Goal: Task Accomplishment & Management: Use online tool/utility

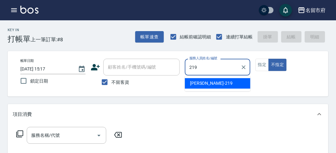
type input "[PERSON_NAME]-219"
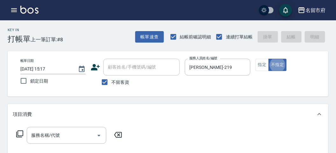
type button "false"
click at [20, 132] on icon at bounding box center [20, 134] width 8 height 8
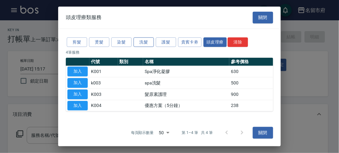
click at [140, 43] on button "洗髮" at bounding box center [144, 42] width 20 height 10
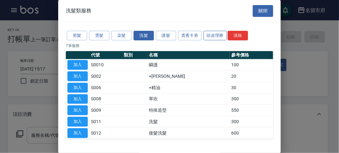
click at [219, 37] on button "頭皮理療" at bounding box center [216, 36] width 24 height 10
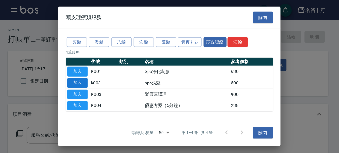
click at [78, 80] on button "加入" at bounding box center [77, 83] width 20 height 10
type input "spa洗髮(k003)"
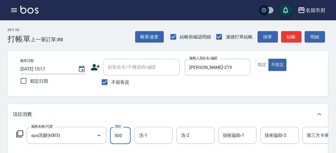
click at [125, 131] on input "500" at bounding box center [120, 135] width 21 height 17
type input "520"
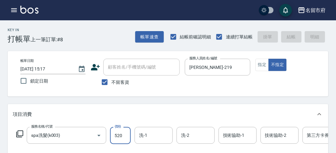
type input "[DATE] 16:22"
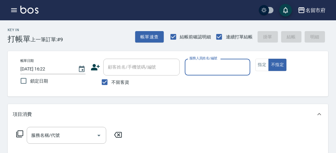
click at [204, 67] on input "服務人員姓名/編號" at bounding box center [218, 67] width 60 height 11
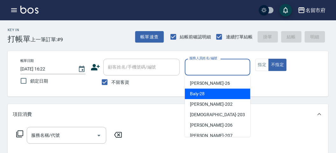
drag, startPoint x: 196, startPoint y: 95, endPoint x: 184, endPoint y: 96, distance: 12.2
click at [193, 95] on span "Baly -28" at bounding box center [197, 94] width 15 height 7
type input "Baly-28"
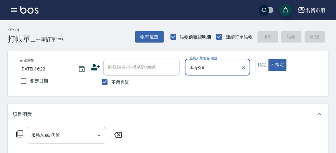
click at [41, 139] on input "服務名稱/代號" at bounding box center [62, 135] width 64 height 11
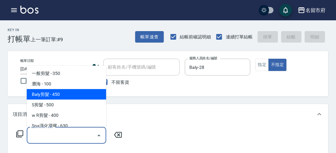
click at [45, 97] on span "Baly剪髮 - 450" at bounding box center [67, 94] width 80 height 11
type input "Baly剪髮(C004)"
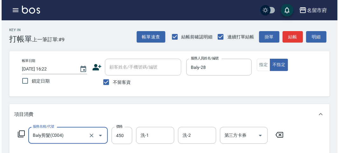
scroll to position [186, 0]
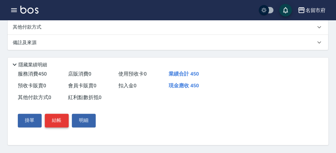
click at [61, 120] on button "結帳" at bounding box center [57, 120] width 24 height 13
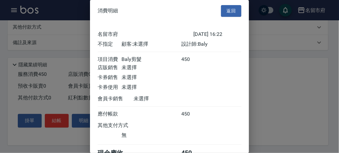
scroll to position [35, 0]
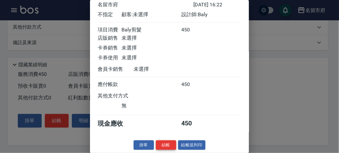
click at [162, 147] on button "結帳" at bounding box center [166, 146] width 20 height 10
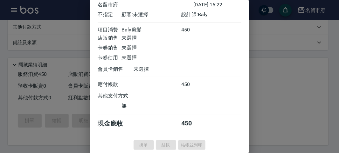
type input "[DATE] 16:40"
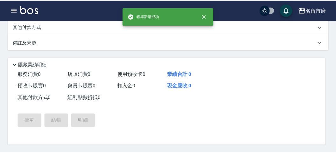
scroll to position [0, 0]
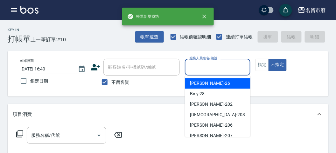
click at [201, 72] on input "服務人員姓名/編號" at bounding box center [218, 67] width 60 height 11
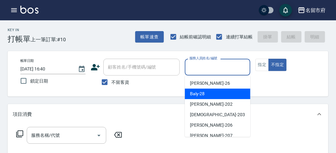
click at [199, 91] on span "Baly -28" at bounding box center [197, 94] width 15 height 7
type input "Baly-28"
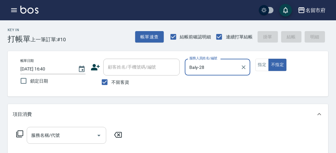
click at [57, 138] on input "服務名稱/代號" at bounding box center [62, 135] width 64 height 11
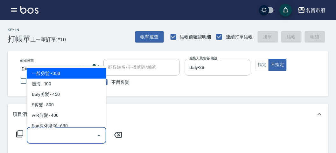
click at [63, 69] on span "一般剪髮 - 350" at bounding box center [67, 73] width 80 height 11
type input "一般剪髮(C001)"
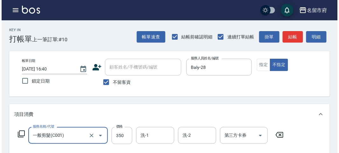
scroll to position [186, 0]
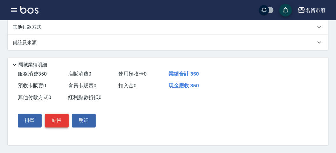
click at [58, 126] on button "結帳" at bounding box center [57, 120] width 24 height 13
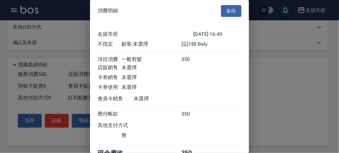
scroll to position [35, 0]
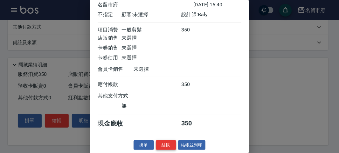
click at [166, 146] on button "結帳" at bounding box center [166, 146] width 20 height 10
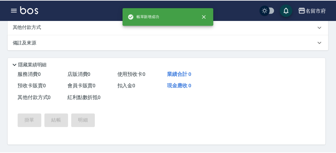
scroll to position [0, 0]
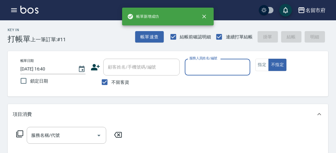
click at [207, 68] on input "服務人員姓名/編號" at bounding box center [218, 67] width 60 height 11
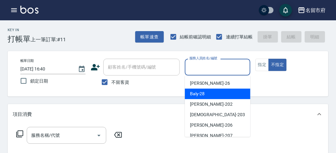
click at [201, 98] on div "Baly -28" at bounding box center [218, 94] width 66 height 11
type input "Baly-28"
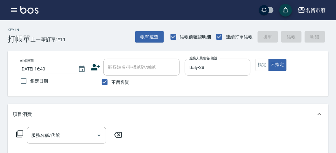
click at [22, 134] on icon at bounding box center [20, 134] width 8 height 8
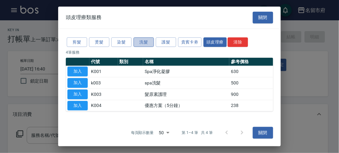
click at [143, 43] on button "洗髮" at bounding box center [144, 42] width 20 height 10
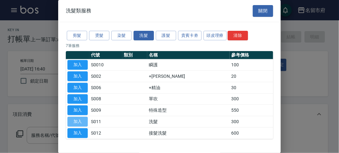
drag, startPoint x: 75, startPoint y: 117, endPoint x: 82, endPoint y: 119, distance: 7.6
click at [75, 117] on button "加入" at bounding box center [77, 122] width 20 height 10
type input "洗髮(S011)"
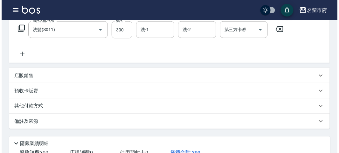
scroll to position [186, 0]
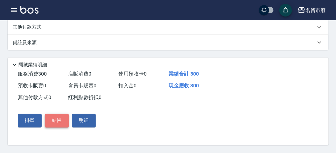
click at [64, 121] on button "結帳" at bounding box center [57, 120] width 24 height 13
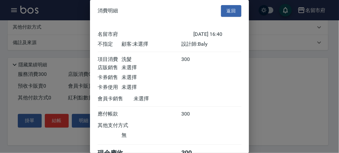
scroll to position [35, 0]
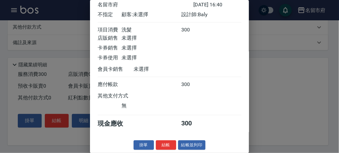
click at [160, 143] on button "結帳" at bounding box center [166, 146] width 20 height 10
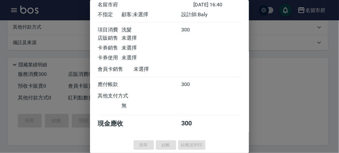
type input "[DATE] 16:41"
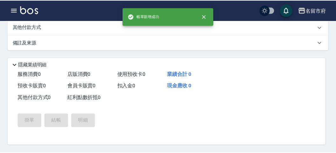
scroll to position [0, 0]
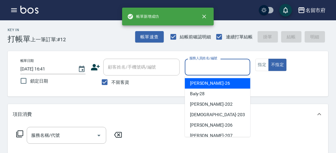
drag, startPoint x: 206, startPoint y: 66, endPoint x: 196, endPoint y: 85, distance: 20.8
click at [205, 66] on input "服務人員姓名/編號" at bounding box center [218, 67] width 60 height 11
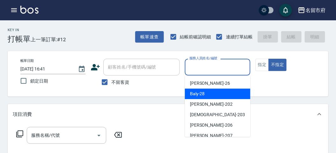
drag, startPoint x: 195, startPoint y: 94, endPoint x: 130, endPoint y: 90, distance: 65.1
click at [193, 94] on span "Baly -28" at bounding box center [197, 94] width 15 height 7
type input "Baly-28"
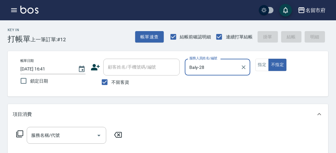
click at [17, 132] on icon at bounding box center [20, 134] width 8 height 8
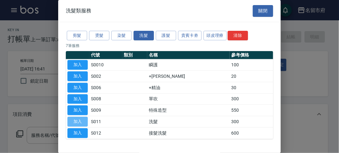
drag, startPoint x: 81, startPoint y: 120, endPoint x: 87, endPoint y: 116, distance: 8.2
click at [81, 121] on button "加入" at bounding box center [77, 122] width 20 height 10
type input "洗髮(S011)"
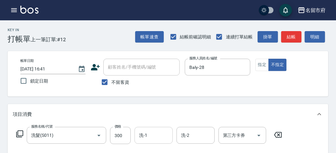
click at [155, 130] on div "洗-1" at bounding box center [154, 135] width 38 height 17
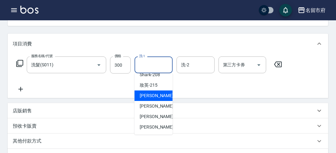
click at [154, 97] on span "小靜 -216" at bounding box center [161, 96] width 43 height 7
type input "小靜-216"
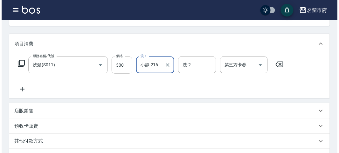
scroll to position [186, 0]
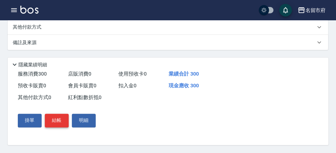
click at [60, 121] on button "結帳" at bounding box center [57, 120] width 24 height 13
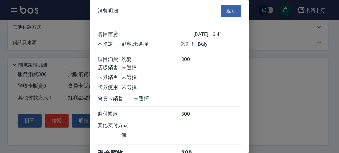
scroll to position [35, 0]
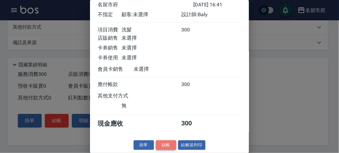
click at [164, 148] on button "結帳" at bounding box center [166, 146] width 20 height 10
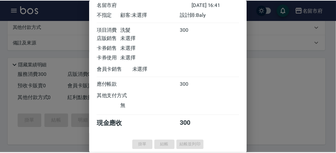
scroll to position [0, 0]
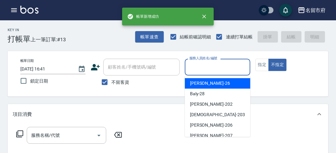
click at [203, 68] on input "服務人員姓名/編號" at bounding box center [218, 67] width 60 height 11
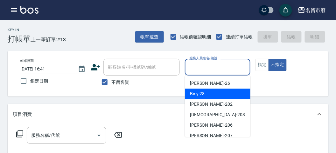
drag, startPoint x: 192, startPoint y: 97, endPoint x: 176, endPoint y: 96, distance: 15.3
click at [192, 96] on span "Baly -28" at bounding box center [197, 94] width 15 height 7
type input "Baly-28"
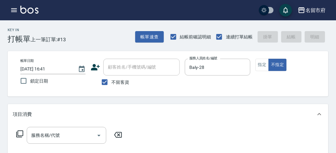
click at [21, 133] on icon at bounding box center [20, 134] width 8 height 8
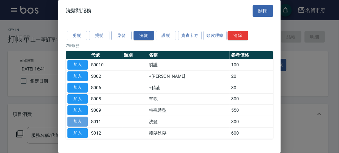
click at [81, 121] on button "加入" at bounding box center [77, 122] width 20 height 10
type input "洗髮(S011)"
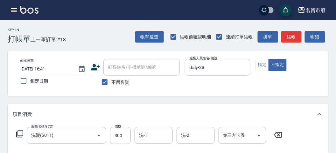
click at [18, 135] on icon at bounding box center [19, 134] width 7 height 7
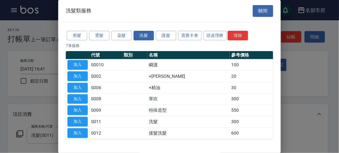
click at [77, 71] on td "加入" at bounding box center [78, 76] width 24 height 11
click at [77, 65] on button "加入" at bounding box center [77, 65] width 20 height 10
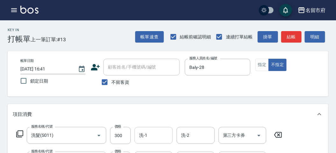
click at [151, 136] on input "洗-1" at bounding box center [153, 135] width 32 height 11
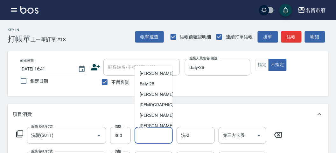
scroll to position [69, 0]
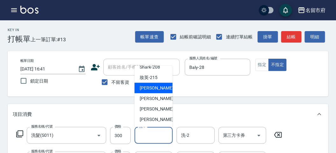
click at [146, 89] on span "小靜 -216" at bounding box center [161, 88] width 43 height 7
type input "小靜-216"
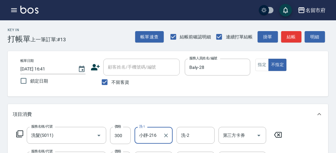
scroll to position [71, 0]
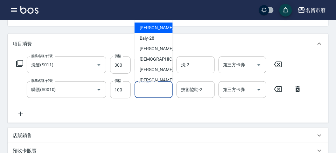
click at [145, 93] on input "技術協助-1" at bounding box center [153, 89] width 32 height 11
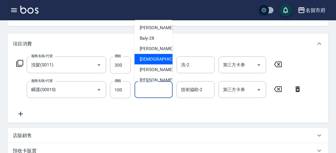
scroll to position [69, 0]
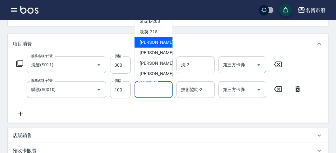
click at [151, 43] on span "小靜 -216" at bounding box center [161, 42] width 43 height 7
type input "小靜-216"
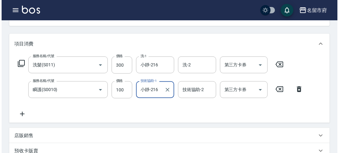
scroll to position [211, 0]
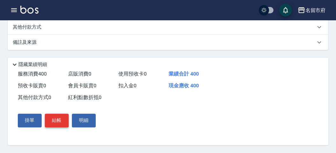
click at [55, 120] on button "結帳" at bounding box center [57, 120] width 24 height 13
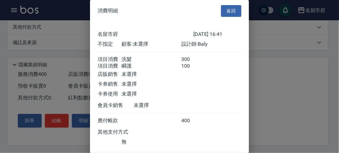
scroll to position [42, 0]
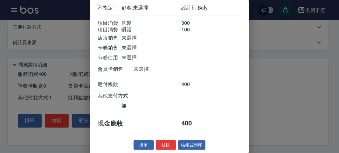
click at [158, 146] on button "結帳" at bounding box center [166, 146] width 20 height 10
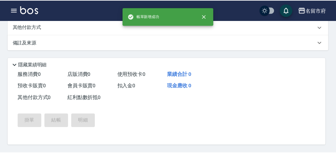
scroll to position [0, 0]
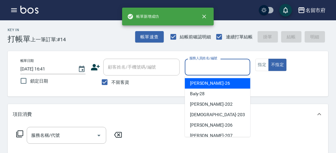
click at [202, 68] on input "服務人員姓名/編號" at bounding box center [218, 67] width 60 height 11
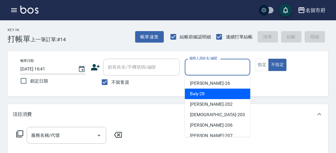
click at [201, 95] on span "Baly -28" at bounding box center [197, 94] width 15 height 7
type input "Baly-28"
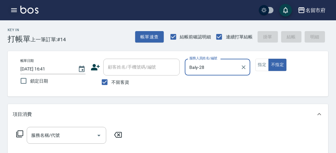
click at [13, 7] on icon "button" at bounding box center [14, 10] width 8 height 8
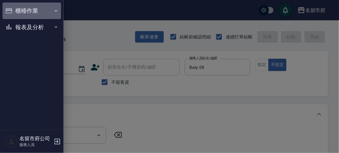
click at [14, 9] on button "櫃檯作業" at bounding box center [32, 11] width 59 height 17
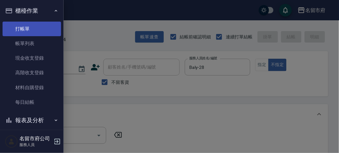
click at [30, 27] on link "打帳單" at bounding box center [32, 29] width 59 height 15
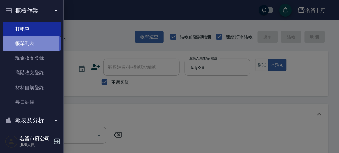
click at [28, 44] on link "帳單列表" at bounding box center [32, 43] width 59 height 15
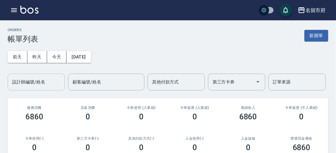
click at [29, 79] on input "設計師編號/姓名" at bounding box center [37, 82] width 52 height 11
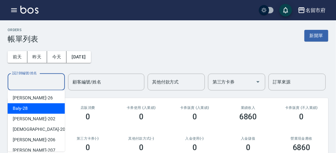
click at [18, 107] on span "Baly -28" at bounding box center [20, 108] width 15 height 7
type input "Baly-28"
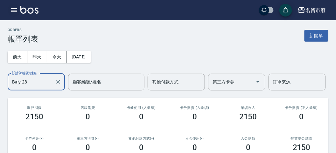
click at [13, 11] on icon "button" at bounding box center [14, 10] width 8 height 8
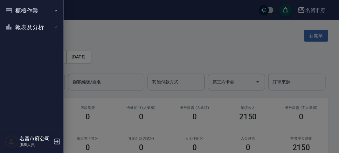
click at [13, 11] on button "櫃檯作業" at bounding box center [32, 11] width 59 height 17
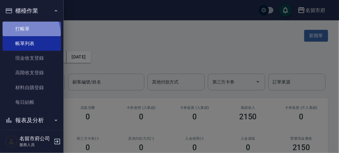
click at [23, 34] on link "打帳單" at bounding box center [32, 29] width 59 height 15
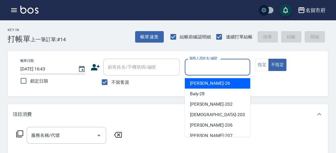
click at [201, 68] on input "服務人員姓名/編號" at bounding box center [218, 67] width 60 height 11
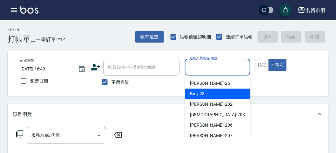
click at [197, 94] on span "Baly -28" at bounding box center [197, 94] width 15 height 7
type input "Baly-28"
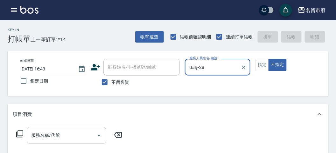
click at [38, 135] on input "服務名稱/代號" at bounding box center [62, 135] width 64 height 11
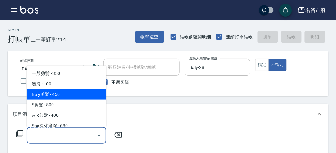
click at [60, 91] on span "Baly剪髮 - 450" at bounding box center [67, 94] width 80 height 11
type input "Baly剪髮(C004)"
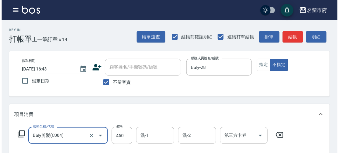
scroll to position [186, 0]
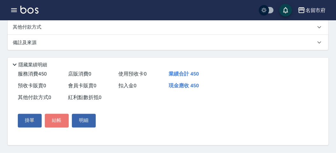
drag, startPoint x: 55, startPoint y: 121, endPoint x: 81, endPoint y: 112, distance: 28.2
click at [55, 121] on button "結帳" at bounding box center [57, 120] width 24 height 13
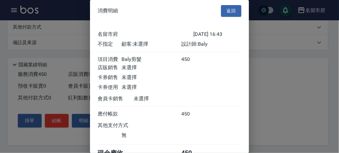
scroll to position [35, 0]
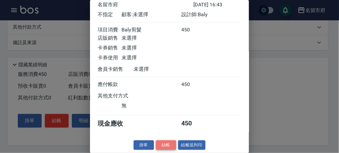
drag, startPoint x: 163, startPoint y: 145, endPoint x: 164, endPoint y: 134, distance: 11.5
click at [163, 145] on button "結帳" at bounding box center [166, 146] width 20 height 10
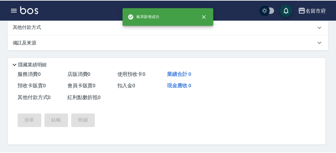
scroll to position [0, 0]
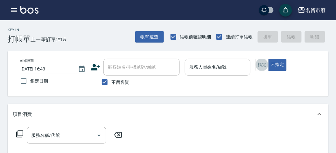
type button "true"
click at [14, 7] on button "button" at bounding box center [14, 10] width 13 height 13
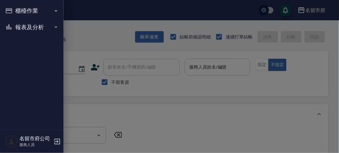
click at [25, 24] on button "報表及分析" at bounding box center [32, 27] width 59 height 17
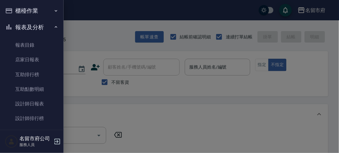
click at [44, 15] on button "櫃檯作業" at bounding box center [32, 11] width 59 height 17
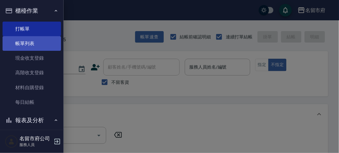
click at [34, 43] on link "帳單列表" at bounding box center [32, 43] width 59 height 15
click at [34, 42] on link "帳單列表" at bounding box center [32, 43] width 59 height 15
click at [33, 42] on link "帳單列表" at bounding box center [32, 43] width 59 height 15
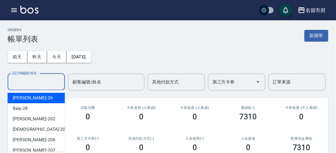
click at [42, 84] on input "設計師編號/姓名" at bounding box center [37, 82] width 52 height 11
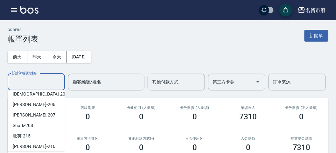
scroll to position [69, 0]
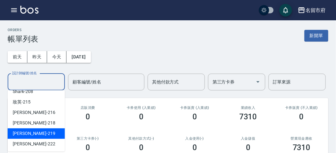
click at [40, 131] on div "[PERSON_NAME] -219" at bounding box center [36, 134] width 57 height 11
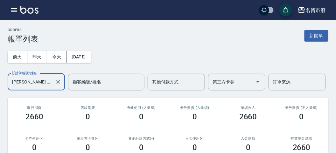
click at [40, 83] on input "[PERSON_NAME]-219" at bounding box center [32, 82] width 42 height 11
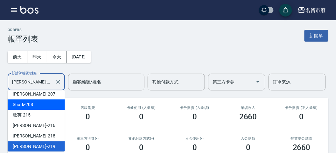
scroll to position [0, 0]
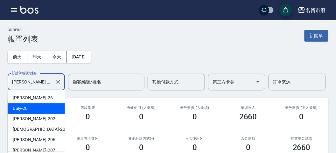
click at [37, 109] on div "Baly -28" at bounding box center [36, 108] width 57 height 11
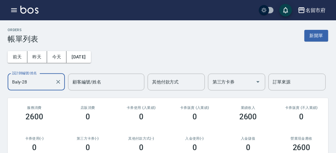
click at [39, 81] on input "Baly-28" at bounding box center [32, 82] width 42 height 11
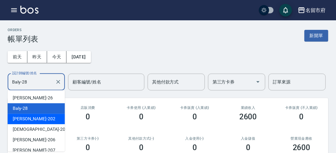
click at [41, 121] on div "[PERSON_NAME] -202" at bounding box center [36, 119] width 57 height 11
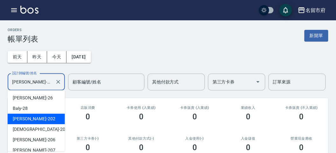
click at [30, 77] on input "[PERSON_NAME]-202" at bounding box center [32, 82] width 42 height 11
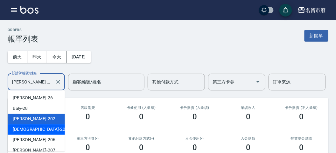
click at [39, 128] on div "聖德 -203" at bounding box center [36, 129] width 57 height 11
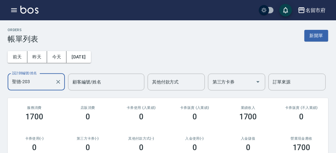
scroll to position [104, 0]
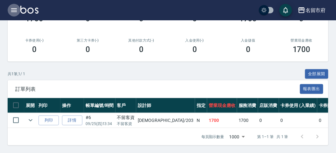
click at [11, 9] on icon "button" at bounding box center [14, 10] width 8 height 8
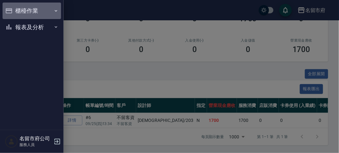
click at [32, 15] on button "櫃檯作業" at bounding box center [32, 11] width 59 height 17
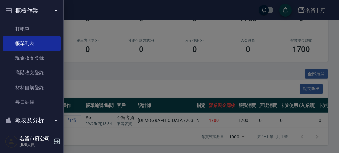
click at [94, 76] on div at bounding box center [169, 76] width 339 height 153
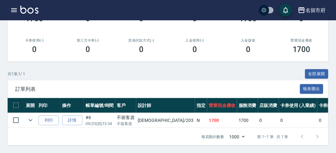
scroll to position [0, 0]
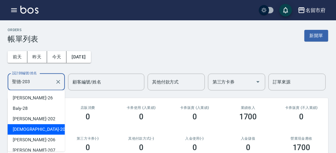
click at [33, 77] on input "聖德-203" at bounding box center [32, 82] width 42 height 11
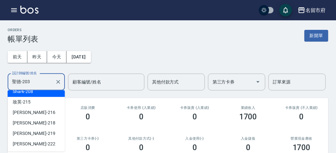
click at [38, 93] on div "Shark -208" at bounding box center [36, 92] width 57 height 11
type input "Shark-208"
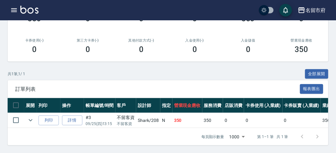
scroll to position [0, 0]
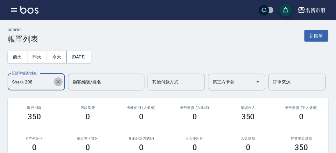
click at [60, 80] on icon "Clear" at bounding box center [58, 82] width 6 height 6
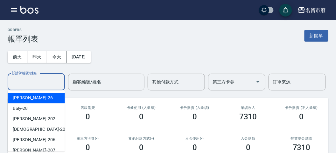
click at [39, 86] on input "設計師編號/姓名" at bounding box center [37, 82] width 52 height 11
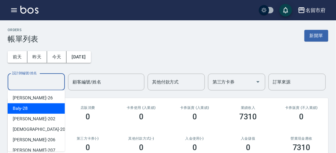
drag, startPoint x: 41, startPoint y: 109, endPoint x: 41, endPoint y: 104, distance: 4.5
click at [41, 107] on div "Baly -28" at bounding box center [36, 108] width 57 height 11
click at [41, 84] on input "Baly-28" at bounding box center [32, 82] width 42 height 11
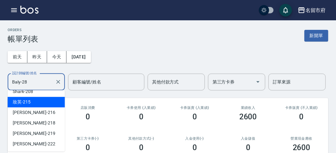
scroll to position [106, 0]
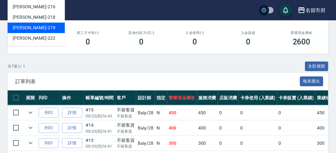
drag, startPoint x: 37, startPoint y: 29, endPoint x: 45, endPoint y: 30, distance: 7.7
click at [37, 29] on div "[PERSON_NAME] -219" at bounding box center [36, 28] width 57 height 11
type input "[PERSON_NAME]-219"
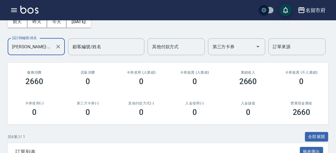
scroll to position [0, 0]
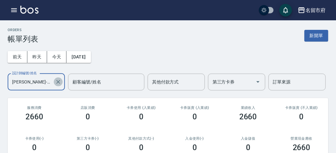
click at [57, 81] on icon "Clear" at bounding box center [58, 82] width 4 height 4
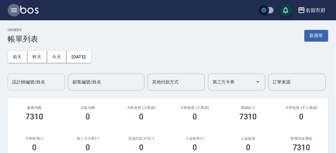
click at [11, 12] on icon "button" at bounding box center [14, 10] width 8 height 8
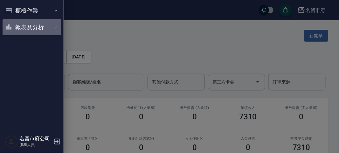
click at [23, 24] on button "報表及分析" at bounding box center [32, 27] width 59 height 17
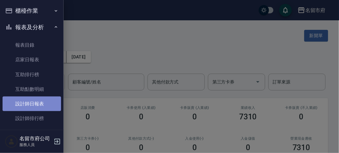
click at [32, 106] on link "設計師日報表" at bounding box center [32, 104] width 59 height 15
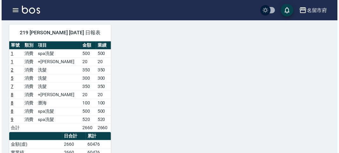
scroll to position [283, 0]
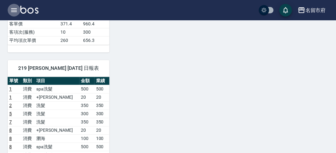
click at [15, 8] on icon "button" at bounding box center [14, 10] width 6 height 4
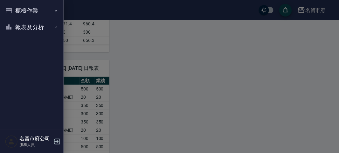
click at [15, 10] on button "櫃檯作業" at bounding box center [32, 11] width 59 height 17
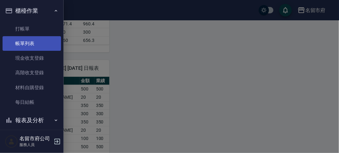
click at [25, 46] on link "帳單列表" at bounding box center [32, 43] width 59 height 15
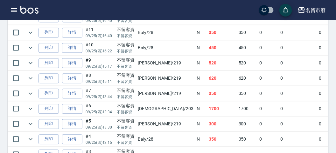
scroll to position [314, 0]
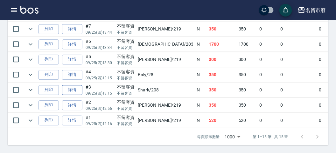
click at [77, 86] on link "詳情" at bounding box center [72, 90] width 20 height 10
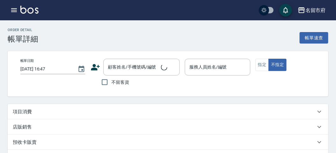
type input "[DATE] 13:15"
checkbox input "true"
type input "Shark-208"
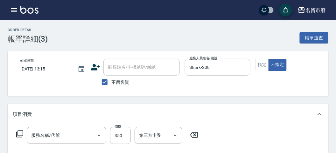
type input "洗髮(S011)"
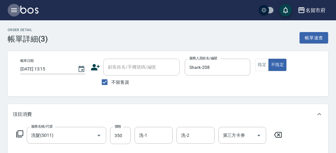
click at [13, 8] on icon "button" at bounding box center [14, 10] width 6 height 4
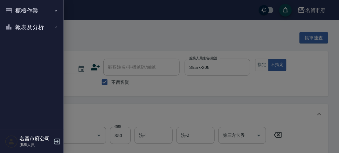
click at [96, 41] on div at bounding box center [169, 76] width 339 height 153
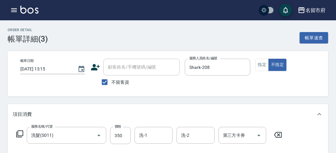
click at [11, 8] on icon "button" at bounding box center [14, 10] width 8 height 8
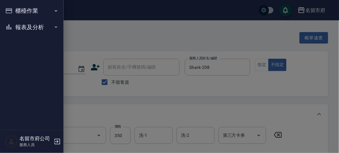
click at [12, 9] on button "櫃檯作業" at bounding box center [32, 11] width 59 height 17
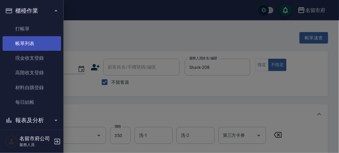
click at [30, 44] on link "帳單列表" at bounding box center [32, 43] width 59 height 15
click at [31, 42] on link "帳單列表" at bounding box center [32, 43] width 59 height 15
click at [31, 41] on link "帳單列表" at bounding box center [32, 43] width 59 height 15
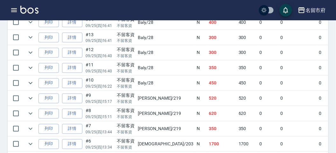
scroll to position [314, 0]
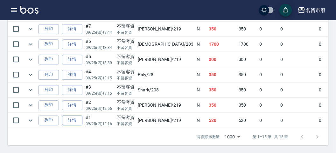
click at [73, 116] on link "詳情" at bounding box center [72, 121] width 20 height 10
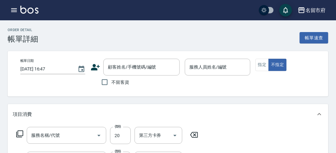
type input "[DATE] 12:16"
checkbox input "true"
type input "[PERSON_NAME]-219"
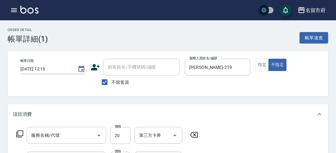
type input "+[PERSON_NAME](S002)"
type input "spa洗髮(k003)"
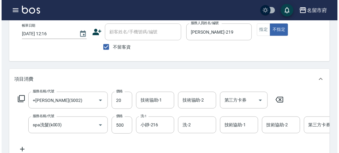
scroll to position [71, 0]
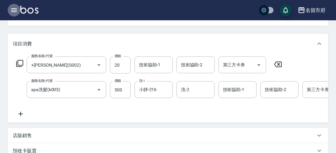
click at [15, 12] on icon "button" at bounding box center [14, 10] width 8 height 8
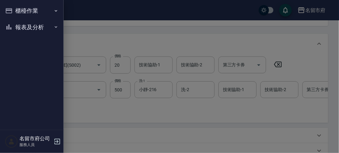
click at [15, 12] on div "櫃檯作業 打帳單 帳單列表 現金收支登錄 高階收支登錄 材料自購登錄 每日結帳 報表及分析 報表目錄 店家日報表 互助排行榜 互助點數明細 設計師日報表 設計…" at bounding box center [32, 76] width 64 height 153
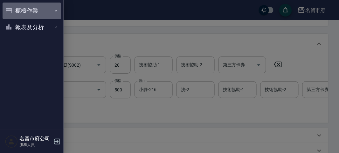
click at [15, 12] on button "櫃檯作業" at bounding box center [32, 11] width 59 height 17
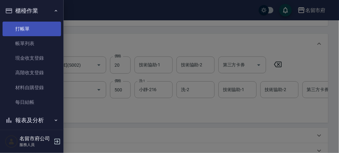
click at [42, 34] on link "打帳單" at bounding box center [32, 29] width 59 height 15
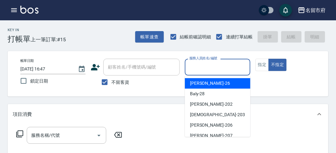
click at [199, 70] on input "服務人員姓名/編號" at bounding box center [218, 67] width 60 height 11
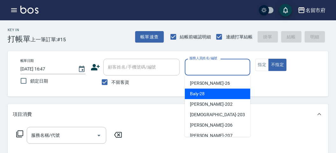
drag, startPoint x: 196, startPoint y: 93, endPoint x: 105, endPoint y: 127, distance: 97.3
click at [196, 93] on span "Baly -28" at bounding box center [197, 94] width 15 height 7
type input "Baly-28"
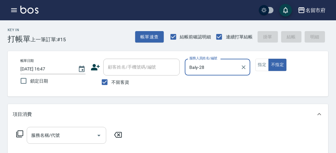
click at [42, 137] on input "服務名稱/代號" at bounding box center [62, 135] width 64 height 11
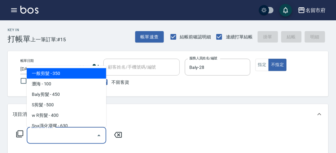
click at [50, 73] on span "一般剪髮 - 350" at bounding box center [67, 73] width 80 height 11
type input "一般剪髮(C001)"
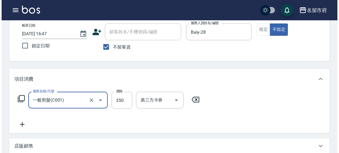
scroll to position [186, 0]
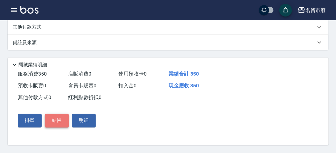
click at [56, 120] on button "結帳" at bounding box center [57, 120] width 24 height 13
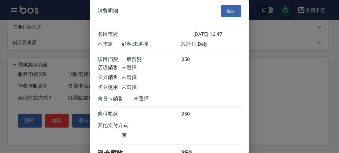
scroll to position [35, 0]
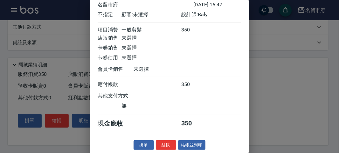
drag, startPoint x: 165, startPoint y: 142, endPoint x: 158, endPoint y: 125, distance: 18.3
click at [164, 142] on button "結帳" at bounding box center [166, 146] width 20 height 10
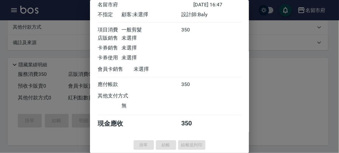
type input "[DATE] 17:02"
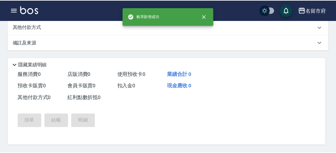
scroll to position [0, 0]
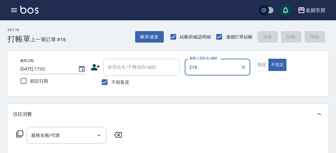
type input "[PERSON_NAME]-219"
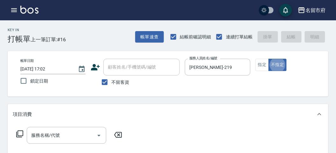
type button "false"
click at [18, 131] on icon at bounding box center [19, 134] width 7 height 7
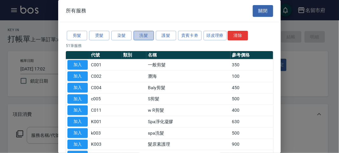
click at [146, 37] on button "洗髮" at bounding box center [144, 36] width 20 height 10
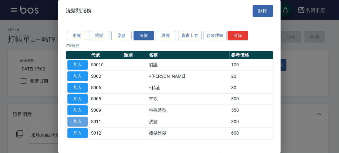
click at [82, 119] on button "加入" at bounding box center [77, 122] width 20 height 10
type input "洗髮(S011)"
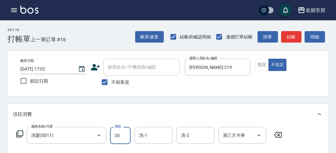
type input "350"
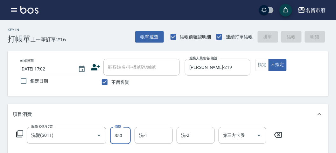
type input "[DATE] 17:12"
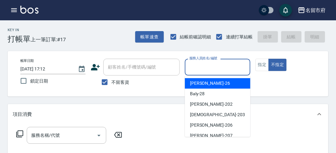
drag, startPoint x: 215, startPoint y: 65, endPoint x: 202, endPoint y: 95, distance: 33.3
click at [215, 65] on input "服務人員姓名/編號" at bounding box center [218, 67] width 60 height 11
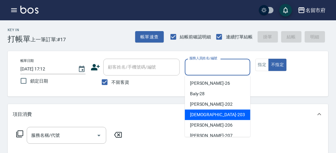
click at [198, 114] on span "聖德 -203" at bounding box center [217, 115] width 55 height 7
type input "聖德-203"
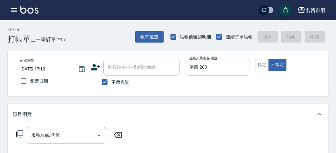
click at [15, 136] on div "服務名稱/代號 服務名稱/代號" at bounding box center [69, 135] width 113 height 17
click at [21, 136] on icon at bounding box center [19, 134] width 7 height 7
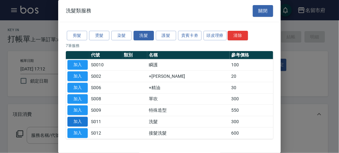
drag, startPoint x: 78, startPoint y: 122, endPoint x: 26, endPoint y: 133, distance: 53.4
click at [78, 122] on button "加入" at bounding box center [77, 122] width 20 height 10
type input "洗髮(S011)"
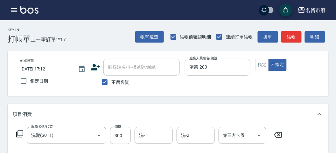
drag, startPoint x: 13, startPoint y: 135, endPoint x: 20, endPoint y: 134, distance: 7.4
click at [20, 135] on div "服務名稱/代號 洗髮(S011) 服務名稱/代號 價格 300 價格 洗-1 洗-1 洗-2 洗-2 第三方卡券 第三方卡券" at bounding box center [149, 135] width 273 height 17
click at [20, 134] on icon at bounding box center [20, 134] width 8 height 8
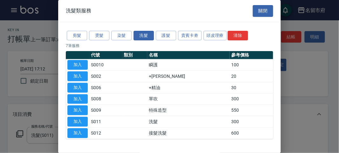
click at [74, 43] on p "7 筆服務" at bounding box center [170, 46] width 208 height 6
click at [82, 38] on button "剪髮" at bounding box center [77, 36] width 20 height 10
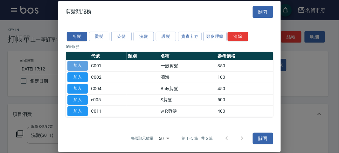
drag, startPoint x: 77, startPoint y: 65, endPoint x: 298, endPoint y: 42, distance: 221.7
click at [77, 65] on button "加入" at bounding box center [77, 66] width 20 height 10
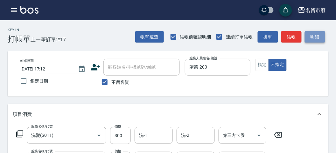
click at [319, 39] on button "明細" at bounding box center [315, 37] width 20 height 12
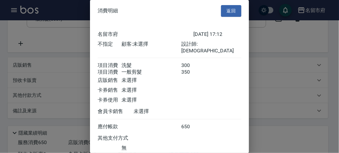
scroll to position [42, 0]
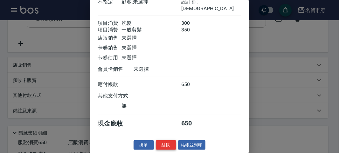
click at [168, 145] on button "結帳" at bounding box center [166, 146] width 20 height 10
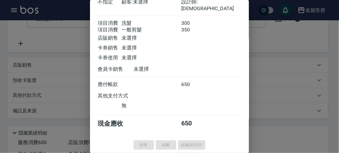
type input "[DATE] 17:37"
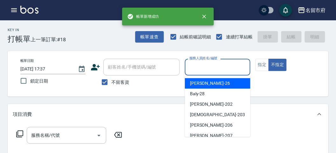
click at [215, 73] on input "服務人員姓名/編號" at bounding box center [218, 67] width 60 height 11
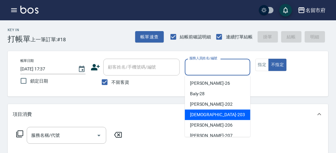
click at [205, 117] on span "聖德 -203" at bounding box center [217, 115] width 55 height 7
type input "聖德-203"
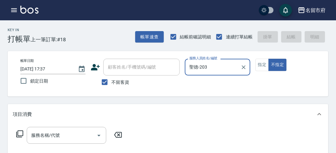
click at [18, 132] on icon at bounding box center [20, 134] width 8 height 8
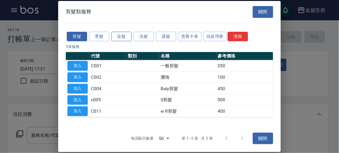
click at [117, 32] on button "染髮" at bounding box center [121, 37] width 20 height 10
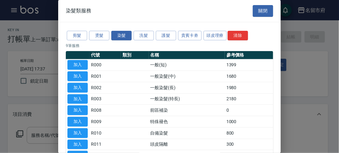
scroll to position [35, 0]
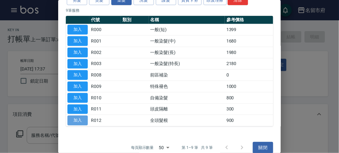
click at [78, 123] on button "加入" at bounding box center [77, 121] width 20 height 10
type input "全頭髮根(R012)"
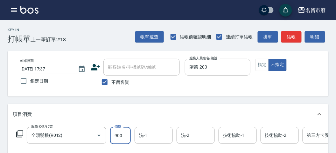
click at [111, 138] on input "900" at bounding box center [120, 135] width 21 height 17
type input "1500"
click at [17, 133] on div "服務名稱/代號 全頭髮根(R012) 服務名稱/代號 價格 1500 價格 洗-1 洗-1 洗-2 洗-2 技術協助-1 技術協助-1 技術協助-2 技術協助…" at bounding box center [191, 135] width 357 height 17
click at [18, 133] on icon at bounding box center [20, 134] width 8 height 8
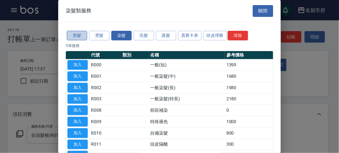
click at [75, 35] on button "剪髮" at bounding box center [77, 36] width 20 height 10
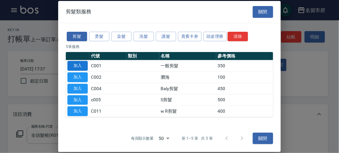
drag, startPoint x: 80, startPoint y: 65, endPoint x: 263, endPoint y: 43, distance: 183.7
click at [81, 65] on button "加入" at bounding box center [77, 66] width 20 height 10
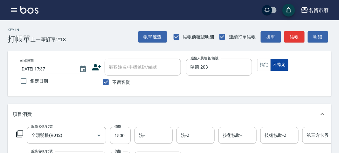
scroll to position [16, 0]
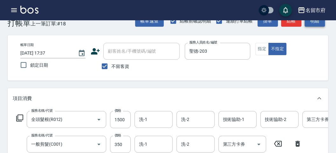
click at [312, 25] on button "明細" at bounding box center [315, 21] width 20 height 12
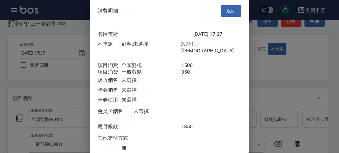
scroll to position [42, 0]
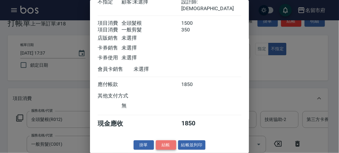
click at [168, 141] on button "結帳" at bounding box center [166, 146] width 20 height 10
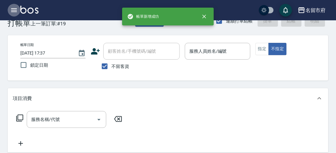
click at [17, 7] on icon "button" at bounding box center [14, 10] width 8 height 8
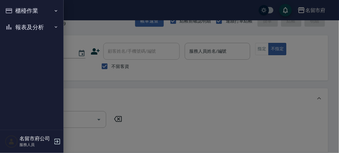
click at [19, 23] on button "報表及分析" at bounding box center [32, 27] width 59 height 17
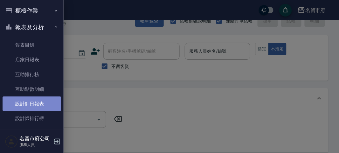
click at [33, 107] on link "設計師日報表" at bounding box center [32, 104] width 59 height 15
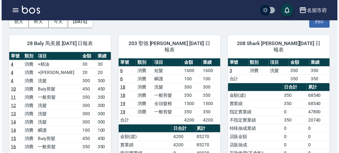
scroll to position [71, 0]
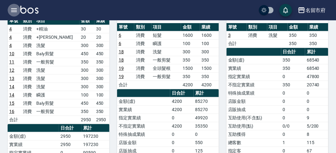
click at [16, 9] on icon "button" at bounding box center [14, 10] width 6 height 4
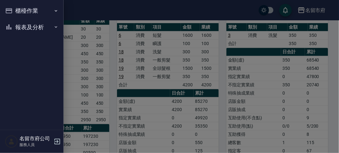
click at [15, 10] on button "櫃檯作業" at bounding box center [32, 11] width 59 height 17
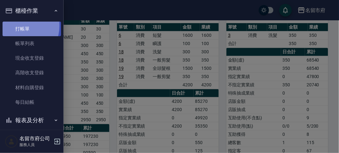
click at [15, 25] on link "打帳單" at bounding box center [32, 29] width 59 height 15
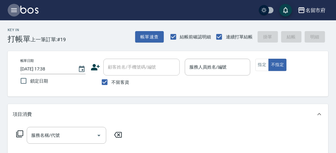
click at [16, 7] on icon "button" at bounding box center [14, 10] width 8 height 8
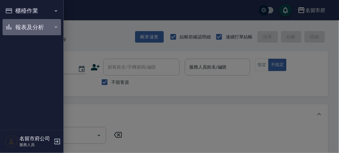
click at [22, 28] on button "報表及分析" at bounding box center [32, 27] width 59 height 17
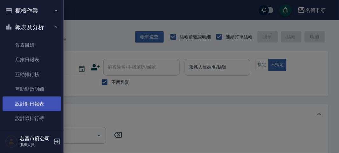
click at [29, 103] on link "設計師日報表" at bounding box center [32, 104] width 59 height 15
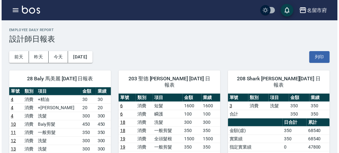
scroll to position [35, 0]
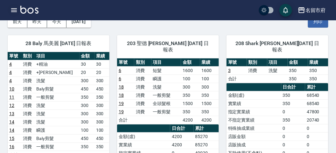
click at [13, 11] on icon "button" at bounding box center [14, 10] width 8 height 8
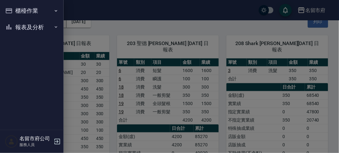
click at [13, 11] on button "櫃檯作業" at bounding box center [32, 11] width 59 height 17
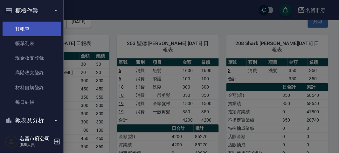
click at [23, 26] on link "打帳單" at bounding box center [32, 29] width 59 height 15
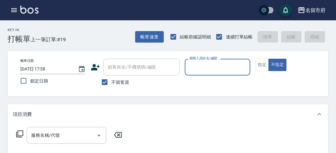
click at [121, 38] on div "Key In 打帳單 上一筆訂單:#19 帳單速查 結帳前確認明細 連續打單結帳 掛單 結帳 明細" at bounding box center [164, 31] width 328 height 23
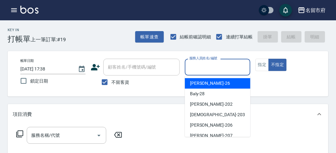
click at [211, 67] on input "服務人員姓名/編號" at bounding box center [218, 67] width 60 height 11
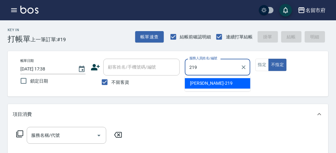
type input "[PERSON_NAME]-219"
type button "false"
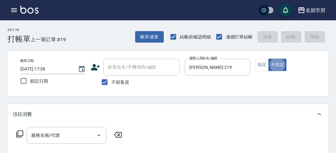
click at [18, 137] on icon at bounding box center [20, 134] width 8 height 8
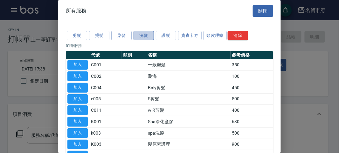
click at [144, 39] on button "洗髮" at bounding box center [144, 36] width 20 height 10
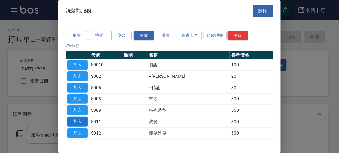
click at [83, 121] on button "加入" at bounding box center [77, 122] width 20 height 10
type input "洗髮(S011)"
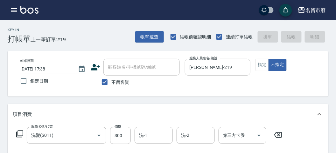
type input "[DATE] 17:47"
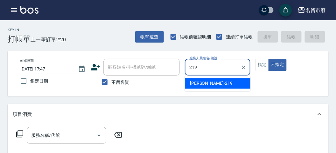
type input "[PERSON_NAME]-219"
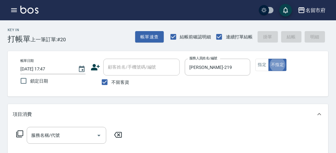
click at [20, 133] on icon at bounding box center [20, 134] width 8 height 8
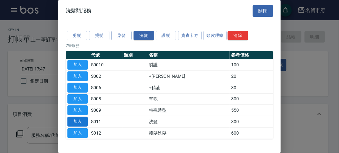
click at [78, 118] on button "加入" at bounding box center [77, 122] width 20 height 10
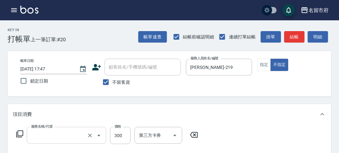
type input "洗髮(S011)"
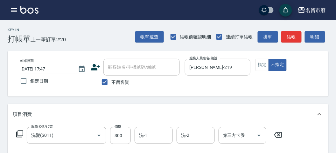
click at [16, 132] on icon at bounding box center [19, 134] width 7 height 7
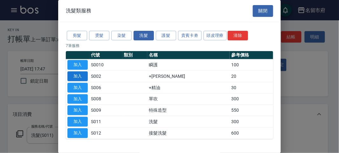
click at [78, 72] on button "加入" at bounding box center [77, 77] width 20 height 10
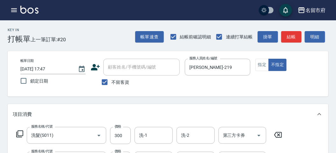
scroll to position [177, 0]
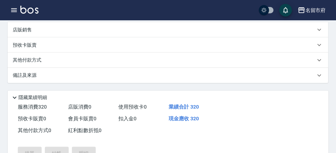
type input "[DATE] 18:15"
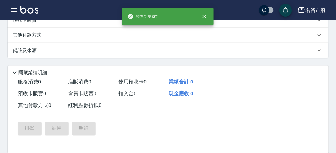
scroll to position [0, 0]
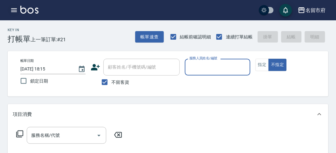
click at [16, 10] on icon "button" at bounding box center [14, 10] width 8 height 8
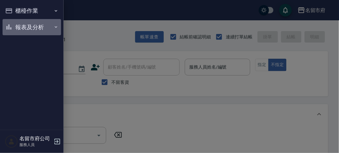
click at [47, 33] on button "報表及分析" at bounding box center [32, 27] width 59 height 17
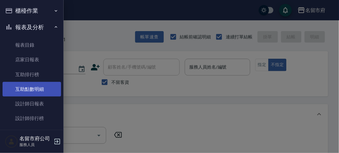
click at [34, 88] on link "互助點數明細" at bounding box center [32, 89] width 59 height 15
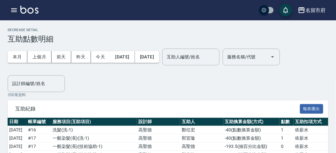
click at [18, 9] on icon "button" at bounding box center [14, 10] width 8 height 8
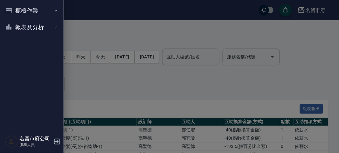
click at [37, 30] on button "報表及分析" at bounding box center [32, 27] width 59 height 17
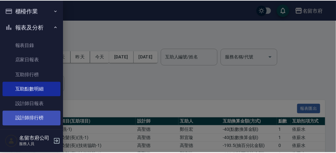
scroll to position [21, 0]
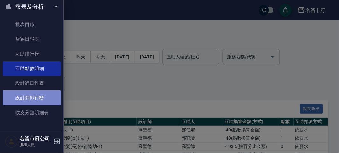
click at [32, 97] on link "設計師排行榜" at bounding box center [32, 98] width 59 height 15
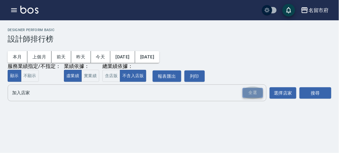
click at [251, 95] on div "全選" at bounding box center [253, 93] width 20 height 10
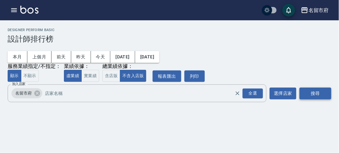
click at [312, 93] on button "搜尋" at bounding box center [316, 94] width 32 height 12
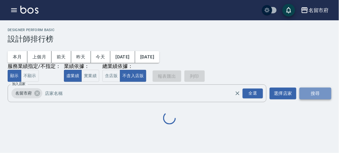
click at [312, 93] on button "搜尋" at bounding box center [316, 94] width 32 height 12
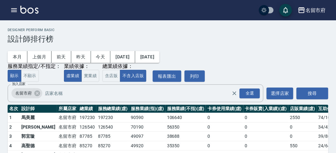
scroll to position [56, 0]
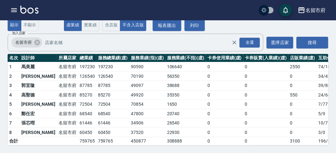
click at [25, 10] on img at bounding box center [29, 10] width 18 height 8
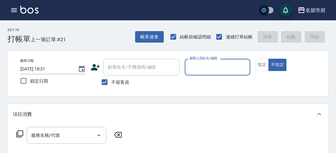
click at [215, 75] on div "服務人員姓名/編號" at bounding box center [217, 67] width 65 height 17
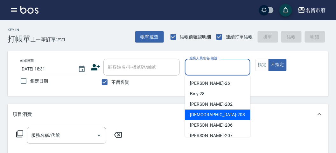
click at [208, 117] on div "聖德 -203" at bounding box center [218, 115] width 66 height 11
type input "聖德-203"
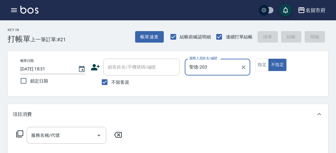
click at [19, 132] on icon at bounding box center [20, 134] width 8 height 8
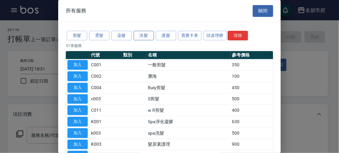
click at [149, 38] on button "洗髮" at bounding box center [144, 36] width 20 height 10
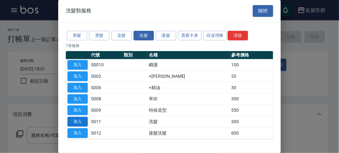
click at [83, 121] on button "加入" at bounding box center [77, 122] width 20 height 10
type input "洗髮(S011)"
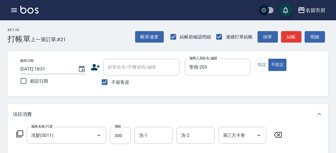
click at [21, 133] on icon at bounding box center [20, 134] width 8 height 8
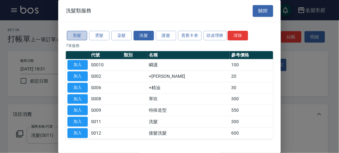
click at [81, 32] on button "剪髮" at bounding box center [77, 36] width 20 height 10
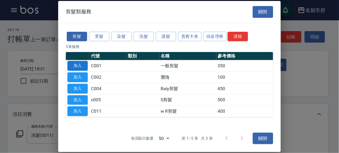
click at [79, 64] on button "加入" at bounding box center [77, 66] width 20 height 10
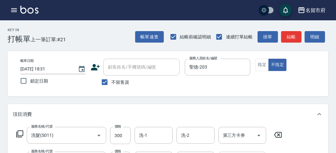
scroll to position [35, 0]
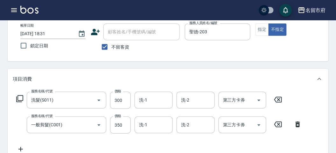
drag, startPoint x: 300, startPoint y: 124, endPoint x: 287, endPoint y: 124, distance: 13.4
click at [300, 124] on icon at bounding box center [298, 125] width 16 height 8
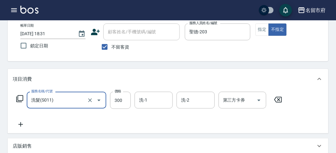
click at [19, 100] on icon at bounding box center [20, 99] width 8 height 8
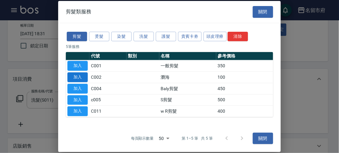
click at [81, 76] on button "加入" at bounding box center [77, 78] width 20 height 10
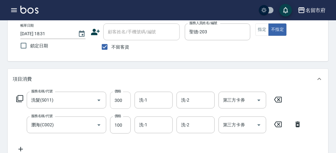
click at [123, 104] on input "300" at bounding box center [120, 100] width 21 height 17
click at [123, 103] on input "300" at bounding box center [120, 100] width 21 height 17
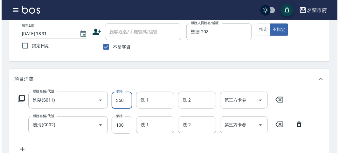
scroll to position [0, 0]
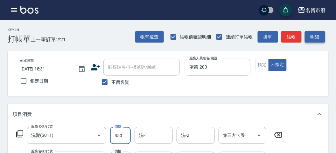
type input "350"
click at [317, 33] on button "明細" at bounding box center [315, 37] width 20 height 12
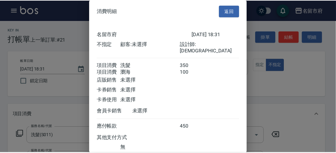
scroll to position [42, 0]
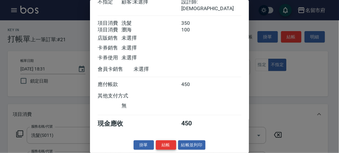
click at [162, 144] on button "結帳" at bounding box center [166, 146] width 20 height 10
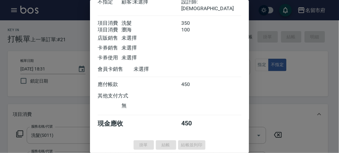
type input "[DATE] 18:33"
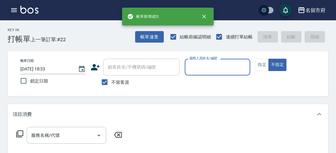
click at [16, 7] on icon "button" at bounding box center [14, 10] width 8 height 8
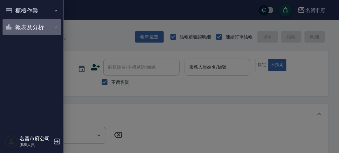
click at [22, 27] on button "報表及分析" at bounding box center [32, 27] width 59 height 17
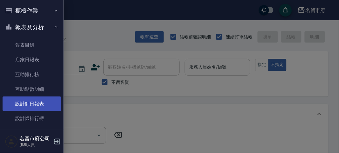
click at [27, 105] on link "設計師日報表" at bounding box center [32, 104] width 59 height 15
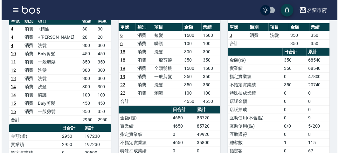
scroll to position [35, 0]
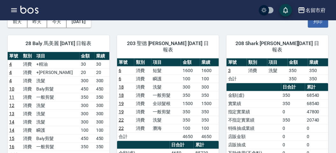
click at [8, 13] on div "名留市府 登出" at bounding box center [168, 10] width 336 height 20
click at [12, 12] on icon "button" at bounding box center [14, 10] width 8 height 8
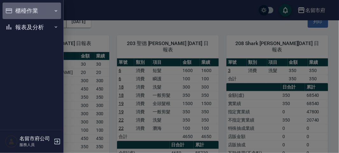
drag, startPoint x: 12, startPoint y: 12, endPoint x: 19, endPoint y: 18, distance: 9.1
click at [19, 15] on button "櫃檯作業" at bounding box center [32, 11] width 59 height 17
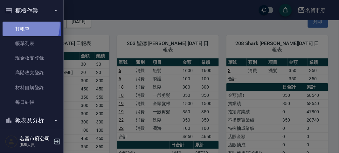
click at [19, 25] on link "打帳單" at bounding box center [32, 29] width 59 height 15
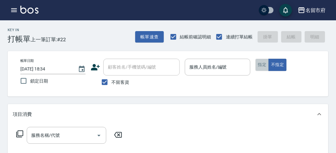
click at [262, 65] on button "指定" at bounding box center [263, 65] width 14 height 12
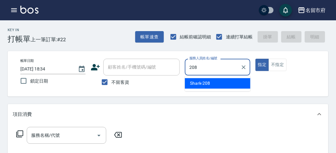
click at [217, 84] on div "Shark -208" at bounding box center [218, 83] width 66 height 11
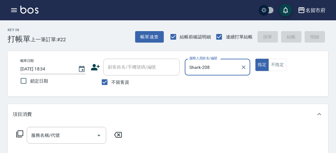
type input "Shark-208"
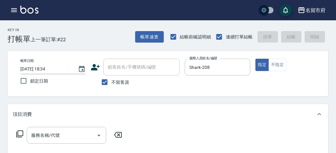
click at [21, 135] on icon at bounding box center [20, 134] width 8 height 8
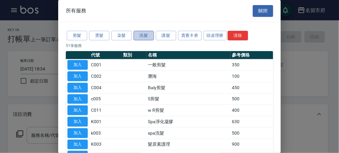
click at [139, 36] on button "洗髮" at bounding box center [144, 36] width 20 height 10
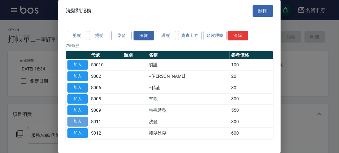
click at [75, 120] on button "加入" at bounding box center [77, 122] width 20 height 10
type input "洗髮(S011)"
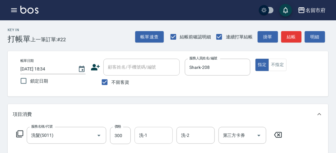
click at [152, 135] on input "洗-1" at bounding box center [153, 135] width 32 height 11
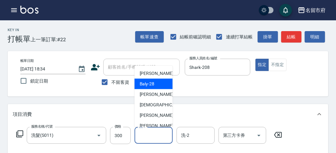
click at [150, 85] on span "Baly -28" at bounding box center [147, 84] width 15 height 7
type input "Baly-28"
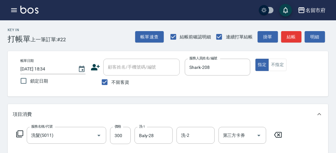
click at [18, 134] on icon at bounding box center [20, 134] width 8 height 8
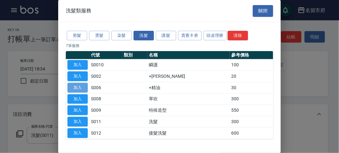
click at [79, 85] on button "加入" at bounding box center [77, 88] width 20 height 10
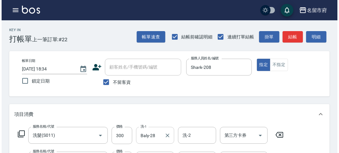
scroll to position [71, 0]
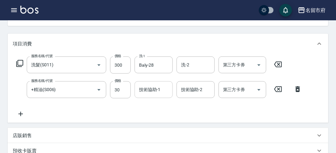
click at [158, 88] on input "技術協助-1" at bounding box center [153, 89] width 32 height 11
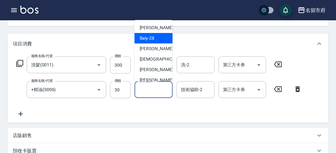
click at [148, 39] on span "Baly -28" at bounding box center [147, 38] width 15 height 7
type input "Baly-28"
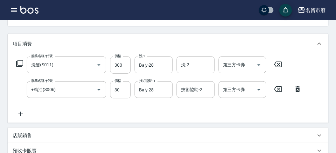
click at [18, 62] on icon at bounding box center [20, 64] width 8 height 8
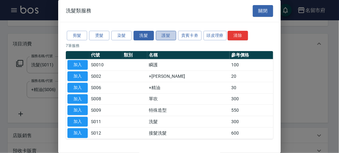
click at [170, 37] on button "護髮" at bounding box center [166, 36] width 20 height 10
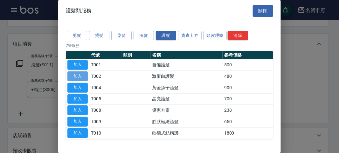
click at [80, 76] on button "加入" at bounding box center [77, 77] width 20 height 10
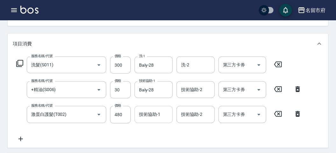
click at [147, 116] on input "技術協助-1" at bounding box center [153, 114] width 32 height 11
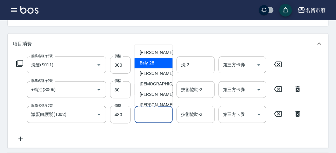
click at [149, 62] on span "Baly -28" at bounding box center [147, 63] width 15 height 7
type input "Baly-28"
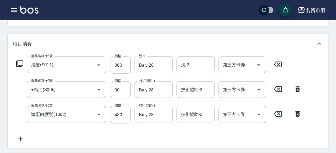
click at [21, 61] on icon at bounding box center [20, 64] width 8 height 8
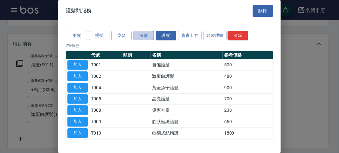
click at [145, 35] on button "洗髮" at bounding box center [144, 36] width 20 height 10
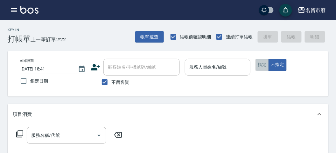
click at [258, 66] on button "指定" at bounding box center [263, 65] width 14 height 12
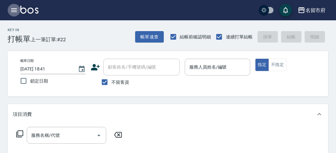
click at [14, 11] on icon "button" at bounding box center [14, 10] width 6 height 4
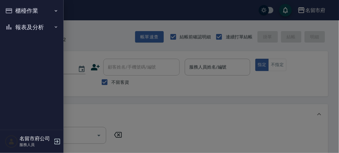
click at [22, 26] on button "報表及分析" at bounding box center [32, 27] width 59 height 17
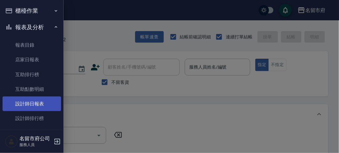
click at [29, 103] on link "設計師日報表" at bounding box center [32, 104] width 59 height 15
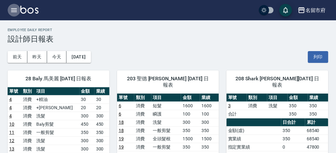
click at [16, 10] on icon "button" at bounding box center [14, 10] width 6 height 4
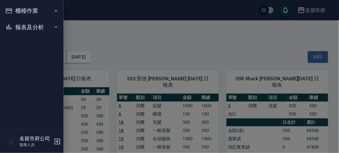
click at [23, 13] on button "櫃檯作業" at bounding box center [32, 11] width 59 height 17
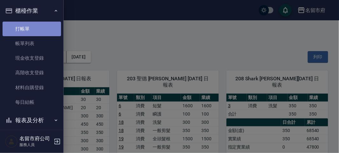
click at [32, 28] on link "打帳單" at bounding box center [32, 29] width 59 height 15
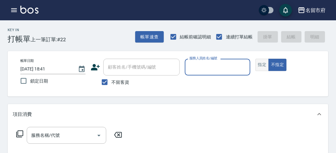
click at [260, 67] on button "指定" at bounding box center [263, 65] width 14 height 12
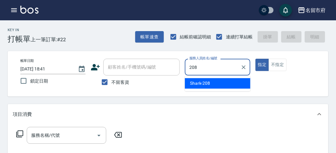
click at [209, 86] on span "Shark -208" at bounding box center [200, 83] width 20 height 7
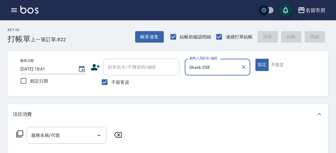
type input "Shark-208"
click at [21, 136] on icon at bounding box center [20, 134] width 8 height 8
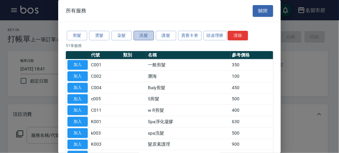
click at [145, 32] on button "洗髮" at bounding box center [144, 36] width 20 height 10
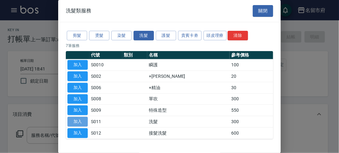
click at [79, 121] on button "加入" at bounding box center [77, 122] width 20 height 10
type input "洗髮(S011)"
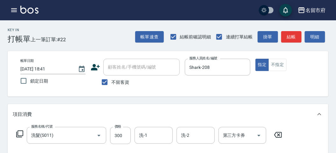
click at [19, 134] on icon at bounding box center [20, 134] width 8 height 8
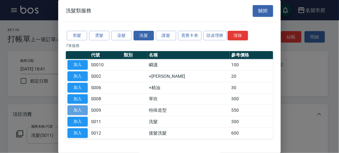
click at [81, 110] on button "加入" at bounding box center [77, 111] width 20 height 10
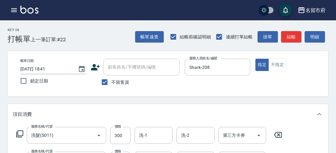
scroll to position [71, 0]
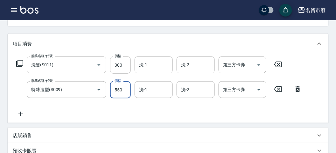
click at [127, 91] on input "550" at bounding box center [120, 89] width 21 height 17
type input "100"
click at [21, 65] on icon at bounding box center [20, 64] width 8 height 8
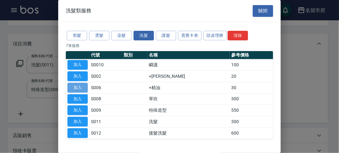
click at [83, 86] on button "加入" at bounding box center [77, 88] width 20 height 10
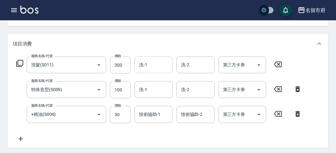
click at [163, 66] on input "洗-1" at bounding box center [153, 65] width 32 height 11
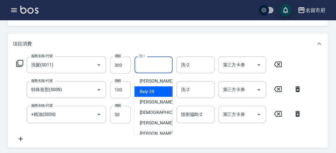
click at [155, 91] on div "Baly -28" at bounding box center [154, 92] width 38 height 11
type input "Baly-28"
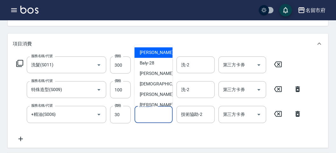
click at [162, 115] on input "技術協助-1" at bounding box center [153, 114] width 32 height 11
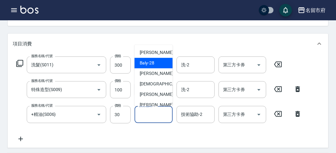
click at [152, 66] on span "Baly -28" at bounding box center [147, 63] width 15 height 7
type input "Baly-28"
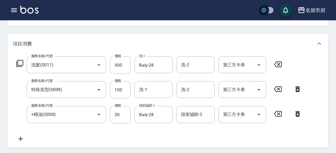
click at [19, 65] on icon at bounding box center [19, 63] width 7 height 7
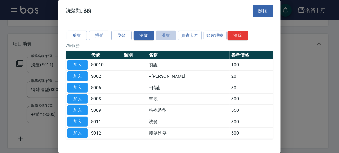
click at [164, 36] on button "護髮" at bounding box center [166, 36] width 20 height 10
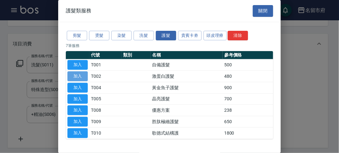
click at [82, 74] on button "加入" at bounding box center [77, 77] width 20 height 10
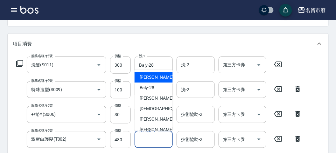
click at [154, 139] on input "技術協助-1" at bounding box center [153, 139] width 32 height 11
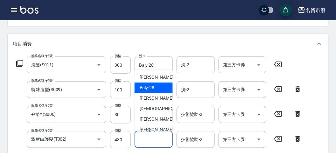
click at [153, 88] on span "Baly -28" at bounding box center [147, 88] width 15 height 7
type input "Baly-28"
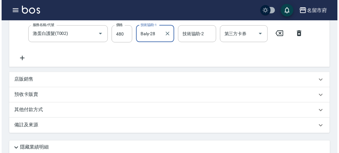
scroll to position [261, 0]
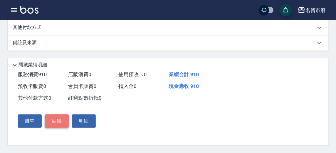
click at [55, 120] on button "結帳" at bounding box center [57, 121] width 24 height 13
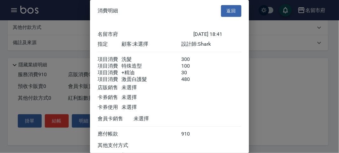
scroll to position [57, 0]
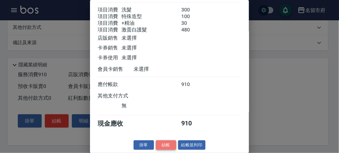
click at [163, 145] on button "結帳" at bounding box center [166, 146] width 20 height 10
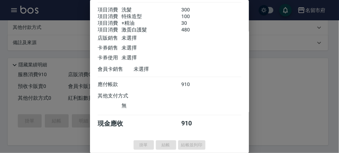
type input "[DATE] 18:42"
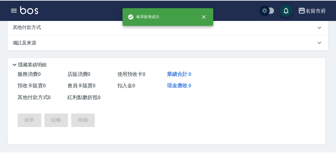
scroll to position [0, 0]
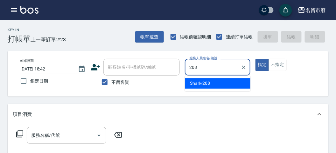
click at [206, 80] on span "Shark -208" at bounding box center [200, 83] width 20 height 7
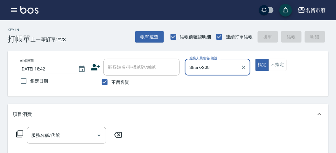
type input "Shark-208"
click at [20, 135] on icon at bounding box center [20, 134] width 8 height 8
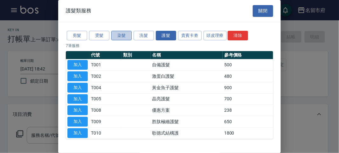
click at [120, 37] on button "染髮" at bounding box center [121, 36] width 20 height 10
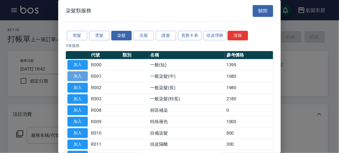
click at [79, 73] on button "加入" at bounding box center [77, 77] width 20 height 10
type input "一般染髮(中)(R001)"
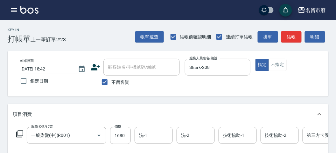
click at [22, 135] on icon at bounding box center [20, 134] width 8 height 8
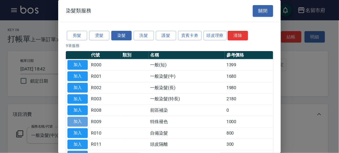
click at [82, 120] on button "加入" at bounding box center [77, 122] width 20 height 10
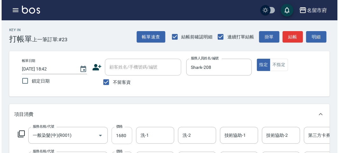
scroll to position [106, 0]
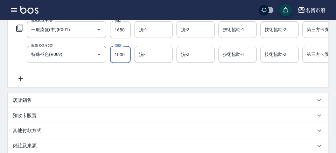
click at [128, 55] on input "1000" at bounding box center [120, 54] width 21 height 17
type input "1200"
click at [19, 29] on icon at bounding box center [20, 29] width 8 height 8
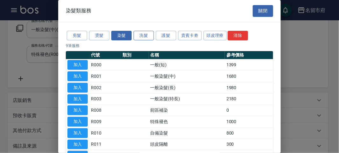
click at [148, 38] on button "洗髮" at bounding box center [144, 36] width 20 height 10
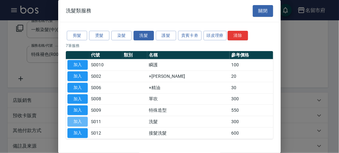
click at [80, 120] on button "加入" at bounding box center [77, 122] width 20 height 10
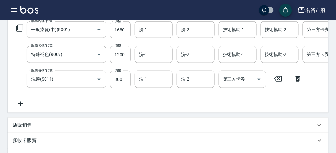
click at [20, 28] on icon at bounding box center [20, 29] width 8 height 8
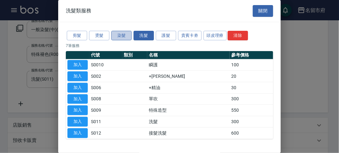
click at [118, 35] on button "染髮" at bounding box center [121, 36] width 20 height 10
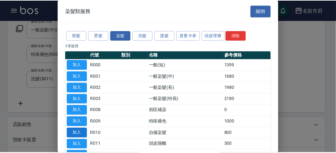
scroll to position [42, 0]
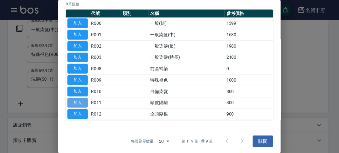
click at [80, 100] on button "加入" at bounding box center [77, 103] width 20 height 10
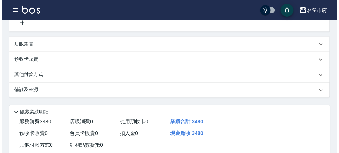
scroll to position [267, 0]
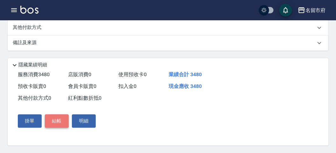
click at [56, 120] on button "結帳" at bounding box center [57, 121] width 24 height 13
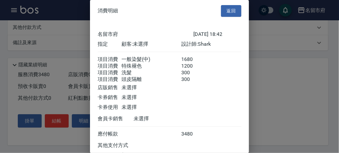
scroll to position [57, 0]
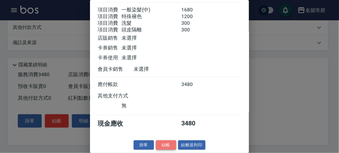
click at [169, 143] on button "結帳" at bounding box center [166, 146] width 20 height 10
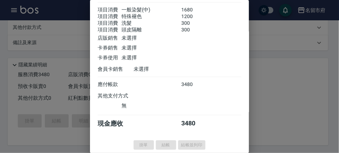
type input "[DATE] 18:44"
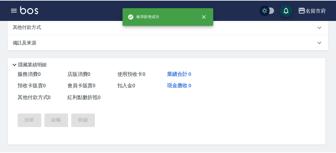
scroll to position [0, 0]
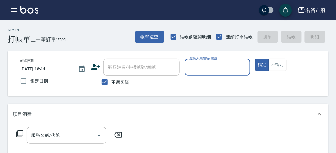
click at [209, 67] on input "服務人員姓名/編號" at bounding box center [218, 67] width 60 height 11
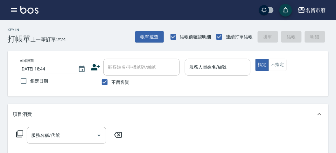
click at [13, 9] on icon "button" at bounding box center [14, 10] width 6 height 4
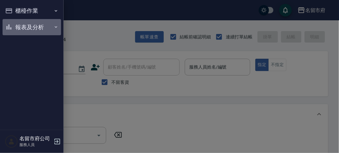
click at [34, 25] on button "報表及分析" at bounding box center [32, 27] width 59 height 17
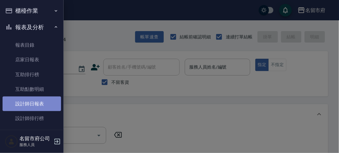
click at [32, 105] on link "設計師日報表" at bounding box center [32, 104] width 59 height 15
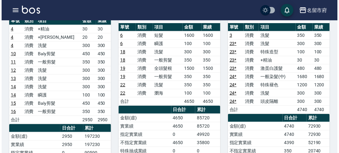
scroll to position [35, 0]
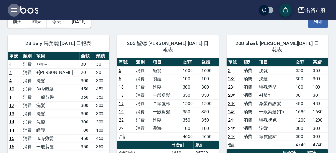
click at [15, 10] on icon "button" at bounding box center [14, 10] width 6 height 4
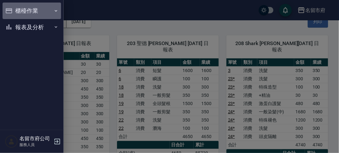
click at [28, 12] on button "櫃檯作業" at bounding box center [32, 11] width 59 height 17
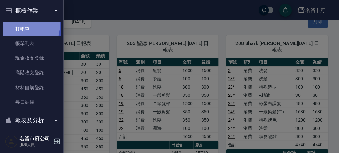
click at [30, 25] on link "打帳單" at bounding box center [32, 29] width 59 height 15
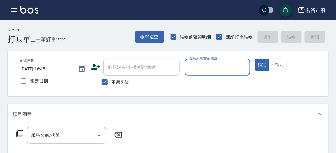
drag, startPoint x: 215, startPoint y: 67, endPoint x: 212, endPoint y: 74, distance: 7.9
click at [215, 67] on input "服務人員姓名/編號" at bounding box center [218, 67] width 60 height 11
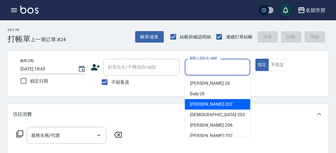
click at [199, 110] on div "聖德 -203" at bounding box center [218, 115] width 66 height 11
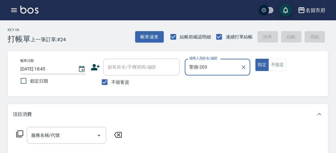
type input "聖德-203"
click at [20, 134] on icon at bounding box center [20, 134] width 8 height 8
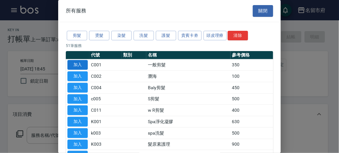
drag, startPoint x: 73, startPoint y: 38, endPoint x: 76, endPoint y: 60, distance: 22.3
click at [73, 40] on button "剪髮" at bounding box center [77, 36] width 20 height 10
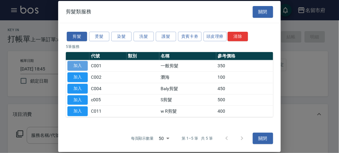
click at [77, 65] on button "加入" at bounding box center [77, 66] width 20 height 10
type input "一般剪髮(C001)"
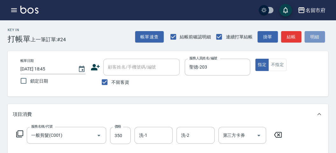
drag, startPoint x: 312, startPoint y: 37, endPoint x: 111, endPoint y: 114, distance: 215.0
click at [308, 38] on button "明細" at bounding box center [315, 37] width 20 height 12
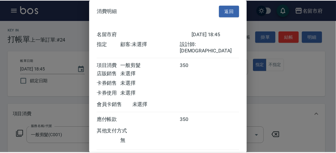
scroll to position [35, 0]
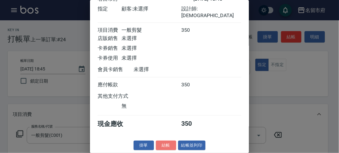
click at [167, 145] on button "結帳" at bounding box center [166, 146] width 20 height 10
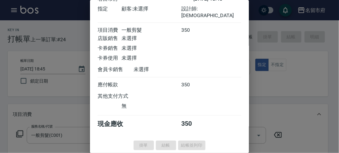
click at [15, 9] on div at bounding box center [169, 76] width 339 height 153
type input "[DATE] 19:07"
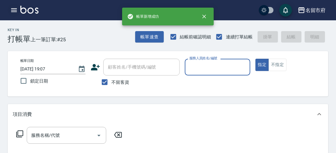
click at [14, 9] on icon "button" at bounding box center [14, 10] width 8 height 8
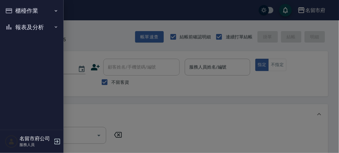
drag, startPoint x: 27, startPoint y: 41, endPoint x: 30, endPoint y: 32, distance: 8.9
click at [30, 32] on nav "櫃檯作業 打帳單 帳單列表 現金收支登錄 高階收支登錄 材料自購登錄 每日結帳 報表及分析 報表目錄 店家日報表 互助排行榜 互助點數明細 設計師日報表 設計…" at bounding box center [32, 65] width 64 height 130
click at [30, 29] on button "報表及分析" at bounding box center [32, 27] width 59 height 17
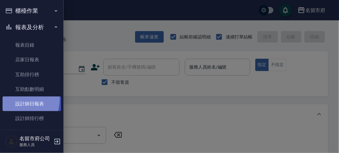
click at [9, 99] on link "設計師日報表" at bounding box center [32, 104] width 59 height 15
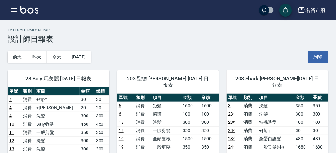
scroll to position [71, 0]
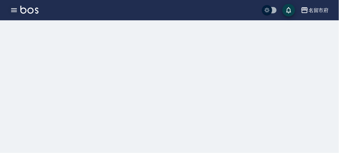
click at [14, 11] on icon "button" at bounding box center [14, 10] width 8 height 8
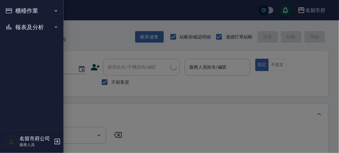
click at [17, 16] on button "櫃檯作業" at bounding box center [32, 11] width 59 height 17
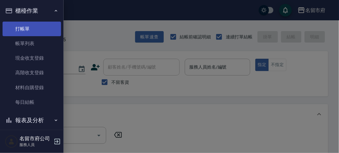
click at [22, 23] on link "打帳單" at bounding box center [32, 29] width 59 height 15
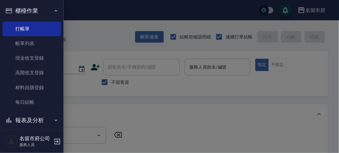
click at [98, 23] on div at bounding box center [169, 76] width 339 height 153
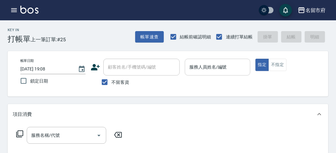
click at [223, 71] on input "服務人員姓名/編號" at bounding box center [218, 67] width 60 height 11
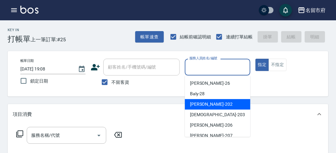
drag, startPoint x: 214, startPoint y: 104, endPoint x: 203, endPoint y: 112, distance: 13.2
click at [214, 105] on div "[PERSON_NAME] -202" at bounding box center [218, 104] width 66 height 11
type input "[PERSON_NAME]-202"
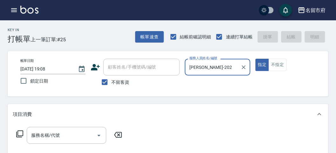
click at [19, 130] on icon at bounding box center [20, 134] width 8 height 8
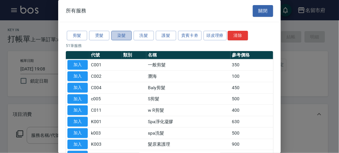
click at [122, 36] on button "染髮" at bounding box center [121, 36] width 20 height 10
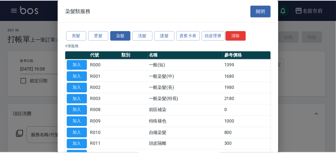
scroll to position [35, 0]
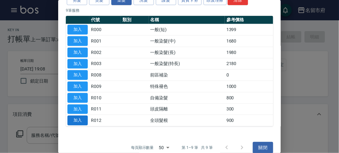
click at [83, 117] on button "加入" at bounding box center [77, 121] width 20 height 10
type input "全頭髮根(R012)"
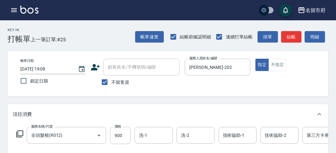
click at [18, 133] on icon at bounding box center [19, 134] width 7 height 7
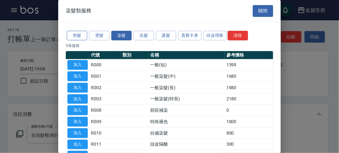
click at [75, 38] on button "剪髮" at bounding box center [77, 36] width 20 height 10
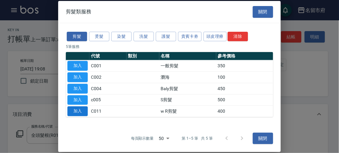
click at [81, 112] on button "加入" at bounding box center [77, 112] width 20 height 10
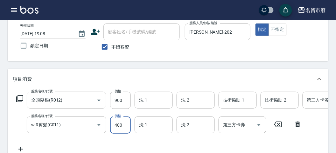
drag, startPoint x: 124, startPoint y: 129, endPoint x: 115, endPoint y: 121, distance: 12.6
click at [124, 129] on input "400" at bounding box center [120, 125] width 21 height 17
type input "700"
click at [21, 98] on icon at bounding box center [20, 99] width 8 height 8
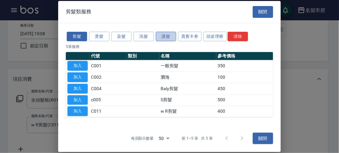
click at [158, 34] on button "護髮" at bounding box center [166, 37] width 20 height 10
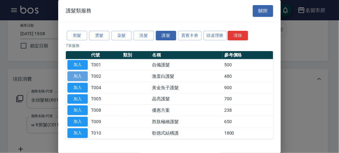
click at [77, 76] on button "加入" at bounding box center [77, 77] width 20 height 10
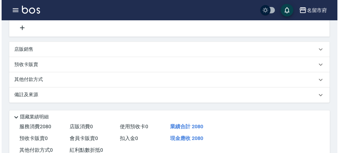
scroll to position [217, 0]
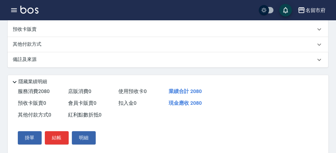
drag, startPoint x: 58, startPoint y: 147, endPoint x: 81, endPoint y: 133, distance: 27.7
click at [58, 145] on button "結帳" at bounding box center [57, 138] width 24 height 13
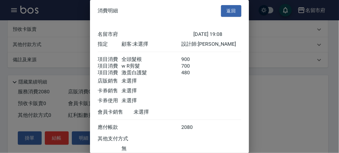
scroll to position [50, 0]
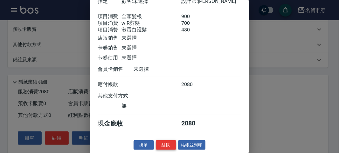
click at [166, 146] on button "結帳" at bounding box center [166, 146] width 20 height 10
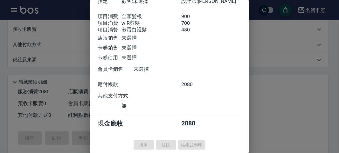
type input "[DATE] 19:09"
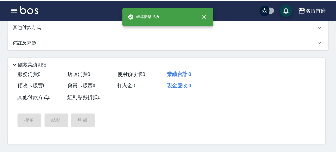
scroll to position [0, 0]
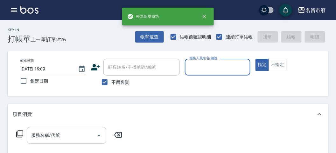
click at [214, 69] on input "服務人員姓名/編號" at bounding box center [218, 67] width 60 height 11
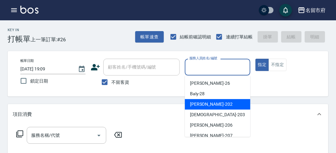
click at [207, 102] on div "[PERSON_NAME] -202" at bounding box center [218, 104] width 66 height 11
type input "[PERSON_NAME]-202"
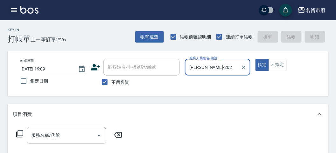
click at [10, 11] on button "button" at bounding box center [14, 10] width 13 height 13
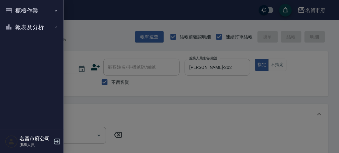
click at [12, 10] on icon "button" at bounding box center [9, 10] width 6 height 5
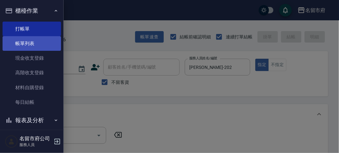
click at [29, 40] on link "帳單列表" at bounding box center [32, 43] width 59 height 15
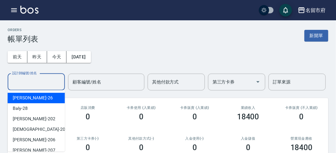
click at [39, 82] on input "設計師編號/姓名" at bounding box center [37, 82] width 52 height 11
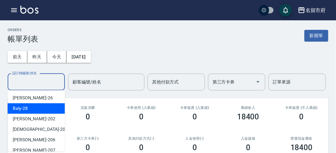
click at [28, 107] on div "Baly -28" at bounding box center [36, 108] width 57 height 11
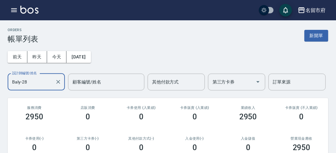
click at [33, 82] on input "Baly-28" at bounding box center [32, 82] width 42 height 11
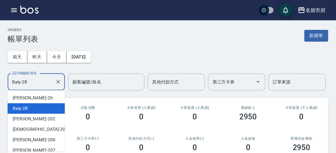
scroll to position [69, 0]
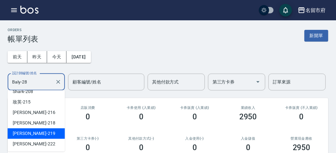
click at [31, 132] on span "[PERSON_NAME] -219" at bounding box center [34, 133] width 43 height 7
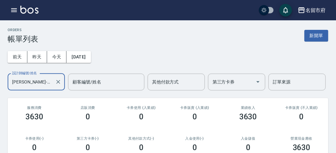
drag, startPoint x: 45, startPoint y: 75, endPoint x: 45, endPoint y: 72, distance: 3.8
click at [45, 75] on div "[PERSON_NAME]-219 設計師編號/姓名" at bounding box center [36, 82] width 57 height 17
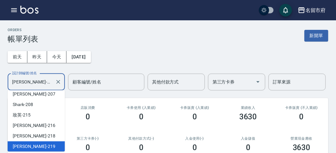
scroll to position [0, 0]
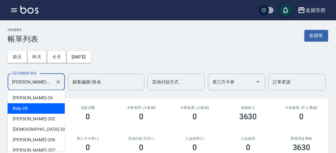
click at [24, 109] on span "Baly -28" at bounding box center [20, 108] width 15 height 7
type input "Baly-28"
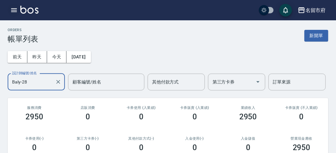
click at [13, 9] on icon "button" at bounding box center [14, 10] width 6 height 4
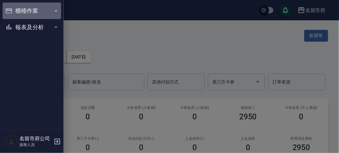
click at [13, 9] on button "櫃檯作業" at bounding box center [32, 11] width 59 height 17
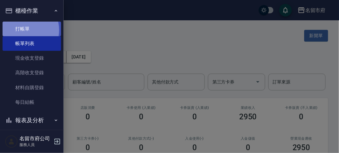
click at [23, 30] on link "打帳單" at bounding box center [32, 29] width 59 height 15
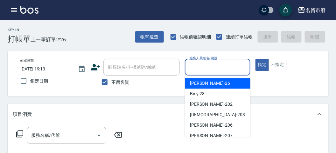
click at [198, 69] on input "服務人員姓名/編號" at bounding box center [218, 67] width 60 height 11
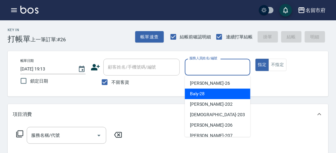
click at [200, 96] on span "Baly -28" at bounding box center [197, 94] width 15 height 7
type input "Baly-28"
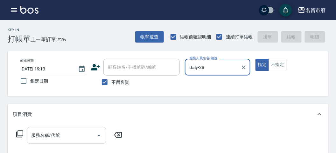
click at [36, 137] on input "服務名稱/代號" at bounding box center [62, 135] width 64 height 11
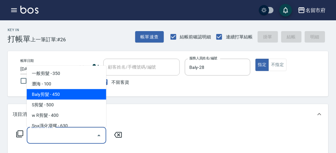
click at [72, 96] on span "Baly剪髮 - 450" at bounding box center [67, 94] width 80 height 11
type input "Baly剪髮(C004)"
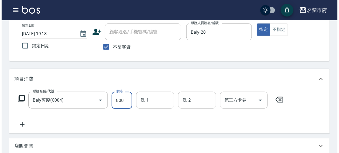
scroll to position [186, 0]
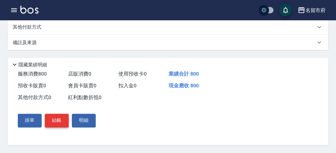
type input "800"
click at [56, 125] on button "結帳" at bounding box center [57, 120] width 24 height 13
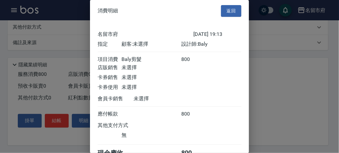
scroll to position [35, 0]
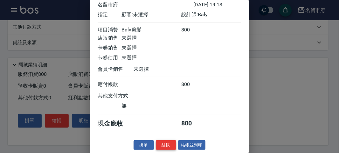
click at [163, 146] on button "結帳" at bounding box center [166, 146] width 20 height 10
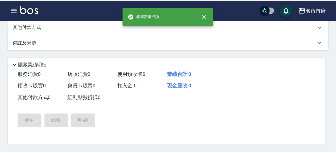
scroll to position [0, 0]
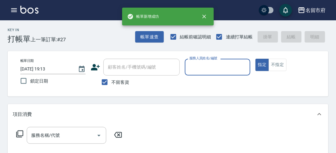
click at [216, 67] on input "服務人員姓名/編號" at bounding box center [218, 67] width 60 height 11
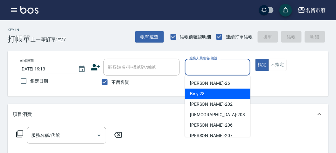
click at [214, 89] on div "Baly -28" at bounding box center [218, 94] width 66 height 11
type input "Baly-28"
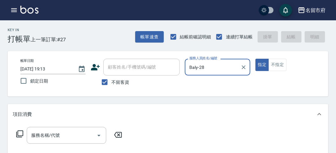
click at [21, 134] on icon at bounding box center [20, 134] width 8 height 8
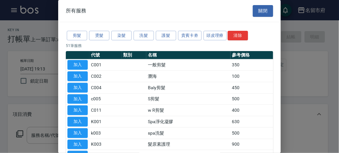
click at [141, 34] on button "洗髮" at bounding box center [144, 36] width 20 height 10
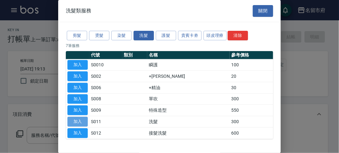
click at [82, 121] on button "加入" at bounding box center [77, 122] width 20 height 10
type input "洗髮(S011)"
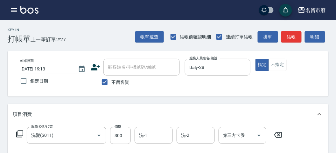
click at [22, 134] on icon at bounding box center [20, 134] width 8 height 8
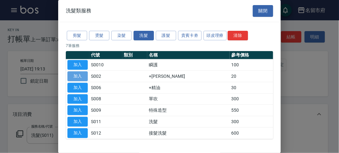
click at [69, 76] on button "加入" at bounding box center [77, 77] width 20 height 10
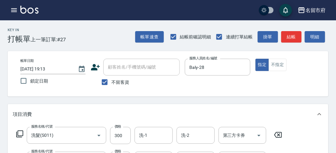
scroll to position [35, 0]
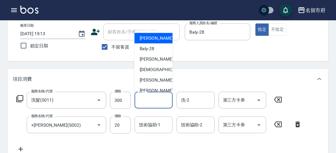
drag, startPoint x: 152, startPoint y: 105, endPoint x: 149, endPoint y: 102, distance: 4.5
click at [152, 105] on input "洗-1" at bounding box center [153, 100] width 32 height 11
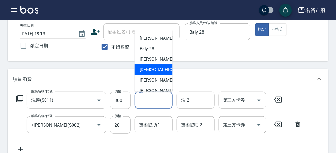
scroll to position [69, 0]
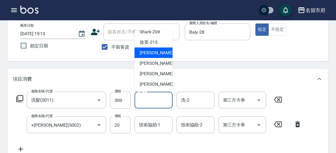
drag, startPoint x: 155, startPoint y: 43, endPoint x: 153, endPoint y: 50, distance: 7.6
click at [153, 50] on ul "[PERSON_NAME] -26 Baly -28 [PERSON_NAME] -202 聖德 -203 [PERSON_NAME] -206 [PERSO…" at bounding box center [154, 61] width 38 height 61
click at [153, 51] on span "小靜 -216" at bounding box center [161, 53] width 43 height 7
type input "小靜-216"
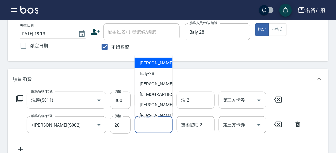
click at [150, 120] on div "技術協助-1 技術協助-1" at bounding box center [154, 125] width 38 height 17
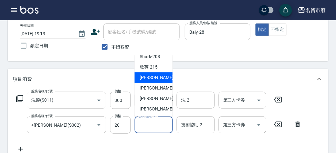
click at [161, 80] on div "小靜 -216" at bounding box center [154, 78] width 38 height 11
type input "小靜-216"
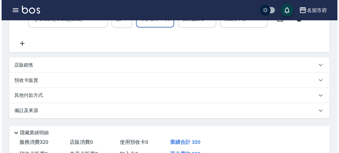
scroll to position [211, 0]
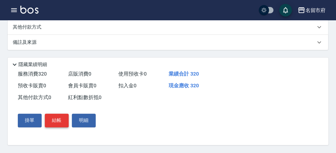
click at [51, 124] on button "結帳" at bounding box center [57, 120] width 24 height 13
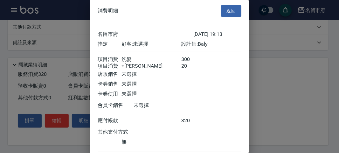
scroll to position [42, 0]
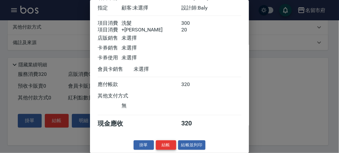
drag, startPoint x: 165, startPoint y: 146, endPoint x: 166, endPoint y: 139, distance: 6.8
click at [165, 145] on button "結帳" at bounding box center [166, 146] width 20 height 10
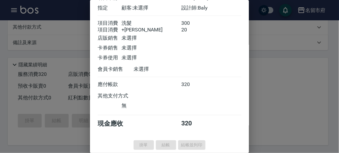
type input "[DATE] 19:14"
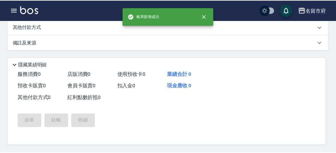
scroll to position [0, 0]
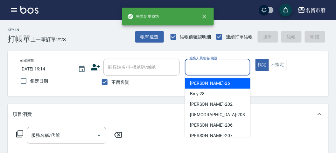
click at [214, 65] on input "服務人員姓名/編號" at bounding box center [218, 67] width 60 height 11
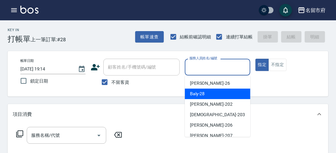
drag, startPoint x: 204, startPoint y: 96, endPoint x: 44, endPoint y: 112, distance: 161.2
click at [196, 96] on span "Baly -28" at bounding box center [197, 94] width 15 height 7
type input "Baly-28"
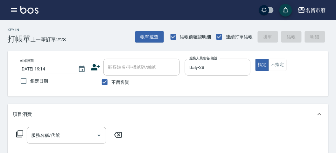
drag, startPoint x: 19, startPoint y: 136, endPoint x: 19, endPoint y: 130, distance: 5.1
click at [19, 130] on icon at bounding box center [20, 134] width 8 height 8
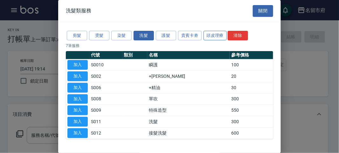
click at [217, 33] on button "頭皮理療" at bounding box center [216, 36] width 24 height 10
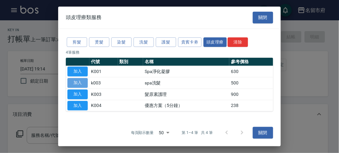
click at [75, 83] on button "加入" at bounding box center [77, 83] width 20 height 10
type input "spa洗髮(k003)"
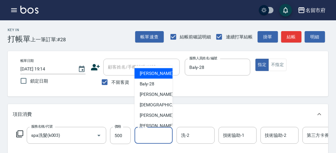
drag, startPoint x: 148, startPoint y: 132, endPoint x: 144, endPoint y: 115, distance: 18.1
click at [148, 131] on input "洗-1" at bounding box center [153, 135] width 32 height 11
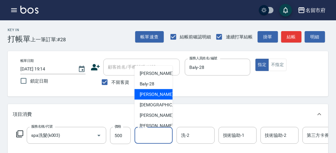
scroll to position [69, 0]
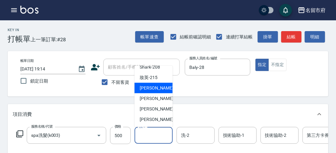
click at [151, 89] on span "小靜 -216" at bounding box center [161, 88] width 43 height 7
type input "小靜-216"
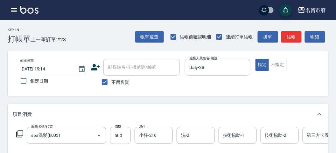
click at [21, 132] on icon at bounding box center [20, 134] width 8 height 8
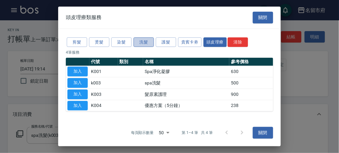
click at [151, 41] on button "洗髮" at bounding box center [144, 42] width 20 height 10
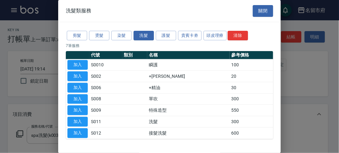
click at [79, 76] on button "加入" at bounding box center [77, 77] width 20 height 10
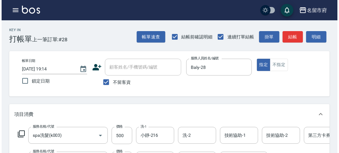
scroll to position [217, 0]
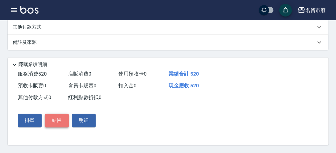
click at [57, 122] on button "結帳" at bounding box center [57, 120] width 24 height 13
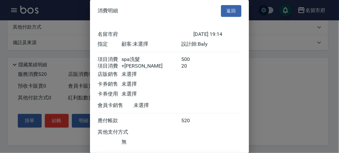
scroll to position [42, 0]
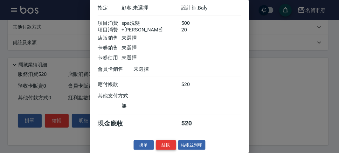
click at [160, 144] on button "結帳" at bounding box center [166, 146] width 20 height 10
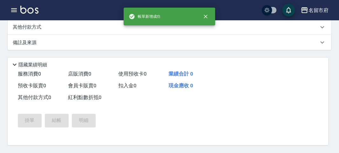
scroll to position [0, 0]
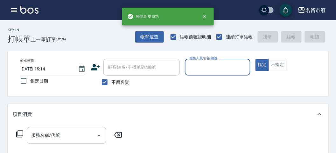
click at [210, 67] on input "服務人員姓名/編號" at bounding box center [218, 67] width 60 height 11
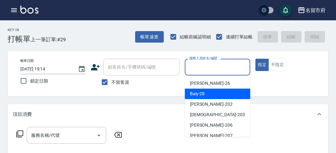
click at [204, 95] on span "Baly -28" at bounding box center [197, 94] width 15 height 7
type input "Baly-28"
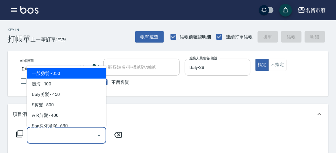
drag, startPoint x: 49, startPoint y: 137, endPoint x: 45, endPoint y: 135, distance: 4.1
click at [45, 135] on input "服務名稱/代號" at bounding box center [62, 135] width 64 height 11
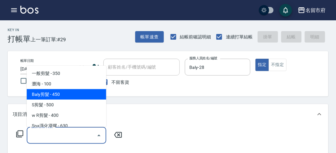
click at [62, 93] on span "Baly剪髮 - 450" at bounding box center [67, 94] width 80 height 11
type input "Baly剪髮(C004)"
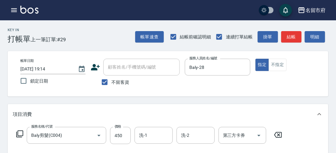
click at [21, 131] on icon at bounding box center [20, 134] width 8 height 8
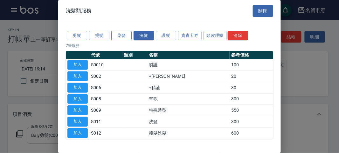
click at [118, 37] on button "染髮" at bounding box center [121, 36] width 20 height 10
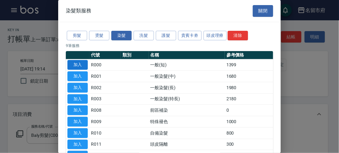
click at [72, 65] on button "加入" at bounding box center [77, 65] width 20 height 10
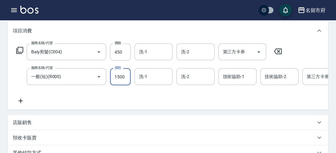
scroll to position [217, 0]
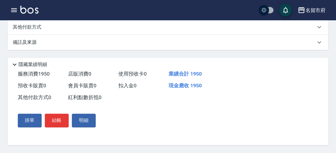
type input "1500"
click at [78, 27] on div "其他付款方式" at bounding box center [164, 27] width 303 height 7
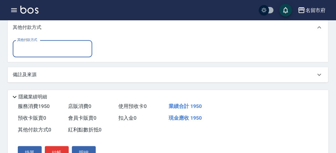
scroll to position [0, 0]
click at [72, 54] on input "其他付款方式" at bounding box center [53, 48] width 74 height 11
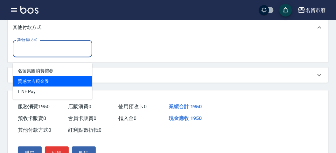
drag, startPoint x: 65, startPoint y: 85, endPoint x: 63, endPoint y: 93, distance: 7.7
click at [64, 92] on ul "名留集團消費禮券 質感大吉現金券 LlNE Pay" at bounding box center [53, 81] width 80 height 37
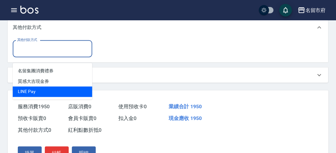
click at [63, 93] on span "LlNE Pay" at bounding box center [53, 92] width 80 height 11
type input "LlNE Pay"
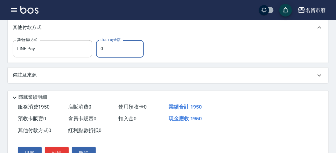
click at [113, 54] on input "0" at bounding box center [120, 48] width 48 height 17
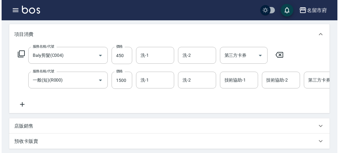
scroll to position [257, 0]
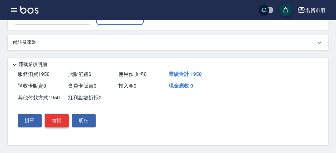
type input "1950"
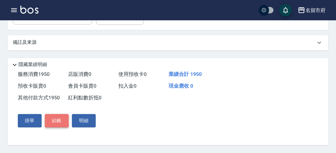
click at [58, 124] on button "結帳" at bounding box center [57, 121] width 24 height 13
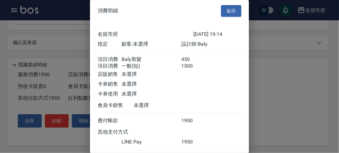
scroll to position [41, 0]
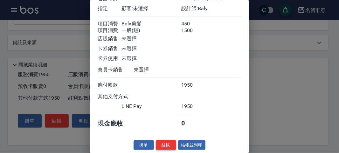
click at [160, 147] on button "結帳" at bounding box center [166, 146] width 20 height 10
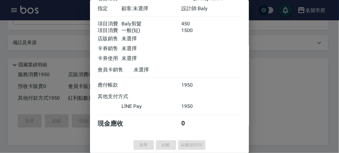
type input "[DATE] 19:15"
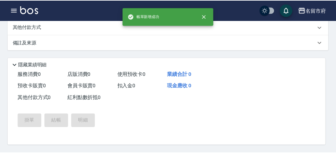
scroll to position [0, 0]
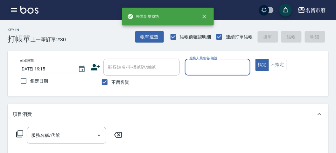
click at [11, 9] on icon "button" at bounding box center [14, 10] width 6 height 4
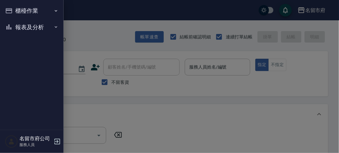
click at [12, 9] on button "櫃檯作業" at bounding box center [32, 11] width 59 height 17
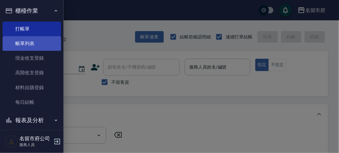
drag, startPoint x: 25, startPoint y: 47, endPoint x: 22, endPoint y: 42, distance: 5.7
click at [25, 47] on link "帳單列表" at bounding box center [32, 43] width 59 height 15
click at [25, 46] on link "帳單列表" at bounding box center [32, 43] width 59 height 15
click at [25, 45] on link "帳單列表" at bounding box center [32, 43] width 59 height 15
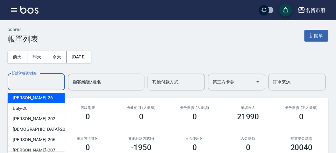
click at [39, 85] on input "設計師編號/姓名" at bounding box center [37, 82] width 52 height 11
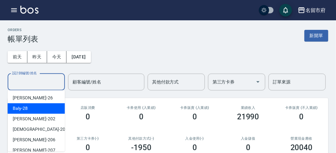
drag, startPoint x: 40, startPoint y: 112, endPoint x: 39, endPoint y: 85, distance: 27.1
click at [40, 111] on div "Baly -28" at bounding box center [36, 108] width 57 height 11
type input "Baly-28"
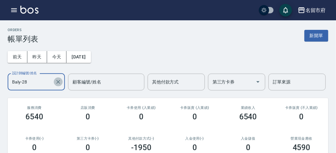
click at [56, 82] on icon "Clear" at bounding box center [58, 82] width 6 height 6
click at [46, 82] on input "設計師編號/姓名" at bounding box center [37, 82] width 52 height 11
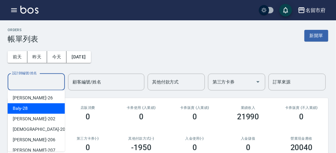
click at [45, 109] on div "Baly -28" at bounding box center [36, 108] width 57 height 11
click at [39, 77] on input "Baly-28" at bounding box center [32, 82] width 42 height 11
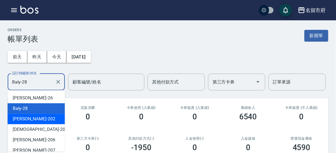
click at [42, 119] on div "[PERSON_NAME] -202" at bounding box center [36, 119] width 57 height 11
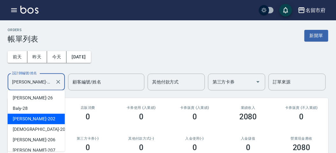
click at [44, 81] on input "[PERSON_NAME]-202" at bounding box center [32, 82] width 42 height 11
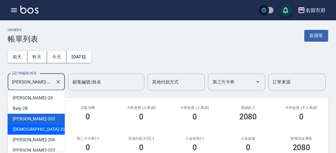
click at [45, 132] on div "聖德 -203" at bounding box center [36, 129] width 57 height 11
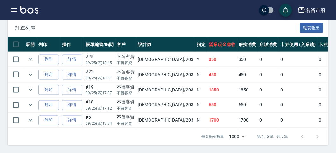
scroll to position [22, 0]
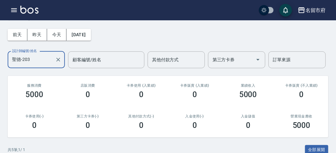
click at [35, 57] on input "聖德-203" at bounding box center [32, 59] width 42 height 11
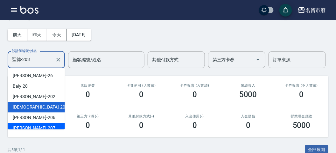
click at [48, 123] on div "[PERSON_NAME] -207" at bounding box center [36, 128] width 57 height 11
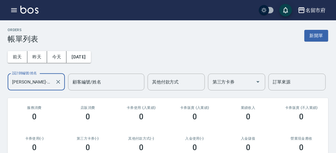
click at [48, 81] on input "[PERSON_NAME]-207" at bounding box center [32, 82] width 42 height 11
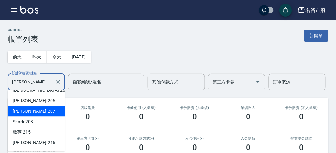
scroll to position [69, 0]
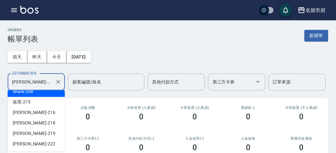
click at [45, 93] on div "Shark -208" at bounding box center [36, 92] width 57 height 11
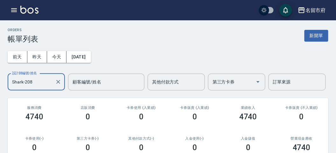
scroll to position [134, 0]
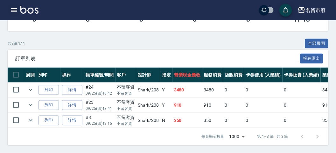
click at [15, 10] on icon "button" at bounding box center [14, 10] width 6 height 4
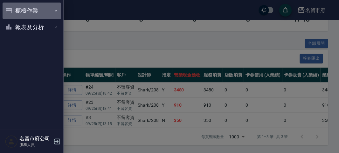
click at [14, 11] on button "櫃檯作業" at bounding box center [32, 11] width 59 height 17
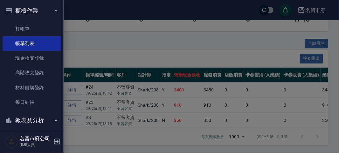
click at [108, 48] on div at bounding box center [169, 76] width 339 height 153
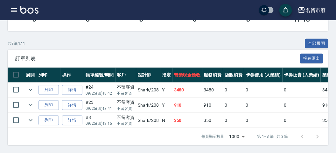
scroll to position [0, 0]
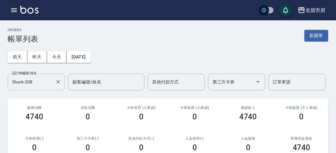
click at [44, 85] on input "Shark-208" at bounding box center [32, 82] width 42 height 11
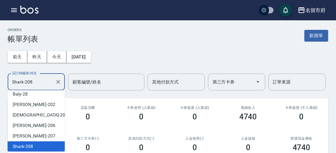
scroll to position [69, 0]
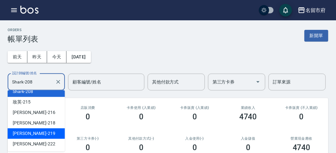
drag, startPoint x: 35, startPoint y: 130, endPoint x: 36, endPoint y: 126, distance: 4.2
click at [35, 129] on div "[PERSON_NAME] -219" at bounding box center [36, 134] width 57 height 11
type input "[PERSON_NAME]-219"
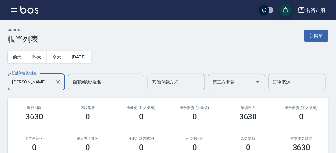
click at [59, 79] on icon "Clear" at bounding box center [58, 82] width 6 height 6
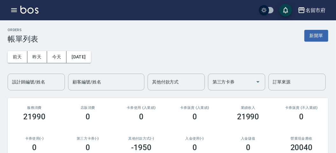
click at [28, 9] on img at bounding box center [29, 10] width 18 height 8
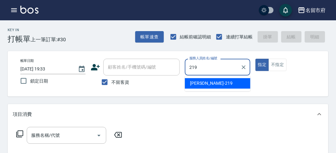
type input "[PERSON_NAME]-219"
type button "true"
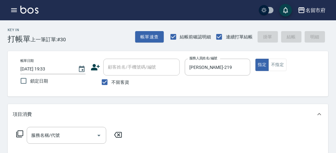
click at [20, 136] on icon at bounding box center [20, 134] width 8 height 8
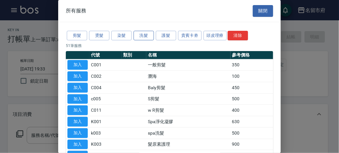
click at [145, 39] on button "洗髮" at bounding box center [144, 36] width 20 height 10
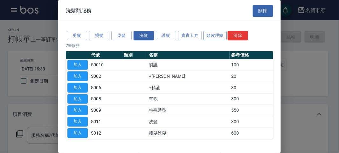
click at [214, 32] on button "頭皮理療" at bounding box center [216, 36] width 24 height 10
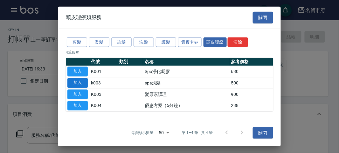
click at [80, 82] on button "加入" at bounding box center [77, 83] width 20 height 10
type input "spa洗髮(k003)"
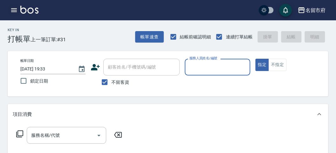
click at [14, 8] on icon "button" at bounding box center [14, 10] width 8 height 8
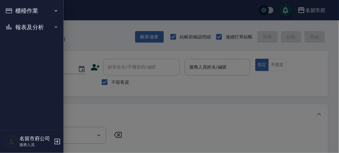
click at [29, 13] on button "櫃檯作業" at bounding box center [32, 11] width 59 height 17
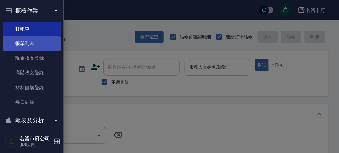
click at [38, 44] on link "帳單列表" at bounding box center [32, 43] width 59 height 15
click at [36, 46] on link "帳單列表" at bounding box center [32, 43] width 59 height 15
click at [35, 46] on link "帳單列表" at bounding box center [32, 43] width 59 height 15
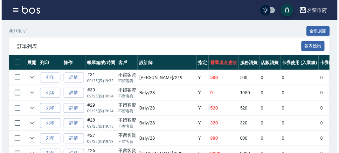
scroll to position [71, 0]
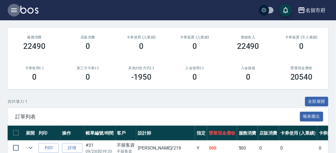
click at [11, 11] on icon "button" at bounding box center [14, 10] width 8 height 8
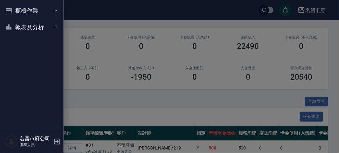
click at [32, 24] on button "報表及分析" at bounding box center [32, 27] width 59 height 17
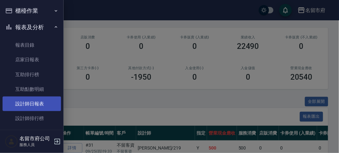
scroll to position [8, 0]
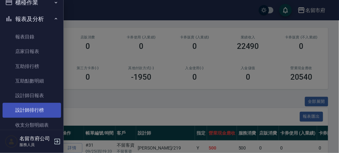
click at [44, 114] on link "設計師排行榜" at bounding box center [32, 110] width 59 height 15
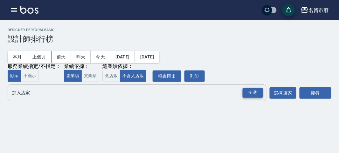
click at [254, 96] on div "全選" at bounding box center [253, 93] width 20 height 10
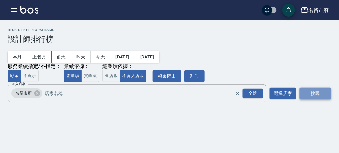
click at [316, 96] on button "搜尋" at bounding box center [316, 94] width 32 height 12
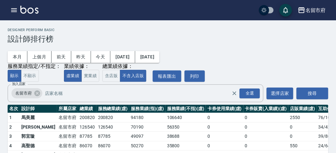
scroll to position [56, 0]
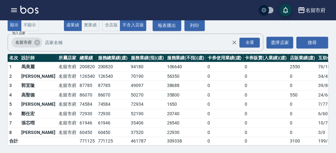
click at [29, 6] on img at bounding box center [29, 10] width 18 height 8
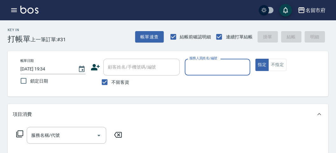
drag, startPoint x: 197, startPoint y: 61, endPoint x: 200, endPoint y: 75, distance: 14.5
click at [198, 62] on div "服務人員姓名/編號" at bounding box center [217, 67] width 65 height 17
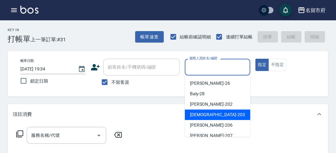
click at [208, 118] on div "聖德 -203" at bounding box center [218, 115] width 66 height 11
type input "聖德-203"
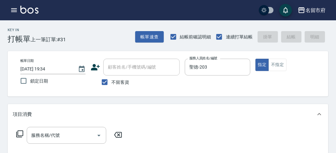
click at [23, 132] on icon at bounding box center [19, 134] width 7 height 7
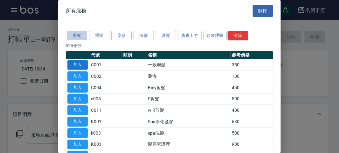
drag, startPoint x: 75, startPoint y: 34, endPoint x: 83, endPoint y: 63, distance: 29.3
click at [76, 34] on button "剪髮" at bounding box center [77, 36] width 20 height 10
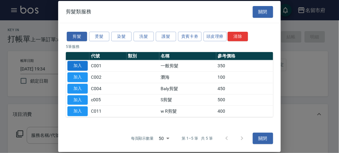
click at [77, 64] on button "加入" at bounding box center [77, 66] width 20 height 10
type input "一般剪髮(C001)"
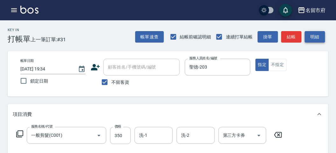
click at [317, 35] on button "明細" at bounding box center [315, 37] width 20 height 12
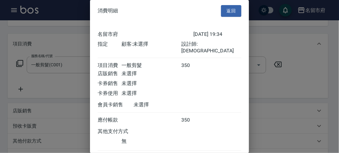
scroll to position [35, 0]
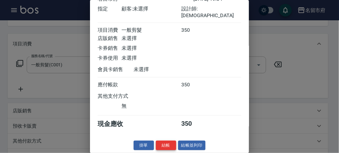
click at [166, 144] on button "結帳" at bounding box center [166, 146] width 20 height 10
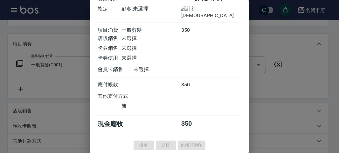
type input "[DATE] 19:55"
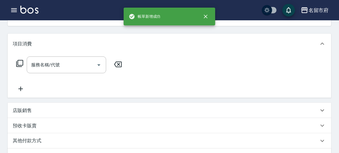
scroll to position [61, 0]
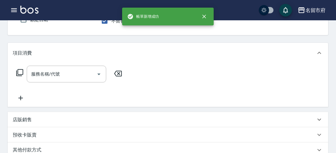
click at [13, 10] on icon "button" at bounding box center [14, 10] width 6 height 4
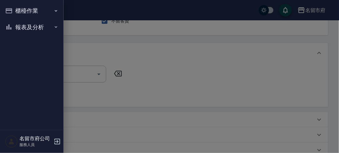
click at [27, 25] on button "報表及分析" at bounding box center [32, 27] width 59 height 17
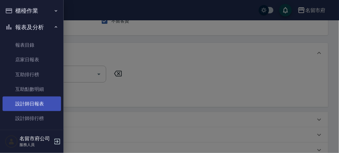
click at [16, 104] on link "設計師日報表" at bounding box center [32, 104] width 59 height 15
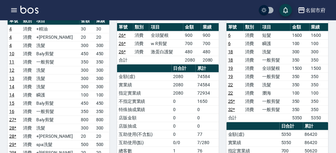
scroll to position [35, 0]
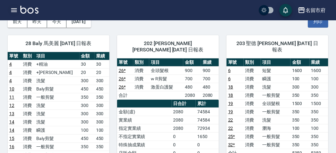
click at [8, 10] on button "button" at bounding box center [14, 10] width 13 height 13
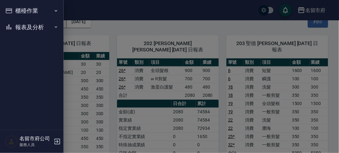
click at [81, 41] on div at bounding box center [169, 76] width 339 height 153
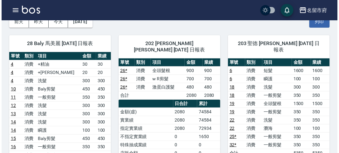
scroll to position [106, 0]
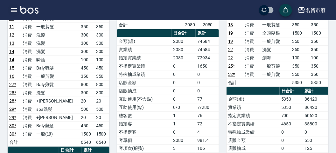
click at [15, 13] on icon "button" at bounding box center [14, 10] width 8 height 8
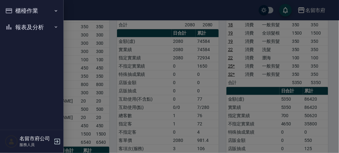
click at [15, 13] on button "櫃檯作業" at bounding box center [32, 11] width 59 height 17
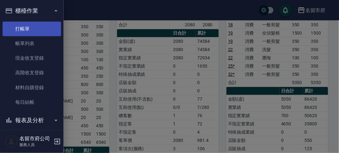
click at [25, 30] on link "打帳單" at bounding box center [32, 29] width 59 height 15
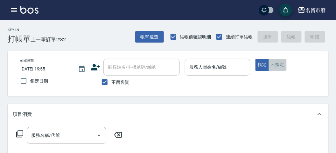
click at [276, 66] on button "不指定" at bounding box center [278, 65] width 18 height 12
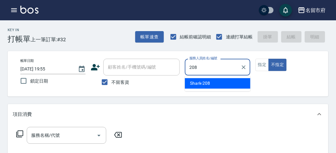
click at [203, 87] on div "Shark -208" at bounding box center [218, 83] width 66 height 11
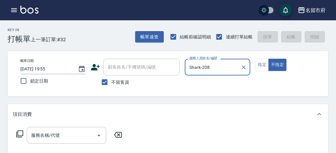
type input "Shark-208"
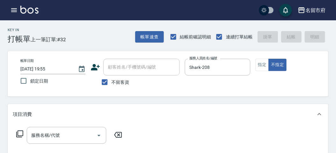
click at [19, 136] on icon at bounding box center [19, 134] width 7 height 7
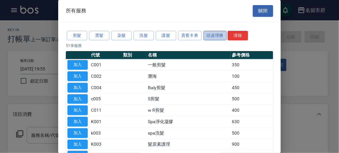
click at [209, 35] on button "頭皮理療" at bounding box center [216, 36] width 24 height 10
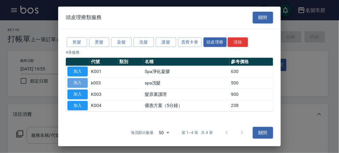
click at [83, 81] on button "加入" at bounding box center [77, 83] width 20 height 10
type input "spa洗髮(k003)"
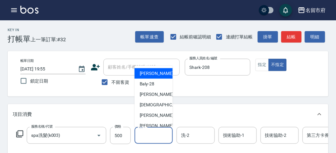
click at [148, 137] on input "洗-1" at bounding box center [153, 135] width 32 height 11
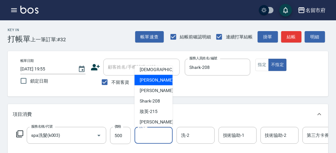
scroll to position [69, 0]
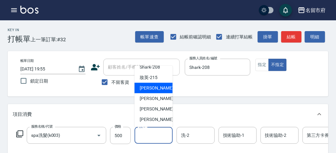
click at [157, 89] on div "小靜 -216" at bounding box center [154, 88] width 38 height 11
type input "小靜-216"
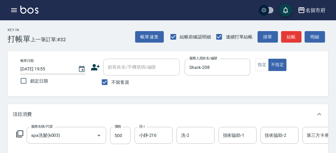
click at [22, 134] on icon at bounding box center [20, 134] width 8 height 8
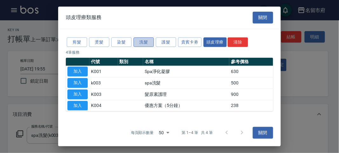
click at [139, 43] on button "洗髮" at bounding box center [144, 42] width 20 height 10
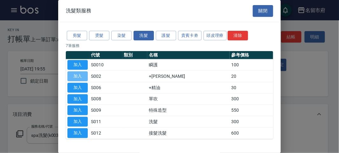
click at [81, 75] on button "加入" at bounding box center [77, 77] width 20 height 10
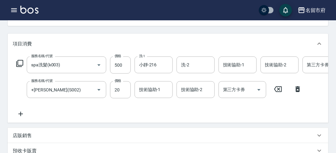
scroll to position [106, 0]
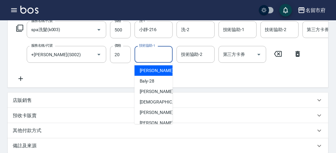
click at [151, 54] on input "技術協助-1" at bounding box center [153, 54] width 32 height 11
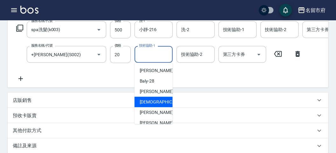
scroll to position [35, 0]
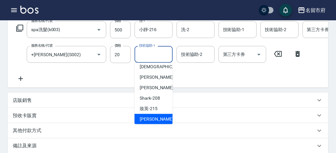
click at [147, 118] on span "小靜 -216" at bounding box center [161, 119] width 43 height 7
type input "小靜-216"
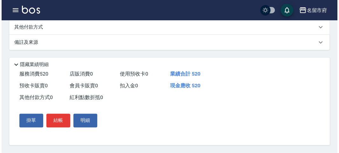
scroll to position [217, 0]
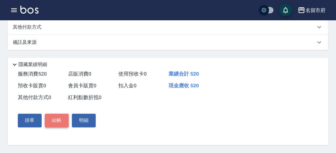
click at [54, 118] on button "結帳" at bounding box center [57, 120] width 24 height 13
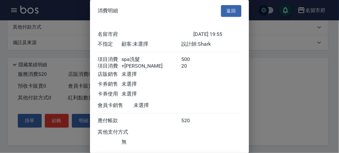
scroll to position [42, 0]
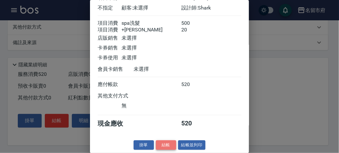
click at [160, 143] on button "結帳" at bounding box center [166, 146] width 20 height 10
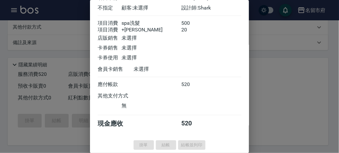
type input "[DATE] 20:04"
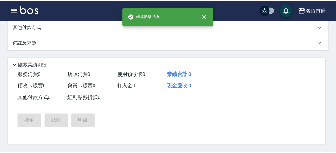
scroll to position [0, 0]
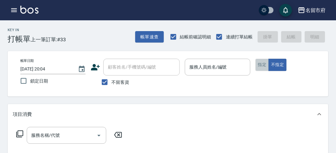
click at [262, 63] on button "指定" at bounding box center [263, 65] width 14 height 12
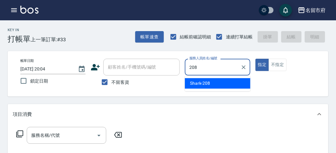
click at [207, 84] on span "Shark -208" at bounding box center [200, 83] width 20 height 7
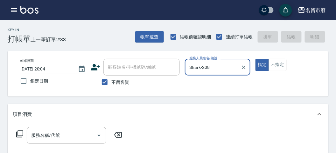
type input "Shark-208"
click at [20, 134] on icon at bounding box center [20, 134] width 8 height 8
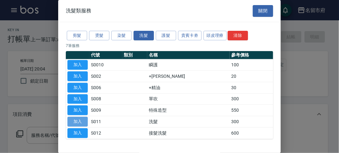
click at [83, 120] on button "加入" at bounding box center [77, 122] width 20 height 10
type input "洗髮(S011)"
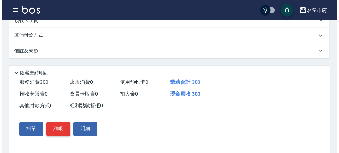
scroll to position [186, 0]
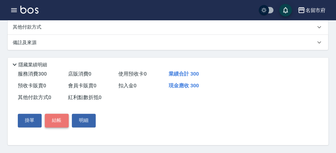
click at [59, 122] on button "結帳" at bounding box center [57, 120] width 24 height 13
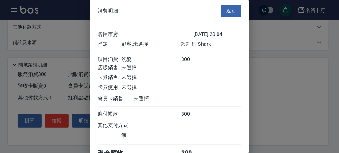
scroll to position [35, 0]
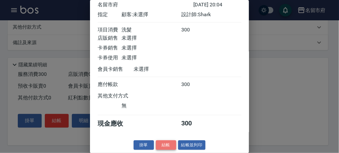
click at [157, 144] on button "結帳" at bounding box center [166, 146] width 20 height 10
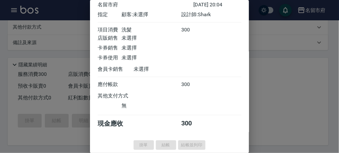
type input "[DATE] 20:18"
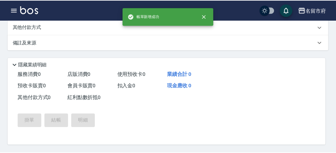
scroll to position [0, 0]
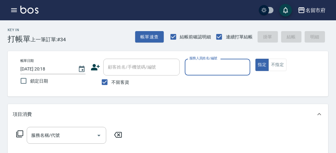
click at [217, 62] on input "服務人員姓名/編號" at bounding box center [218, 67] width 60 height 11
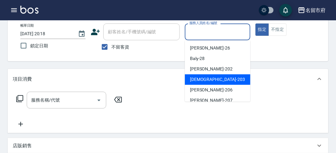
scroll to position [35, 0]
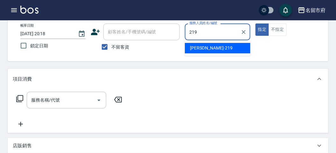
type input "[PERSON_NAME]-219"
type button "true"
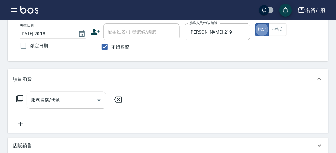
click at [24, 102] on div "服務名稱/代號 服務名稱/代號" at bounding box center [69, 100] width 113 height 17
click at [22, 99] on icon at bounding box center [20, 99] width 8 height 8
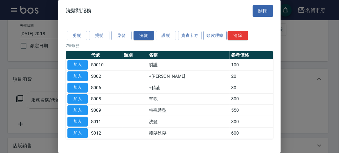
click at [209, 34] on button "頭皮理療" at bounding box center [216, 36] width 24 height 10
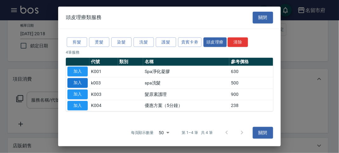
click at [71, 83] on button "加入" at bounding box center [77, 83] width 20 height 10
type input "spa洗髮(k003)"
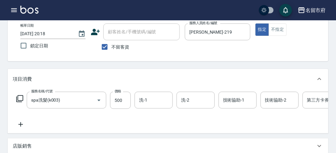
click at [19, 100] on icon at bounding box center [20, 99] width 8 height 8
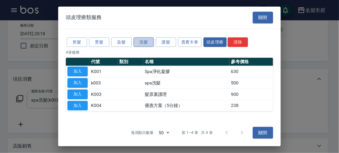
click at [150, 41] on button "洗髮" at bounding box center [144, 42] width 20 height 10
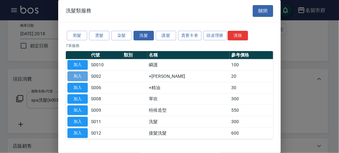
click at [68, 74] on button "加入" at bounding box center [77, 77] width 20 height 10
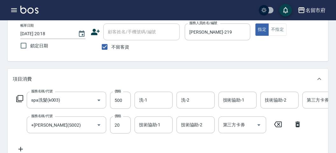
scroll to position [217, 0]
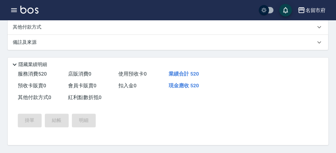
type input "[DATE] 20:21"
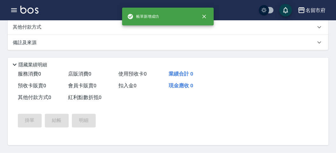
scroll to position [0, 0]
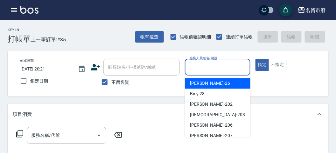
click at [194, 66] on input "服務人員姓名/編號" at bounding box center [218, 67] width 60 height 11
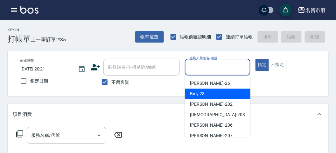
click at [188, 94] on div "Baly -28" at bounding box center [218, 94] width 66 height 11
type input "Baly-28"
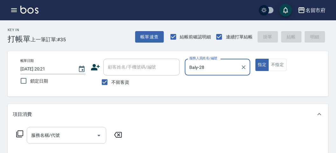
click at [56, 134] on input "服務名稱/代號" at bounding box center [62, 135] width 64 height 11
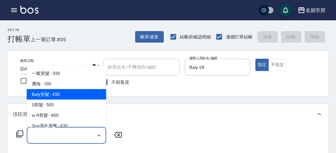
click at [71, 91] on span "Baly剪髮 - 450" at bounding box center [67, 94] width 80 height 11
type input "Baly剪髮(C004)"
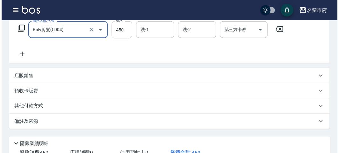
scroll to position [186, 0]
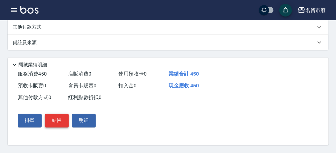
click at [59, 119] on button "結帳" at bounding box center [57, 120] width 24 height 13
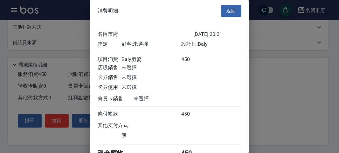
scroll to position [35, 0]
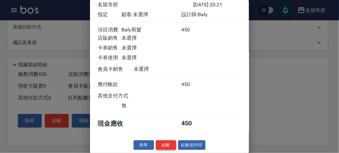
drag, startPoint x: 160, startPoint y: 147, endPoint x: 162, endPoint y: 140, distance: 7.2
click at [160, 146] on button "結帳" at bounding box center [166, 146] width 20 height 10
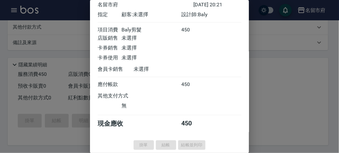
type input "[DATE] 20:31"
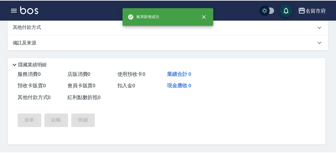
scroll to position [0, 0]
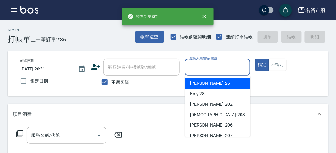
click at [214, 66] on input "服務人員姓名/編號" at bounding box center [218, 67] width 60 height 11
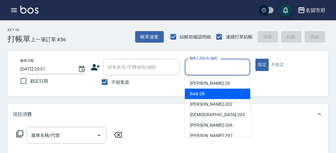
click at [202, 93] on span "Baly -28" at bounding box center [197, 94] width 15 height 7
type input "Baly-28"
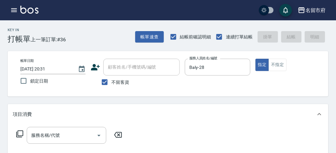
click at [20, 133] on icon at bounding box center [20, 134] width 8 height 8
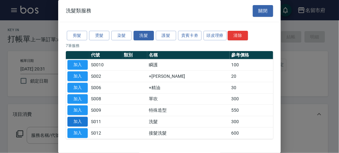
click at [77, 122] on button "加入" at bounding box center [77, 122] width 20 height 10
type input "洗髮(S011)"
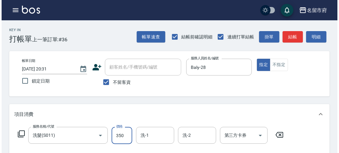
scroll to position [186, 0]
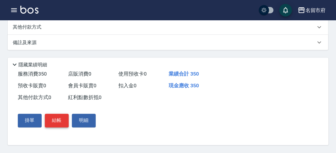
type input "350"
click at [57, 119] on button "結帳" at bounding box center [57, 120] width 24 height 13
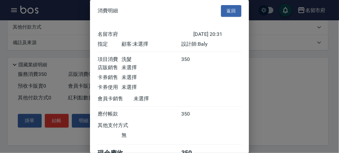
scroll to position [35, 0]
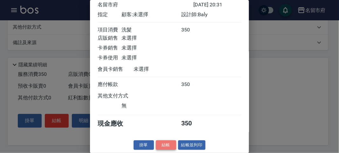
click at [169, 147] on button "結帳" at bounding box center [166, 146] width 20 height 10
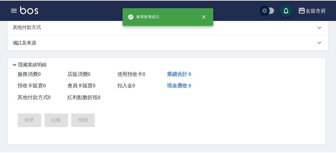
scroll to position [0, 0]
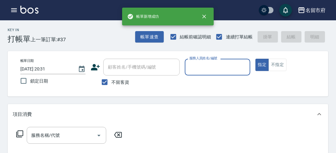
click at [208, 70] on input "服務人員姓名/編號" at bounding box center [218, 67] width 60 height 11
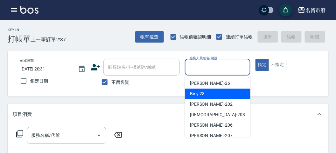
click at [201, 96] on span "Baly -28" at bounding box center [197, 94] width 15 height 7
type input "Baly-28"
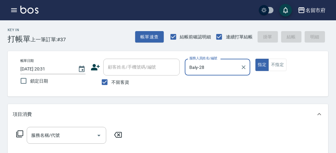
click at [18, 134] on icon at bounding box center [19, 134] width 7 height 7
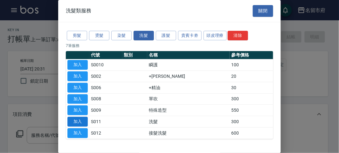
click at [75, 122] on button "加入" at bounding box center [77, 122] width 20 height 10
type input "洗髮(S011)"
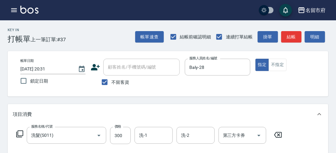
click at [18, 134] on icon at bounding box center [19, 134] width 7 height 7
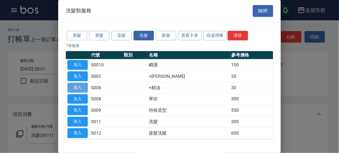
click at [73, 88] on button "加入" at bounding box center [77, 88] width 20 height 10
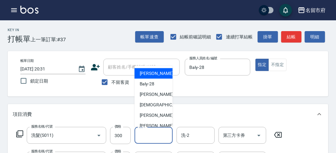
drag, startPoint x: 151, startPoint y: 139, endPoint x: 155, endPoint y: 107, distance: 32.2
click at [151, 139] on input "洗-1" at bounding box center [153, 135] width 32 height 11
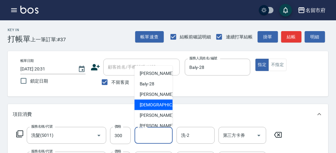
scroll to position [69, 0]
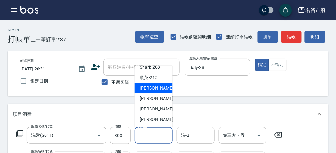
drag, startPoint x: 149, startPoint y: 86, endPoint x: 142, endPoint y: 107, distance: 22.4
click at [149, 86] on span "小靜 -216" at bounding box center [161, 88] width 43 height 7
type input "小靜-216"
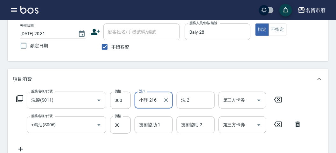
scroll to position [106, 0]
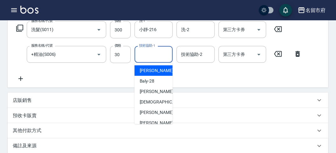
click at [147, 55] on input "技術協助-1" at bounding box center [153, 54] width 32 height 11
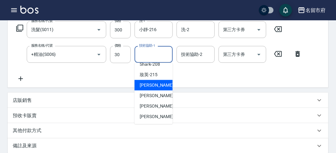
scroll to position [34, 0]
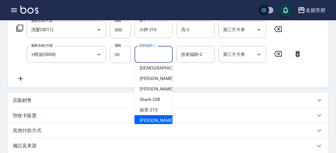
click at [150, 119] on span "小靜 -216" at bounding box center [161, 120] width 43 height 7
type input "小靜-216"
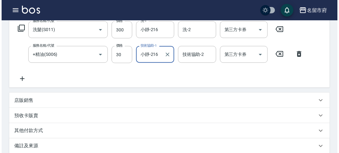
scroll to position [211, 0]
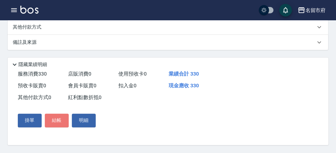
drag, startPoint x: 53, startPoint y: 122, endPoint x: 73, endPoint y: 89, distance: 38.2
click at [53, 118] on button "結帳" at bounding box center [57, 120] width 24 height 13
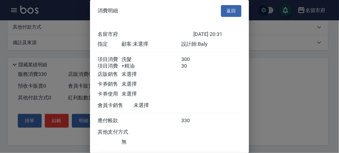
scroll to position [42, 0]
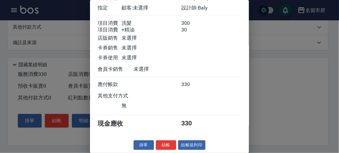
click at [167, 141] on button "結帳" at bounding box center [166, 146] width 20 height 10
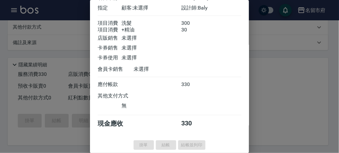
type input "[DATE] 20:32"
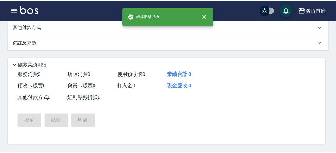
scroll to position [0, 0]
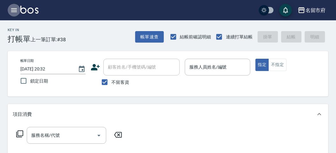
click at [14, 11] on icon "button" at bounding box center [14, 10] width 6 height 4
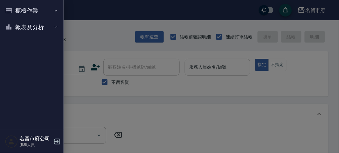
click at [14, 11] on nav "櫃檯作業 打帳單 帳單列表 現金收支登錄 高階收支登錄 材料自購登錄 每日結帳 報表及分析 報表目錄 店家日報表 互助排行榜 互助點數明細 設計師日報表 設計…" at bounding box center [32, 65] width 64 height 130
click at [26, 14] on button "櫃檯作業" at bounding box center [32, 11] width 59 height 17
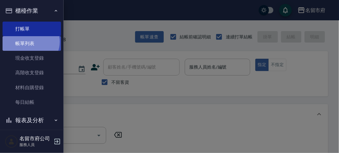
click at [30, 42] on link "帳單列表" at bounding box center [32, 43] width 59 height 15
click at [29, 41] on link "帳單列表" at bounding box center [32, 43] width 59 height 15
click at [24, 42] on link "帳單列表" at bounding box center [32, 43] width 59 height 15
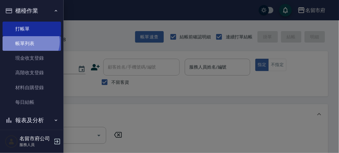
click at [24, 42] on link "帳單列表" at bounding box center [32, 43] width 59 height 15
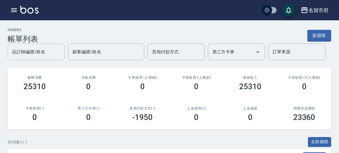
click at [35, 53] on div "設計師編號/姓名 設計師編號/姓名" at bounding box center [36, 52] width 57 height 17
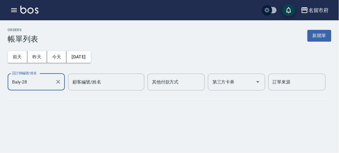
type input "Baly-28"
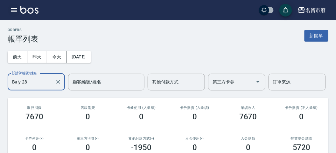
click at [10, 8] on button "button" at bounding box center [14, 10] width 13 height 13
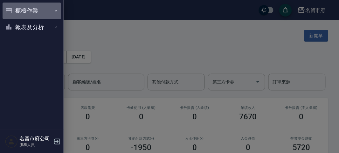
click at [10, 8] on button "櫃檯作業" at bounding box center [32, 11] width 59 height 17
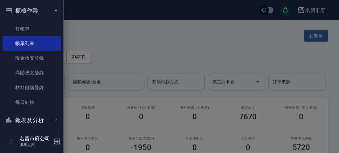
click at [13, 19] on ul "打帳單 帳單列表 現金收支登錄 高階收支登錄 材料自購登錄 每日結帳" at bounding box center [32, 66] width 59 height 94
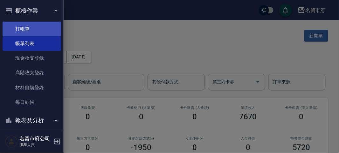
click at [18, 29] on link "打帳單" at bounding box center [32, 29] width 59 height 15
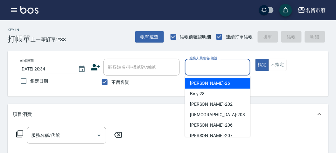
click at [211, 69] on input "服務人員姓名/編號" at bounding box center [218, 67] width 60 height 11
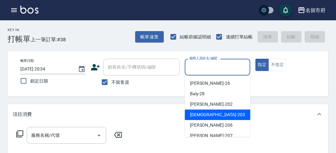
drag, startPoint x: 207, startPoint y: 115, endPoint x: 177, endPoint y: 119, distance: 30.6
click at [207, 115] on span "聖德 -203" at bounding box center [217, 115] width 55 height 7
type input "聖德-203"
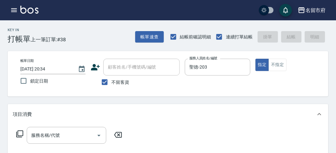
click at [20, 136] on icon at bounding box center [20, 134] width 8 height 8
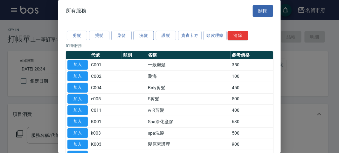
click at [146, 35] on button "洗髮" at bounding box center [144, 36] width 20 height 10
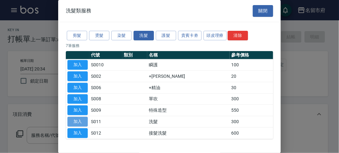
drag, startPoint x: 84, startPoint y: 123, endPoint x: 122, endPoint y: 149, distance: 45.9
click at [84, 123] on button "加入" at bounding box center [77, 122] width 20 height 10
type input "洗髮(S011)"
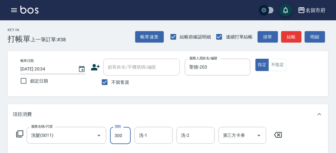
click at [112, 142] on input "300" at bounding box center [120, 135] width 21 height 17
drag, startPoint x: 311, startPoint y: 40, endPoint x: 300, endPoint y: 52, distance: 16.5
click at [311, 39] on button "明細" at bounding box center [315, 37] width 20 height 12
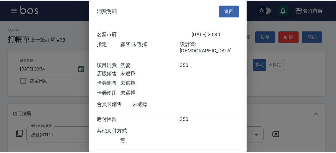
scroll to position [35, 0]
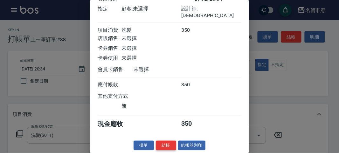
click at [164, 148] on button "結帳" at bounding box center [166, 146] width 20 height 10
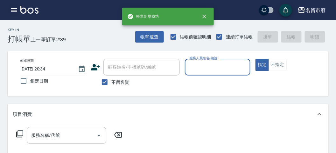
click at [13, 14] on icon "button" at bounding box center [14, 10] width 8 height 8
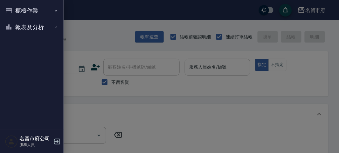
click at [13, 14] on button "櫃檯作業" at bounding box center [32, 11] width 59 height 17
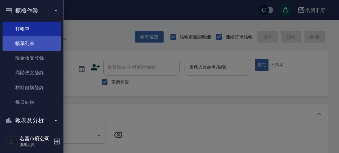
click at [26, 42] on link "帳單列表" at bounding box center [32, 43] width 59 height 15
click at [28, 42] on link "帳單列表" at bounding box center [32, 43] width 59 height 15
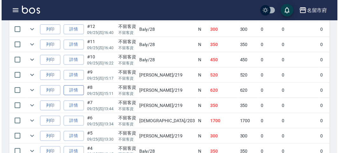
scroll to position [567, 0]
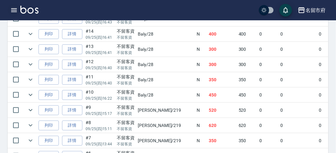
click at [15, 9] on icon "button" at bounding box center [14, 10] width 8 height 8
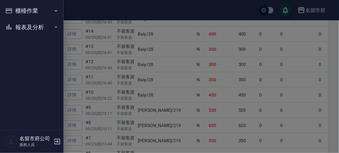
click at [21, 25] on button "報表及分析" at bounding box center [32, 27] width 59 height 17
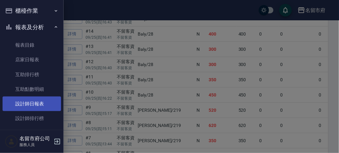
click at [35, 104] on link "設計師日報表" at bounding box center [32, 104] width 59 height 15
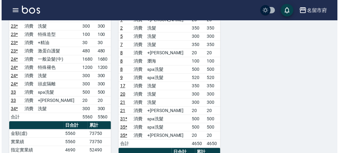
scroll to position [495, 0]
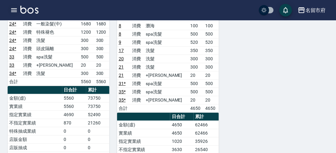
click at [12, 10] on icon "button" at bounding box center [14, 10] width 8 height 8
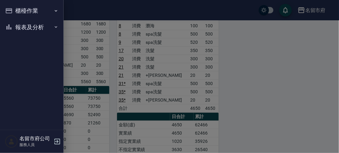
click at [12, 10] on div "櫃檯作業 打帳單 帳單列表 現金收支登錄 高階收支登錄 材料自購登錄 每日結帳 報表及分析 報表目錄 店家日報表 互助排行榜 互助點數明細 設計師日報表 設計…" at bounding box center [32, 76] width 64 height 153
click at [33, 16] on button "櫃檯作業" at bounding box center [32, 11] width 59 height 17
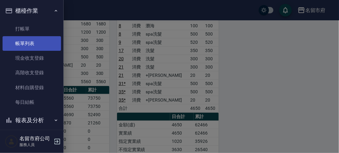
click at [35, 48] on link "帳單列表" at bounding box center [32, 43] width 59 height 15
click at [35, 47] on link "帳單列表" at bounding box center [32, 43] width 59 height 15
click at [35, 46] on link "帳單列表" at bounding box center [32, 43] width 59 height 15
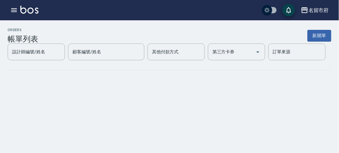
click at [30, 44] on div "設計師編號/姓名" at bounding box center [36, 52] width 57 height 17
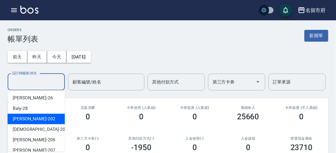
click at [136, 58] on div "[DATE] [DATE] [DATE] [DATE] 設計師編號/姓名 設計師編號/姓名 顧客編號/姓名 顧客編號/姓名 其他付款方式 其他付款方式 第三方…" at bounding box center [168, 67] width 321 height 47
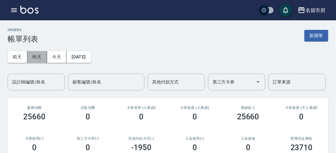
click at [32, 53] on button "昨天" at bounding box center [37, 57] width 20 height 12
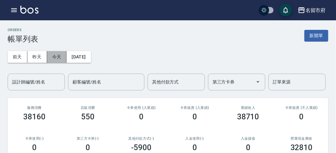
click at [58, 57] on button "今天" at bounding box center [57, 57] width 20 height 12
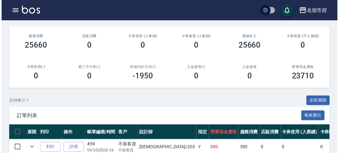
scroll to position [143, 0]
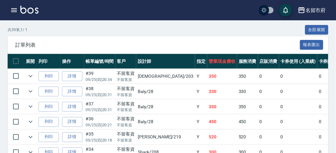
click at [11, 11] on icon "button" at bounding box center [14, 10] width 8 height 8
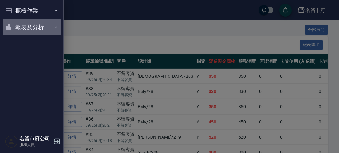
click at [25, 25] on button "報表及分析" at bounding box center [32, 27] width 59 height 17
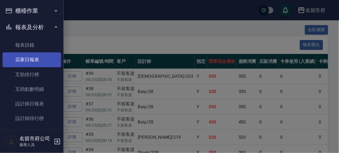
scroll to position [21, 0]
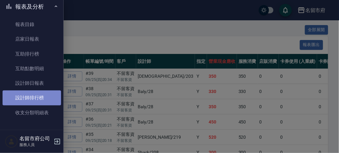
click at [40, 97] on link "設計師排行榜" at bounding box center [32, 98] width 59 height 15
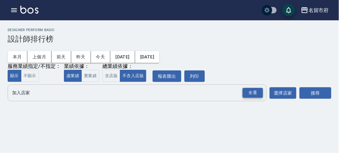
click at [258, 91] on div "全選" at bounding box center [253, 93] width 20 height 10
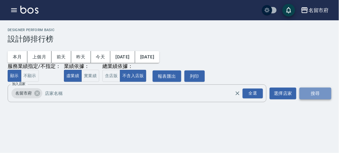
click at [314, 96] on button "搜尋" at bounding box center [316, 94] width 32 height 12
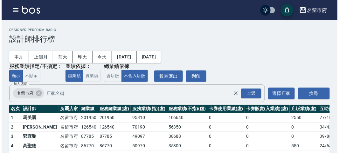
scroll to position [56, 0]
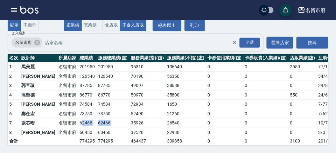
drag, startPoint x: 60, startPoint y: 118, endPoint x: 97, endPoint y: 118, distance: 37.9
click at [89, 119] on tr "7 張芯嘒 [GEOGRAPHIC_DATA] 62466 62466 35926 26540 0 0 0 10 / 71" at bounding box center [184, 124] width 353 height 10
drag, startPoint x: 159, startPoint y: 114, endPoint x: 176, endPoint y: 105, distance: 18.7
click at [159, 111] on tbody "1 [GEOGRAPHIC_DATA] 201950 201950 95310 106640 0 0 2550 77 / 1067 2 [PERSON_NAM…" at bounding box center [184, 103] width 353 height 83
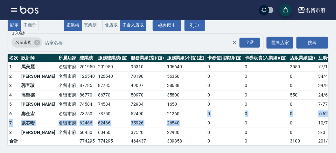
click at [13, 13] on icon "button" at bounding box center [14, 10] width 8 height 8
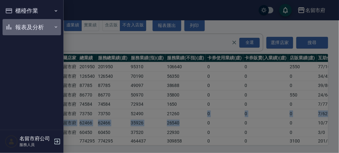
drag, startPoint x: 18, startPoint y: 20, endPoint x: 18, endPoint y: 34, distance: 14.0
click at [18, 22] on button "報表及分析" at bounding box center [32, 27] width 59 height 17
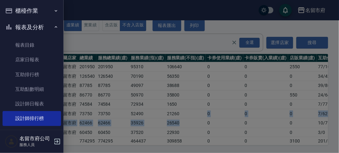
click at [19, 11] on button "櫃檯作業" at bounding box center [32, 11] width 59 height 17
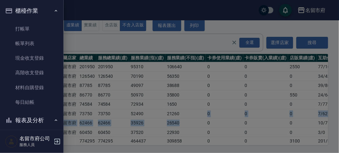
click at [25, 10] on button "櫃檯作業" at bounding box center [32, 11] width 59 height 17
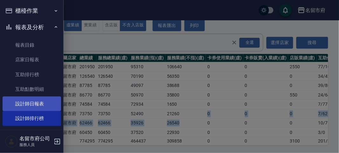
click at [24, 106] on link "設計師日報表" at bounding box center [32, 104] width 59 height 15
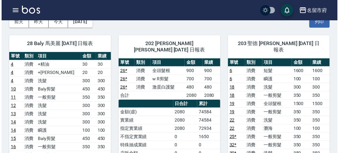
scroll to position [71, 0]
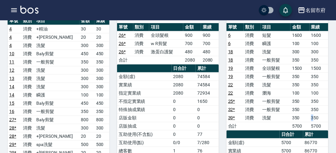
drag, startPoint x: 311, startPoint y: 112, endPoint x: 318, endPoint y: 128, distance: 17.1
click at [313, 114] on td "350" at bounding box center [319, 118] width 19 height 8
click at [18, 10] on button "button" at bounding box center [14, 10] width 13 height 13
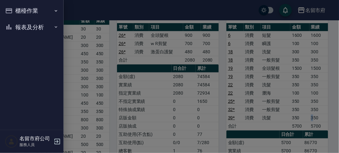
click at [25, 34] on button "報表及分析" at bounding box center [32, 27] width 59 height 17
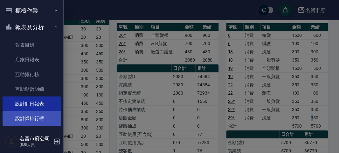
click at [47, 115] on link "設計師排行榜" at bounding box center [32, 118] width 59 height 15
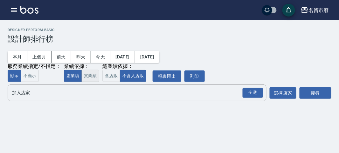
click at [88, 78] on button "實業績" at bounding box center [90, 76] width 18 height 12
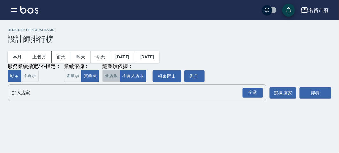
click at [106, 79] on button "含店販" at bounding box center [111, 76] width 18 height 12
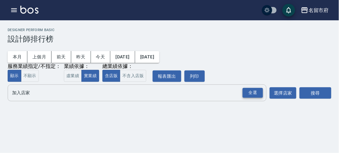
click at [249, 96] on div "全選" at bounding box center [253, 93] width 20 height 10
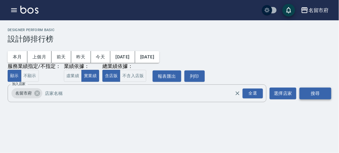
drag, startPoint x: 322, startPoint y: 96, endPoint x: 319, endPoint y: 95, distance: 4.0
click at [321, 96] on button "搜尋" at bounding box center [316, 94] width 32 height 12
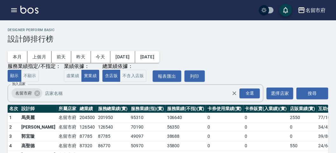
scroll to position [56, 0]
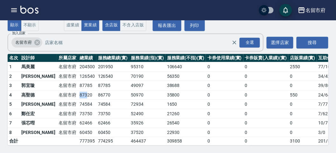
drag, startPoint x: 58, startPoint y: 89, endPoint x: 65, endPoint y: 90, distance: 7.7
click at [78, 90] on td "87320" at bounding box center [87, 95] width 18 height 10
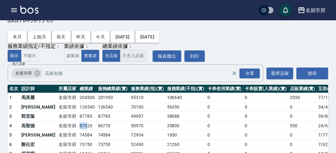
click at [127, 52] on button "不含入店販" at bounding box center [133, 56] width 26 height 12
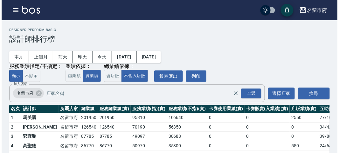
scroll to position [35, 0]
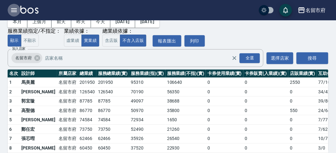
click at [14, 10] on icon "button" at bounding box center [14, 10] width 6 height 4
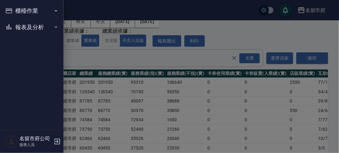
click at [14, 10] on button "櫃檯作業" at bounding box center [32, 11] width 59 height 17
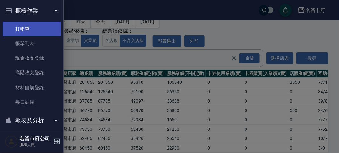
click at [13, 25] on link "打帳單" at bounding box center [32, 29] width 59 height 15
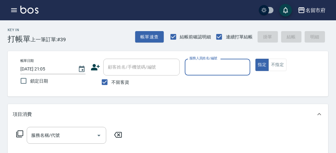
click at [201, 68] on input "服務人員姓名/編號" at bounding box center [218, 67] width 60 height 11
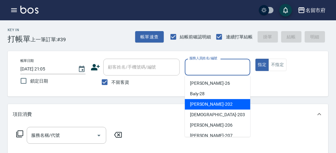
drag, startPoint x: 213, startPoint y: 103, endPoint x: 160, endPoint y: 116, distance: 53.7
click at [213, 104] on div "[PERSON_NAME] -202" at bounding box center [218, 104] width 66 height 11
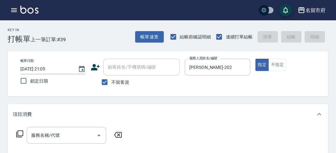
click at [15, 135] on div "服務名稱/代號 服務名稱/代號" at bounding box center [69, 135] width 113 height 17
click at [24, 133] on div "服務名稱/代號 服務名稱/代號" at bounding box center [69, 135] width 113 height 17
click at [17, 133] on icon at bounding box center [20, 134] width 8 height 8
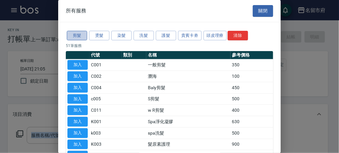
click at [72, 33] on button "剪髮" at bounding box center [77, 36] width 20 height 10
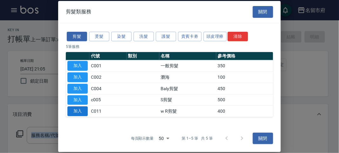
click at [87, 110] on button "加入" at bounding box center [77, 112] width 20 height 10
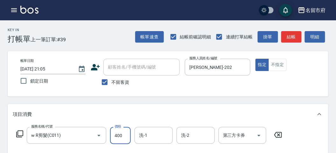
click at [116, 140] on input "400" at bounding box center [120, 135] width 21 height 17
click at [294, 37] on button "結帳" at bounding box center [291, 37] width 20 height 12
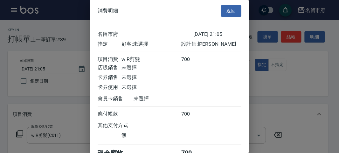
scroll to position [35, 0]
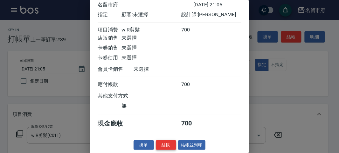
click at [168, 143] on button "結帳" at bounding box center [166, 146] width 20 height 10
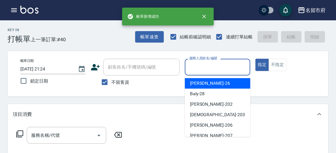
drag, startPoint x: 203, startPoint y: 69, endPoint x: 204, endPoint y: 84, distance: 14.7
click at [202, 69] on input "服務人員姓名/編號" at bounding box center [218, 67] width 60 height 11
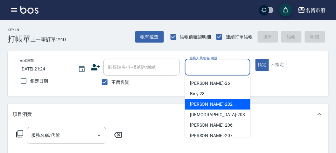
click at [203, 109] on div "[PERSON_NAME] -202" at bounding box center [218, 104] width 66 height 11
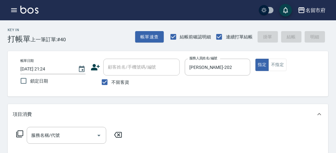
click at [17, 134] on icon at bounding box center [20, 134] width 8 height 8
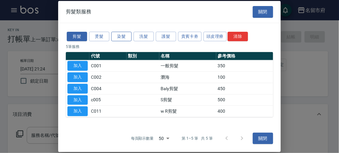
click at [122, 37] on button "染髮" at bounding box center [121, 37] width 20 height 10
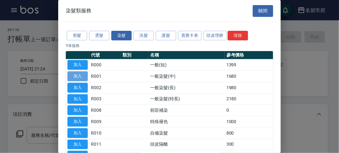
click at [82, 80] on button "加入" at bounding box center [77, 77] width 20 height 10
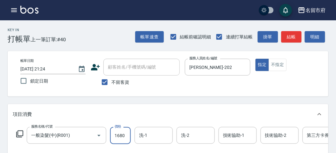
drag, startPoint x: 119, startPoint y: 134, endPoint x: 122, endPoint y: 138, distance: 5.5
click at [119, 134] on input "1680" at bounding box center [120, 135] width 21 height 17
click at [19, 135] on icon at bounding box center [20, 134] width 8 height 8
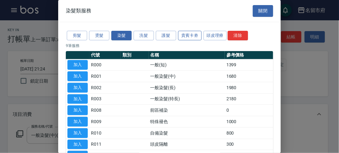
click at [190, 34] on button "貴賓卡劵" at bounding box center [190, 36] width 24 height 10
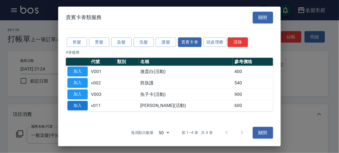
click at [82, 105] on button "加入" at bounding box center [77, 106] width 20 height 10
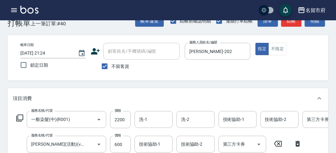
scroll to position [51, 0]
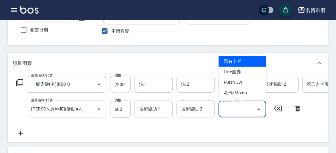
click at [239, 112] on input "第三方卡券" at bounding box center [238, 109] width 32 height 11
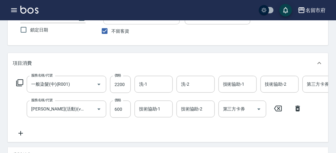
click at [277, 109] on icon at bounding box center [278, 109] width 16 height 8
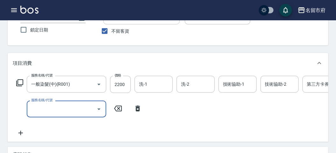
click at [116, 106] on icon at bounding box center [118, 109] width 16 height 8
click at [135, 109] on icon at bounding box center [138, 109] width 16 height 8
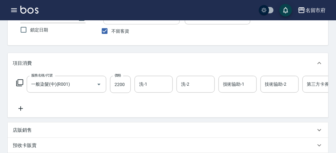
click at [22, 82] on icon at bounding box center [20, 83] width 8 height 8
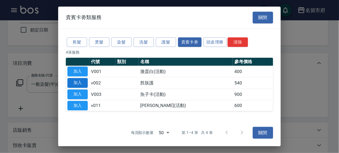
click at [77, 81] on button "加入" at bounding box center [77, 83] width 20 height 10
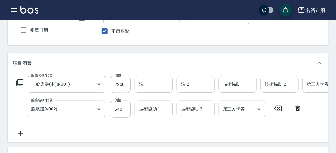
click at [235, 113] on input "第三方卡券" at bounding box center [238, 109] width 32 height 11
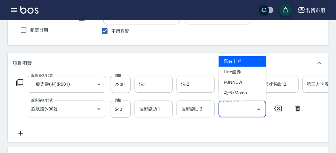
click at [237, 64] on span "舊有卡券" at bounding box center [243, 61] width 48 height 11
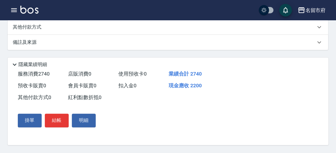
scroll to position [153, 0]
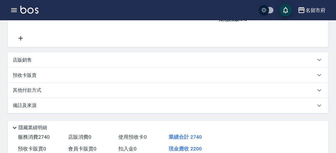
click at [67, 94] on div "其他付款方式" at bounding box center [164, 90] width 303 height 7
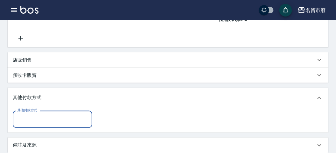
scroll to position [0, 0]
click at [56, 123] on input "其他付款方式" at bounding box center [53, 119] width 74 height 11
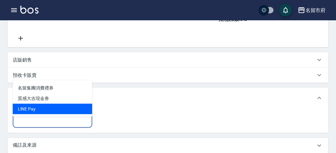
click at [54, 110] on span "LlNE Pay" at bounding box center [53, 109] width 80 height 11
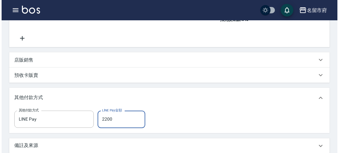
scroll to position [259, 0]
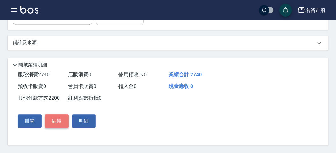
click at [55, 128] on button "結帳" at bounding box center [57, 121] width 24 height 13
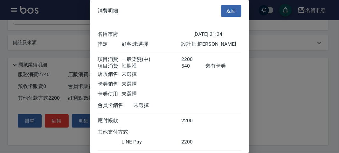
scroll to position [41, 0]
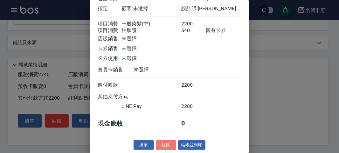
click at [163, 143] on button "結帳" at bounding box center [166, 146] width 20 height 10
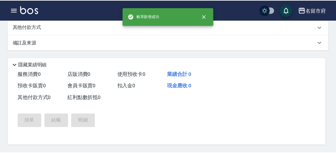
scroll to position [0, 0]
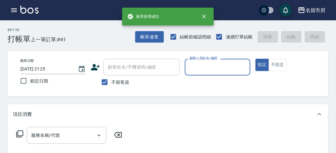
click at [13, 11] on icon "button" at bounding box center [14, 10] width 6 height 4
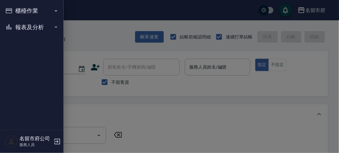
drag, startPoint x: 14, startPoint y: 11, endPoint x: 21, endPoint y: 22, distance: 13.2
click at [14, 11] on button "櫃檯作業" at bounding box center [32, 11] width 59 height 17
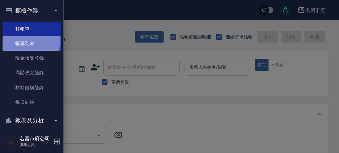
click at [30, 40] on link "帳單列表" at bounding box center [32, 43] width 59 height 15
click at [30, 42] on link "帳單列表" at bounding box center [32, 43] width 59 height 15
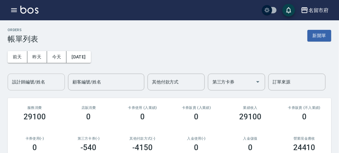
click at [43, 85] on input "設計師編號/姓名" at bounding box center [37, 82] width 52 height 11
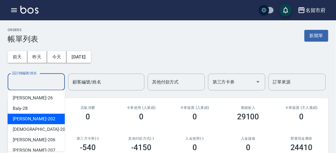
click at [48, 116] on div "[PERSON_NAME] -202" at bounding box center [36, 119] width 57 height 11
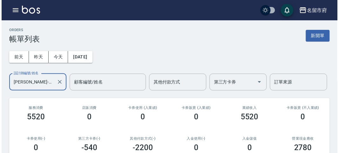
scroll to position [134, 0]
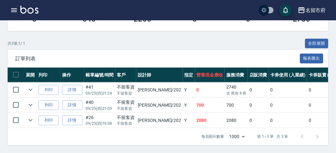
click at [14, 9] on icon "button" at bounding box center [14, 10] width 8 height 8
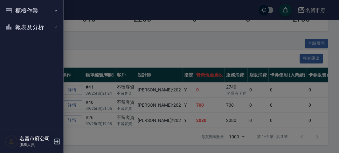
click at [13, 10] on button "櫃檯作業" at bounding box center [32, 11] width 59 height 17
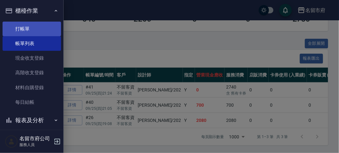
click at [22, 31] on link "打帳單" at bounding box center [32, 29] width 59 height 15
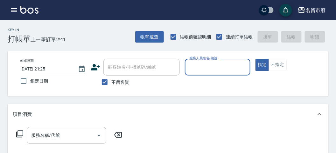
click at [201, 66] on input "服務人員姓名/編號" at bounding box center [218, 67] width 60 height 11
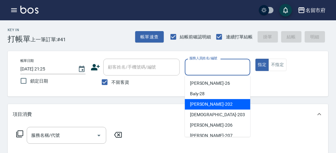
drag, startPoint x: 204, startPoint y: 103, endPoint x: 148, endPoint y: 107, distance: 55.8
click at [204, 103] on span "[PERSON_NAME] -202" at bounding box center [211, 104] width 43 height 7
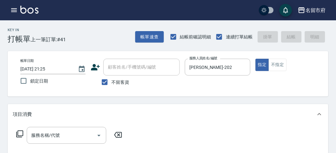
click at [19, 130] on div "服務名稱/代號 服務名稱/代號" at bounding box center [69, 135] width 113 height 17
click at [21, 132] on icon at bounding box center [20, 134] width 8 height 8
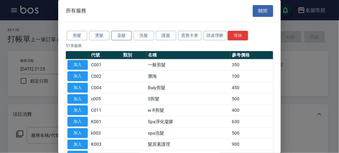
click at [120, 32] on button "染髮" at bounding box center [121, 36] width 20 height 10
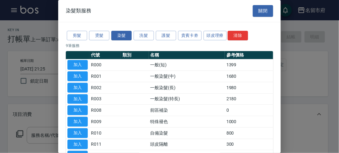
drag, startPoint x: 265, startPoint y: 9, endPoint x: 216, endPoint y: 11, distance: 48.8
click at [264, 10] on button "關閉" at bounding box center [263, 11] width 20 height 12
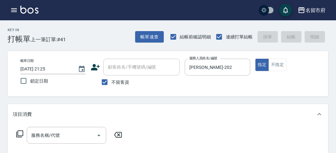
click at [15, 8] on icon "button" at bounding box center [14, 10] width 6 height 4
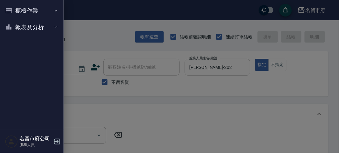
click at [15, 8] on button "櫃檯作業" at bounding box center [32, 11] width 59 height 17
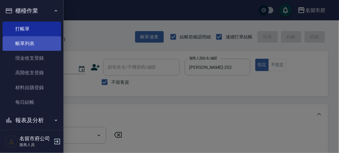
drag, startPoint x: 36, startPoint y: 42, endPoint x: 36, endPoint y: 50, distance: 8.0
click at [35, 42] on link "帳單列表" at bounding box center [32, 43] width 59 height 15
click at [33, 45] on link "帳單列表" at bounding box center [32, 43] width 59 height 15
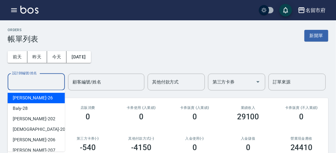
drag, startPoint x: 50, startPoint y: 83, endPoint x: 48, endPoint y: 88, distance: 5.0
click at [49, 83] on input "設計師編號/姓名" at bounding box center [37, 82] width 52 height 11
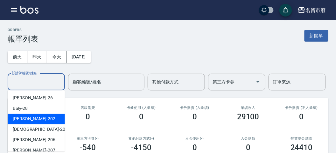
click at [48, 116] on div "[PERSON_NAME] -202" at bounding box center [36, 119] width 57 height 11
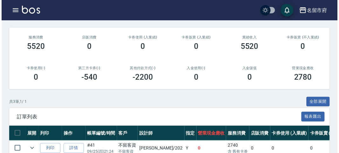
scroll to position [106, 0]
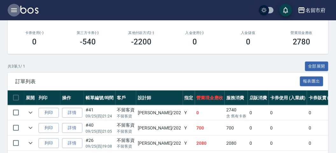
click at [10, 9] on button "button" at bounding box center [14, 10] width 13 height 13
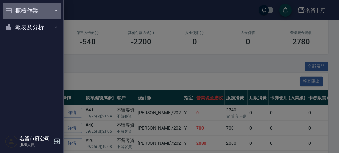
click at [18, 12] on button "櫃檯作業" at bounding box center [32, 11] width 59 height 17
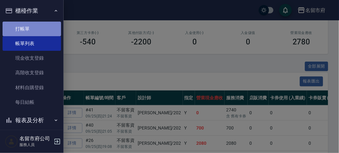
click at [34, 34] on link "打帳單" at bounding box center [32, 29] width 59 height 15
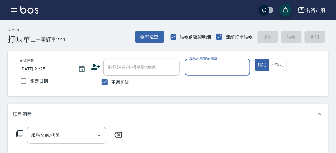
click at [203, 71] on input "服務人員姓名/編號" at bounding box center [218, 67] width 60 height 11
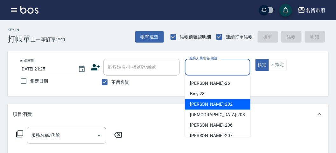
click at [201, 103] on span "[PERSON_NAME] -202" at bounding box center [211, 104] width 43 height 7
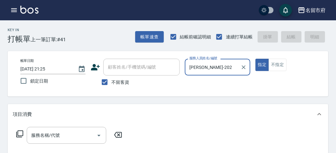
click at [22, 134] on icon at bounding box center [20, 134] width 8 height 8
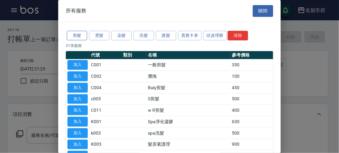
click at [83, 33] on button "剪髮" at bounding box center [77, 36] width 20 height 10
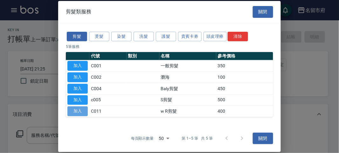
click at [79, 110] on button "加入" at bounding box center [77, 112] width 20 height 10
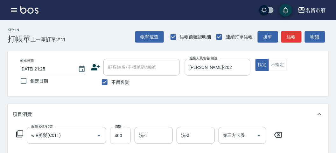
click at [117, 141] on input "400" at bounding box center [120, 135] width 21 height 17
click at [19, 135] on icon at bounding box center [20, 134] width 8 height 8
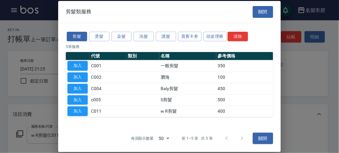
click at [123, 37] on button "染髮" at bounding box center [121, 37] width 20 height 10
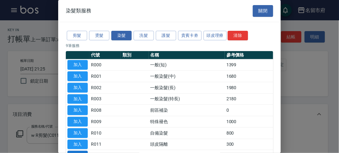
scroll to position [35, 0]
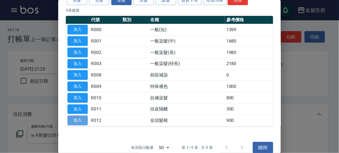
click at [75, 118] on button "加入" at bounding box center [77, 121] width 20 height 10
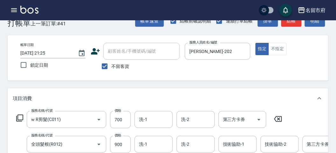
scroll to position [51, 0]
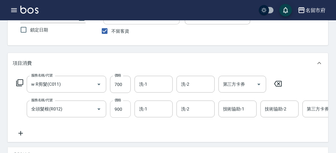
click at [121, 106] on input "900" at bounding box center [120, 109] width 21 height 17
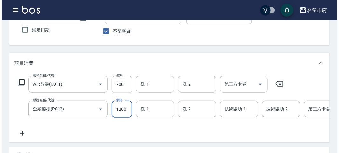
scroll to position [193, 0]
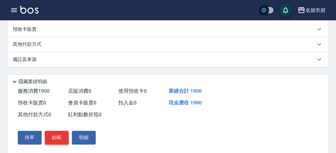
click at [57, 144] on button "結帳" at bounding box center [57, 137] width 24 height 13
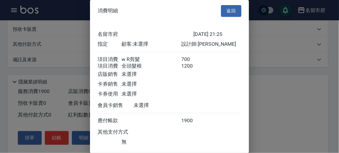
scroll to position [42, 0]
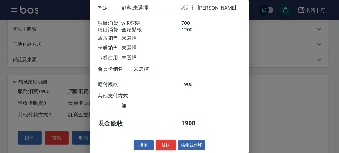
click at [160, 144] on button "結帳" at bounding box center [166, 146] width 20 height 10
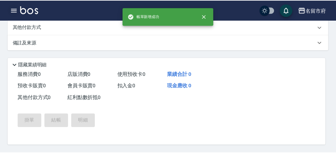
scroll to position [0, 0]
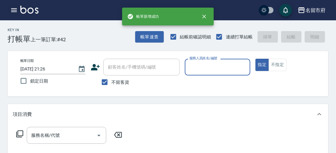
click at [10, 11] on button "button" at bounding box center [14, 10] width 13 height 13
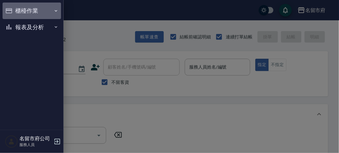
click at [24, 12] on button "櫃檯作業" at bounding box center [32, 11] width 59 height 17
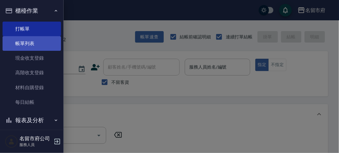
click at [35, 40] on link "帳單列表" at bounding box center [32, 43] width 59 height 15
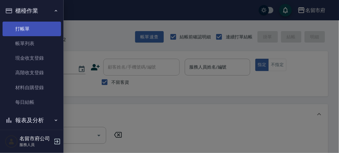
click at [90, 27] on div at bounding box center [169, 76] width 339 height 153
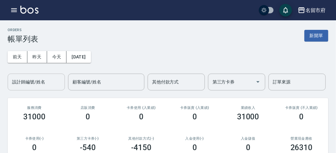
click at [37, 81] on div "設計師編號/姓名 設計師編號/姓名" at bounding box center [36, 82] width 57 height 17
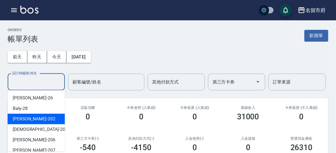
click at [45, 116] on div "[PERSON_NAME] -202" at bounding box center [36, 119] width 57 height 11
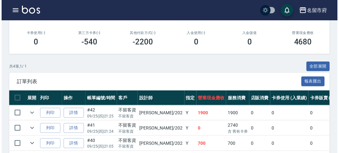
scroll to position [141, 0]
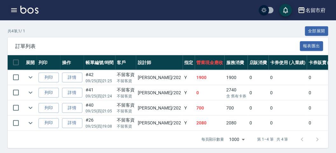
click at [11, 11] on icon "button" at bounding box center [14, 10] width 8 height 8
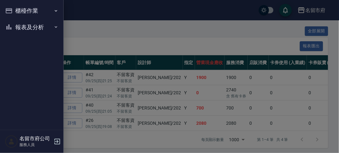
click at [19, 11] on button "櫃檯作業" at bounding box center [32, 11] width 59 height 17
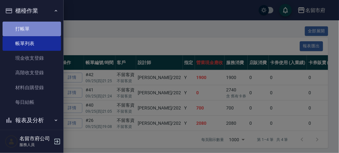
click at [34, 32] on link "打帳單" at bounding box center [32, 29] width 59 height 15
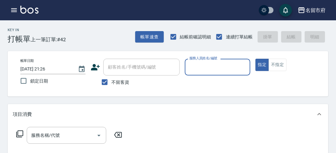
click at [215, 71] on input "服務人員姓名/編號" at bounding box center [218, 67] width 60 height 11
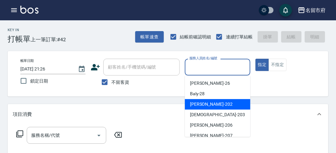
drag, startPoint x: 211, startPoint y: 101, endPoint x: 173, endPoint y: 110, distance: 39.4
click at [211, 102] on div "[PERSON_NAME] -202" at bounding box center [218, 104] width 66 height 11
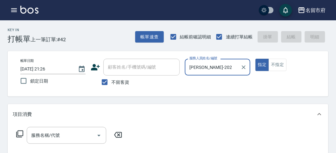
click at [20, 134] on icon at bounding box center [20, 134] width 8 height 8
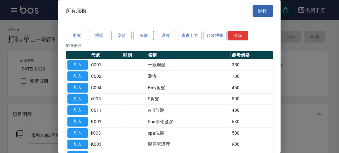
drag, startPoint x: 150, startPoint y: 35, endPoint x: 140, endPoint y: 51, distance: 18.7
click at [149, 35] on button "洗髮" at bounding box center [144, 36] width 20 height 10
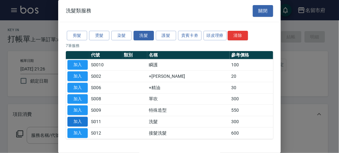
click at [76, 120] on button "加入" at bounding box center [77, 122] width 20 height 10
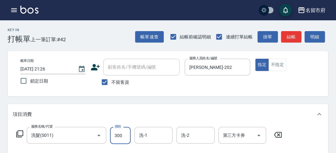
click at [118, 139] on input "300" at bounding box center [120, 135] width 21 height 17
click at [299, 33] on button "結帳" at bounding box center [291, 37] width 20 height 12
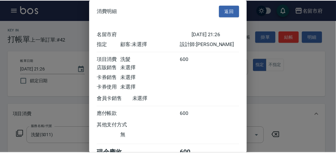
scroll to position [35, 0]
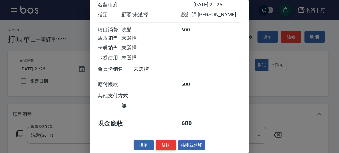
click at [163, 146] on button "結帳" at bounding box center [166, 146] width 20 height 10
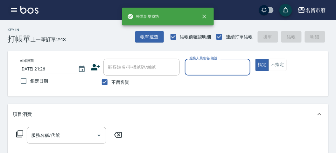
click at [16, 11] on icon "button" at bounding box center [14, 10] width 8 height 8
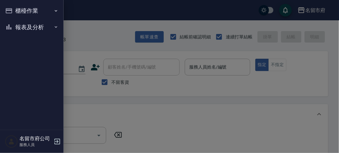
click at [16, 11] on button "櫃檯作業" at bounding box center [32, 11] width 59 height 17
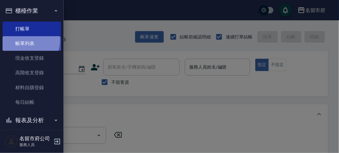
click at [28, 40] on link "帳單列表" at bounding box center [32, 43] width 59 height 15
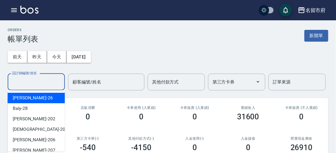
drag, startPoint x: 38, startPoint y: 83, endPoint x: 35, endPoint y: 121, distance: 37.3
click at [38, 84] on input "設計師編號/姓名" at bounding box center [37, 82] width 52 height 11
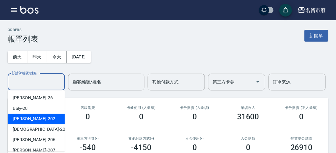
click at [35, 122] on div "[PERSON_NAME] -202" at bounding box center [36, 119] width 57 height 11
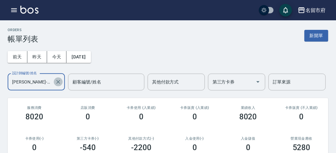
click at [59, 82] on icon "Clear" at bounding box center [58, 82] width 6 height 6
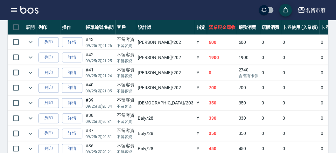
scroll to position [35, 0]
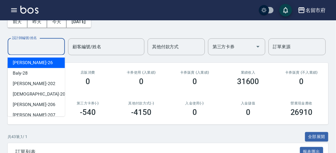
click at [40, 47] on input "設計師編號/姓名" at bounding box center [37, 46] width 52 height 11
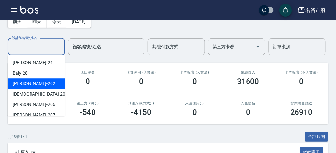
click at [42, 88] on div "[PERSON_NAME] -202" at bounding box center [36, 84] width 57 height 11
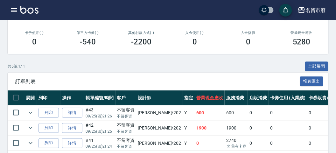
scroll to position [164, 0]
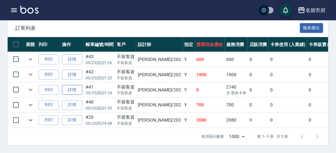
click at [76, 85] on link "詳情" at bounding box center [72, 90] width 20 height 10
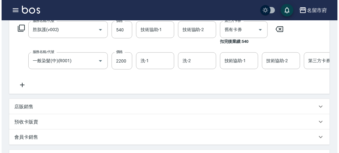
scroll to position [35, 0]
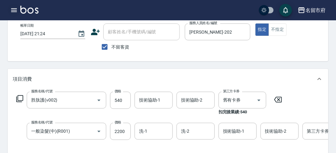
click at [15, 6] on button "button" at bounding box center [14, 10] width 13 height 13
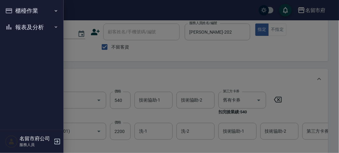
click at [15, 11] on button "櫃檯作業" at bounding box center [32, 11] width 59 height 17
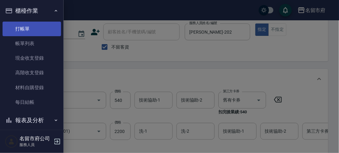
click at [19, 25] on link "打帳單" at bounding box center [32, 29] width 59 height 15
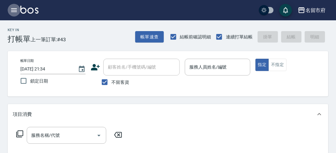
click at [13, 10] on icon "button" at bounding box center [14, 10] width 8 height 8
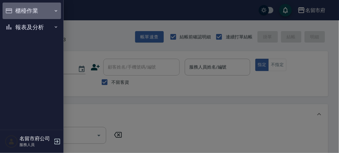
click at [14, 10] on button "櫃檯作業" at bounding box center [32, 11] width 59 height 17
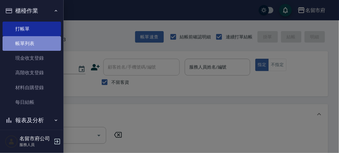
click at [38, 45] on link "帳單列表" at bounding box center [32, 43] width 59 height 15
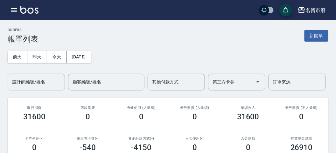
click at [36, 81] on input "設計師編號/姓名" at bounding box center [37, 82] width 52 height 11
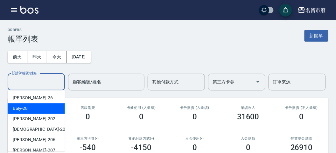
click at [33, 109] on div "Baly -28" at bounding box center [36, 108] width 57 height 11
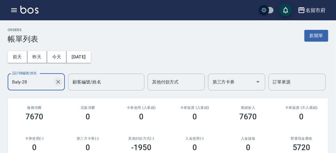
click at [59, 81] on icon "Clear" at bounding box center [58, 82] width 6 height 6
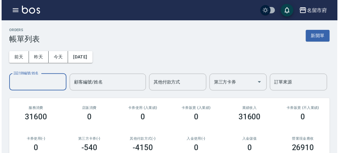
scroll to position [35, 0]
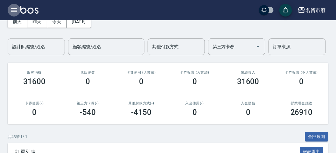
click at [14, 9] on icon "button" at bounding box center [14, 10] width 6 height 4
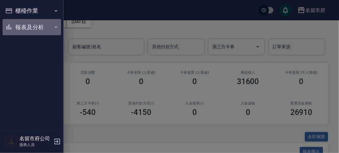
click at [22, 27] on button "報表及分析" at bounding box center [32, 27] width 59 height 17
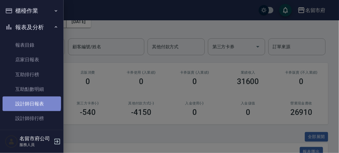
click at [31, 102] on link "設計師日報表" at bounding box center [32, 104] width 59 height 15
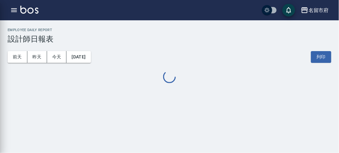
click at [31, 102] on div "櫃檯作業 打帳單 帳單列表 現金收支登錄 高階收支登錄 材料自購登錄 每日結帳 報表及分析 報表目錄 店家日報表 互助排行榜 互助點數明細 設計師日報表 設計…" at bounding box center [32, 76] width 64 height 153
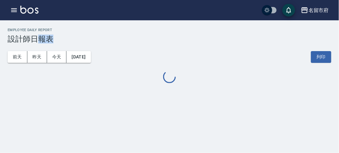
click at [31, 102] on div "名留市府 [DATE] 設計師日報表 列印時間： [DATE][PHONE_NUMBER]:39 Employee Daily Report 設計師日報表 […" at bounding box center [169, 76] width 339 height 153
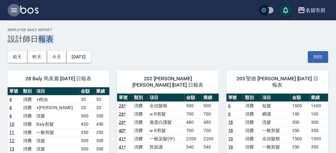
click at [12, 11] on icon "button" at bounding box center [14, 10] width 8 height 8
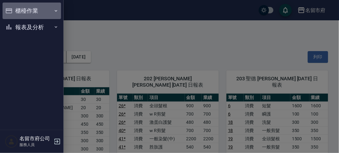
click at [12, 11] on button "櫃檯作業" at bounding box center [32, 11] width 59 height 17
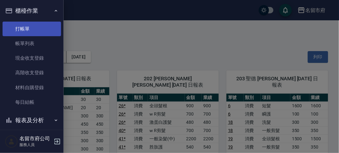
click at [29, 29] on link "打帳單" at bounding box center [32, 29] width 59 height 15
